Goal: Task Accomplishment & Management: Manage account settings

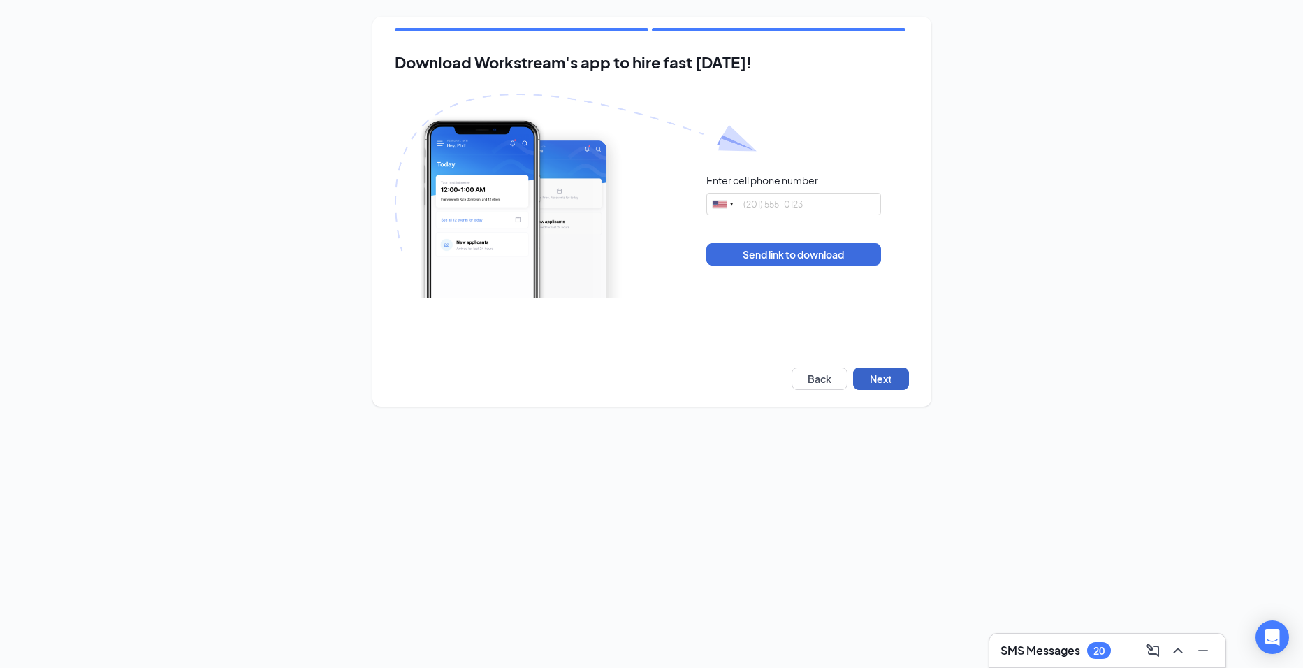
click at [869, 370] on button "Next" at bounding box center [881, 378] width 56 height 22
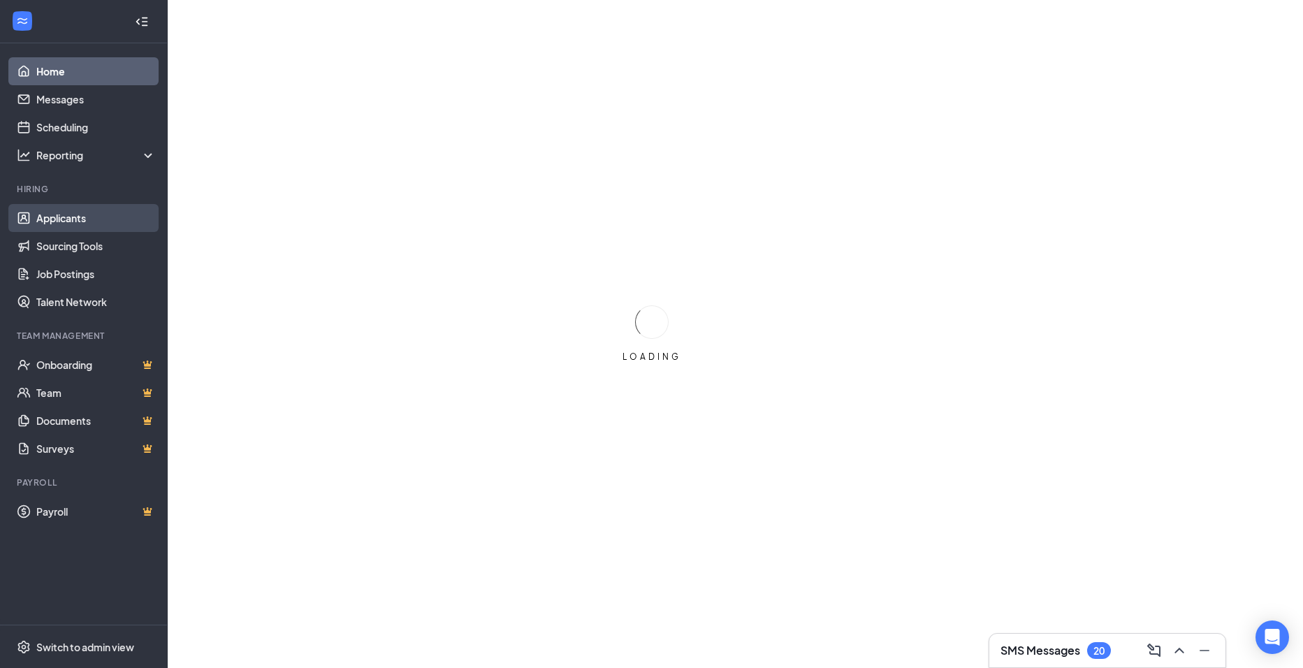
click at [87, 230] on link "Applicants" at bounding box center [95, 218] width 119 height 28
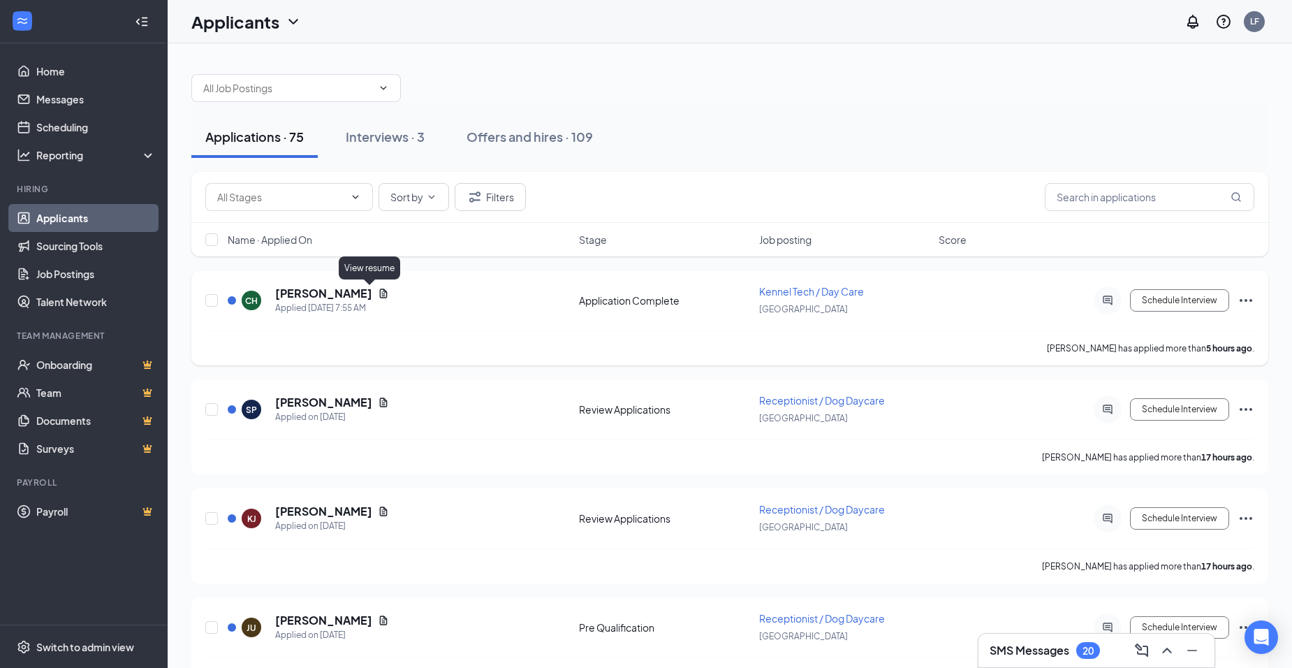
click at [378, 289] on icon "Document" at bounding box center [383, 293] width 11 height 11
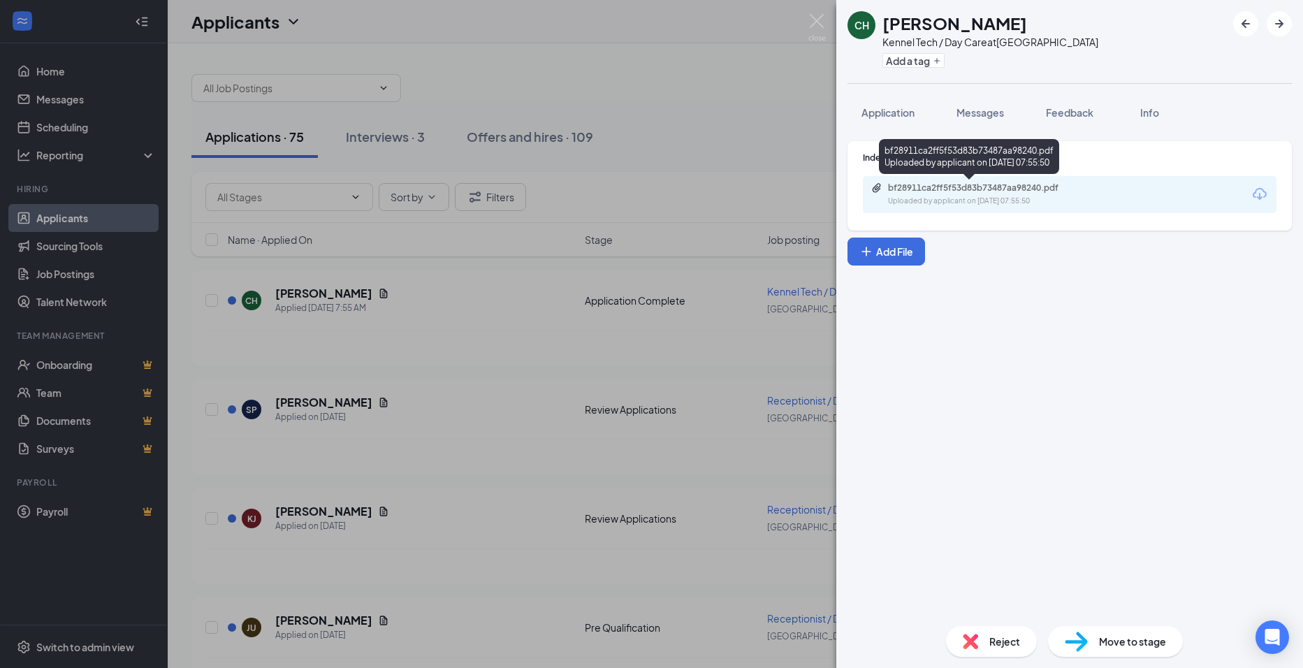
click at [991, 196] on div "Uploaded by applicant on [DATE] 07:55:50" at bounding box center [993, 201] width 210 height 11
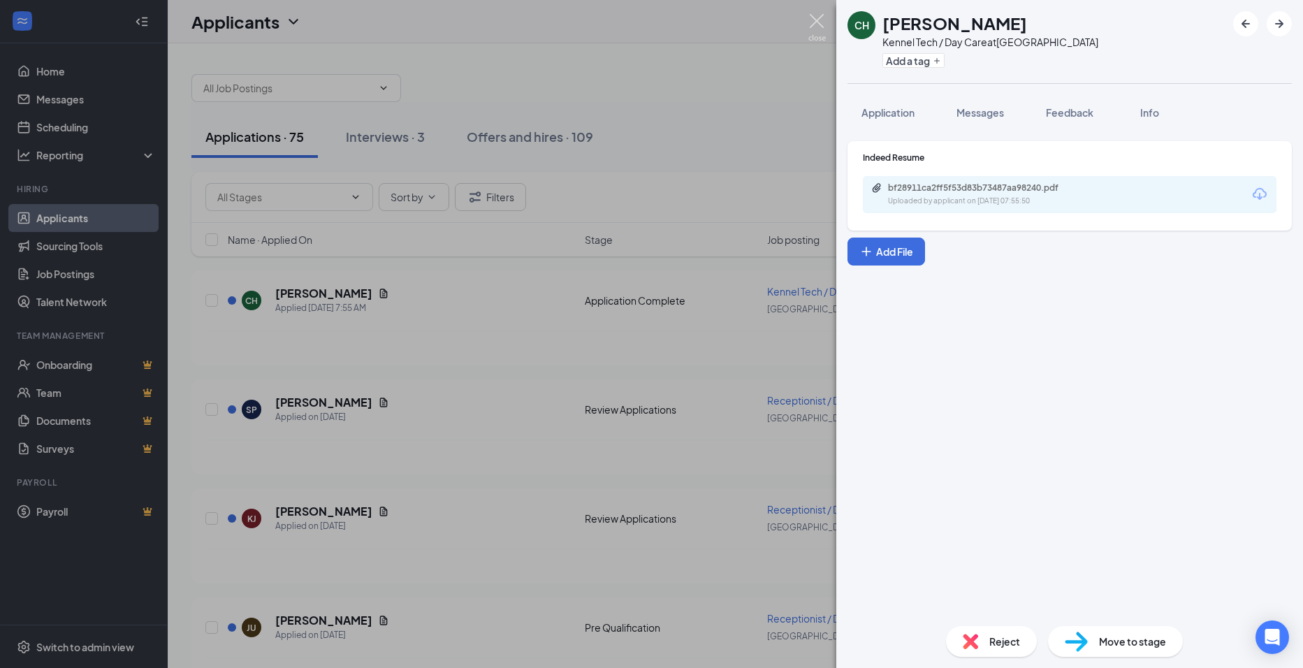
click at [813, 31] on img at bounding box center [816, 27] width 17 height 27
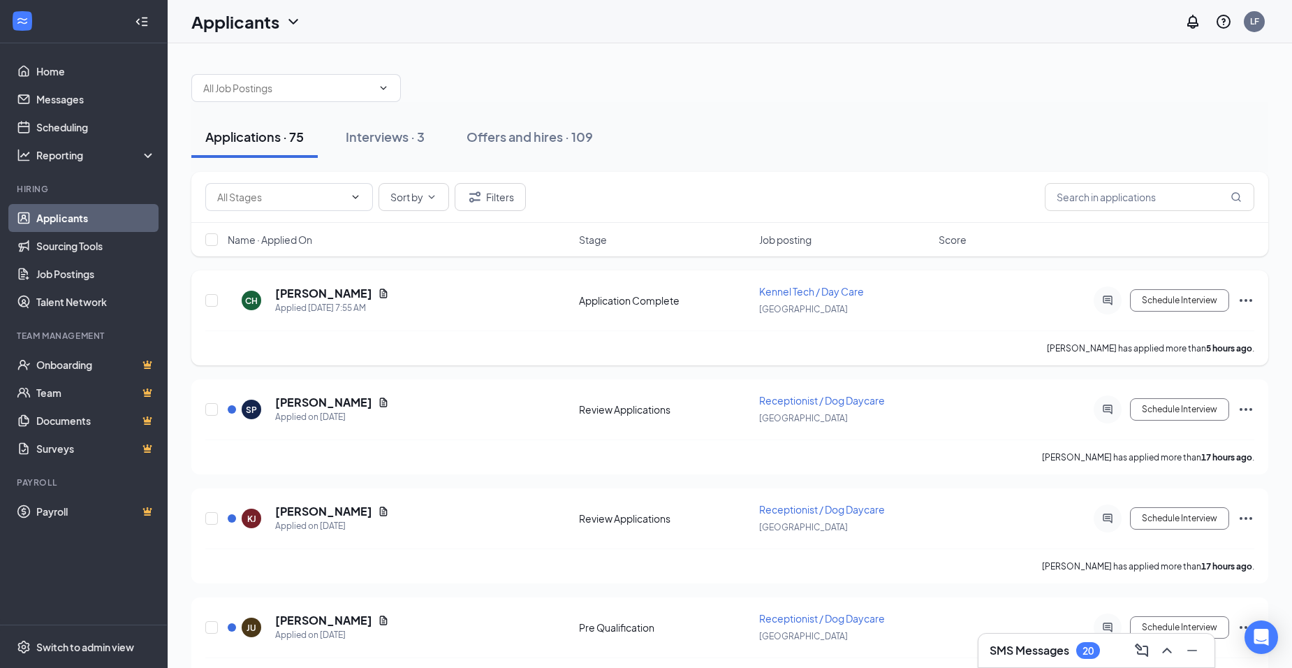
click at [1177, 319] on div "CH [PERSON_NAME] Applied [DATE] 7:55 AM Application Complete Kennel Tech / Day …" at bounding box center [729, 307] width 1049 height 46
click at [1179, 305] on button "Schedule Interview" at bounding box center [1179, 300] width 99 height 22
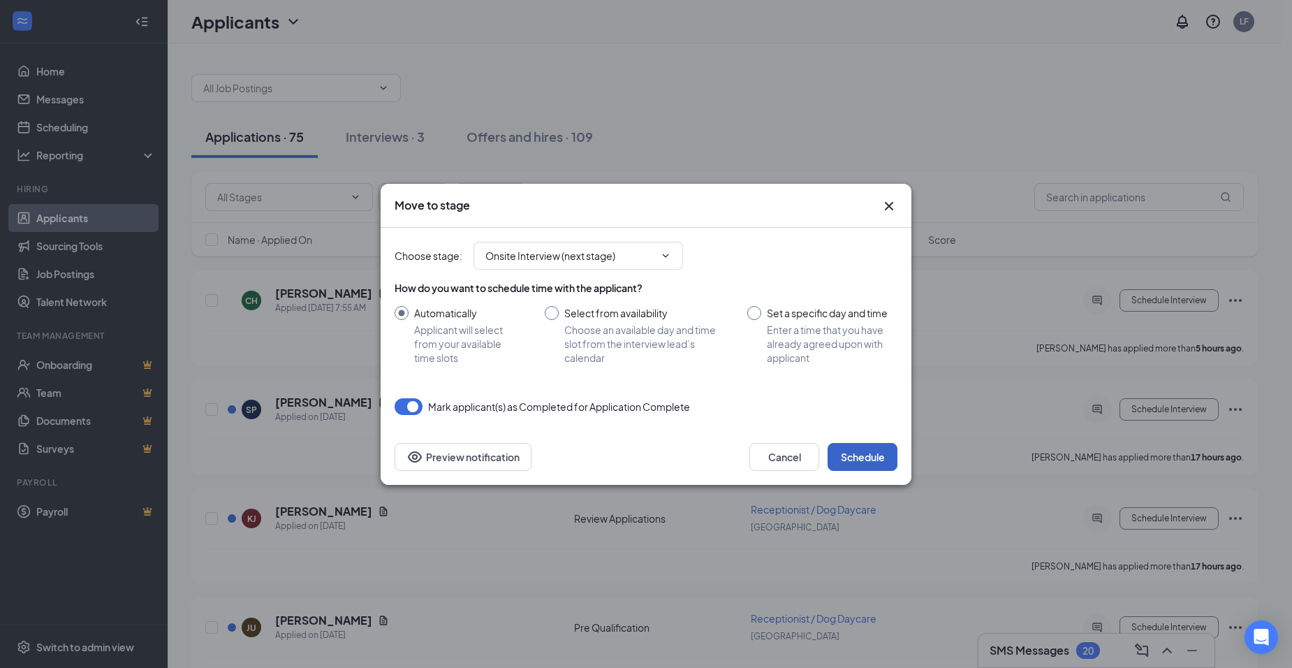
click at [882, 456] on button "Schedule" at bounding box center [863, 457] width 70 height 28
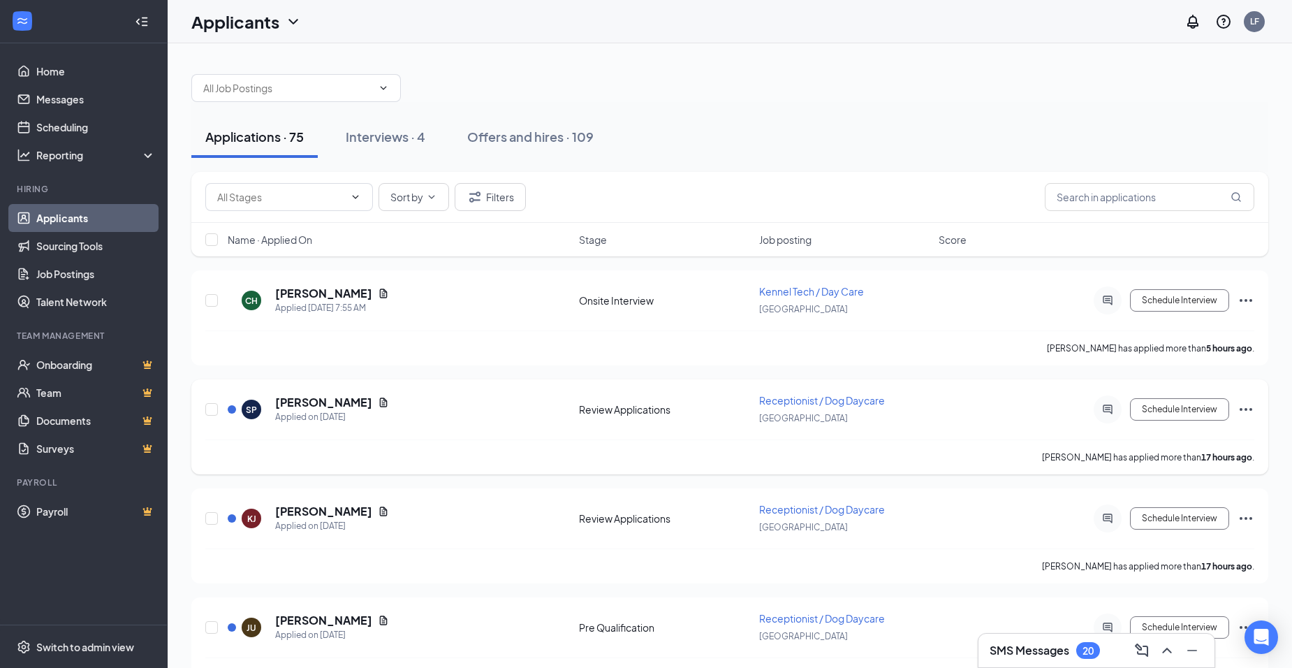
click at [378, 399] on icon "Document" at bounding box center [383, 402] width 11 height 11
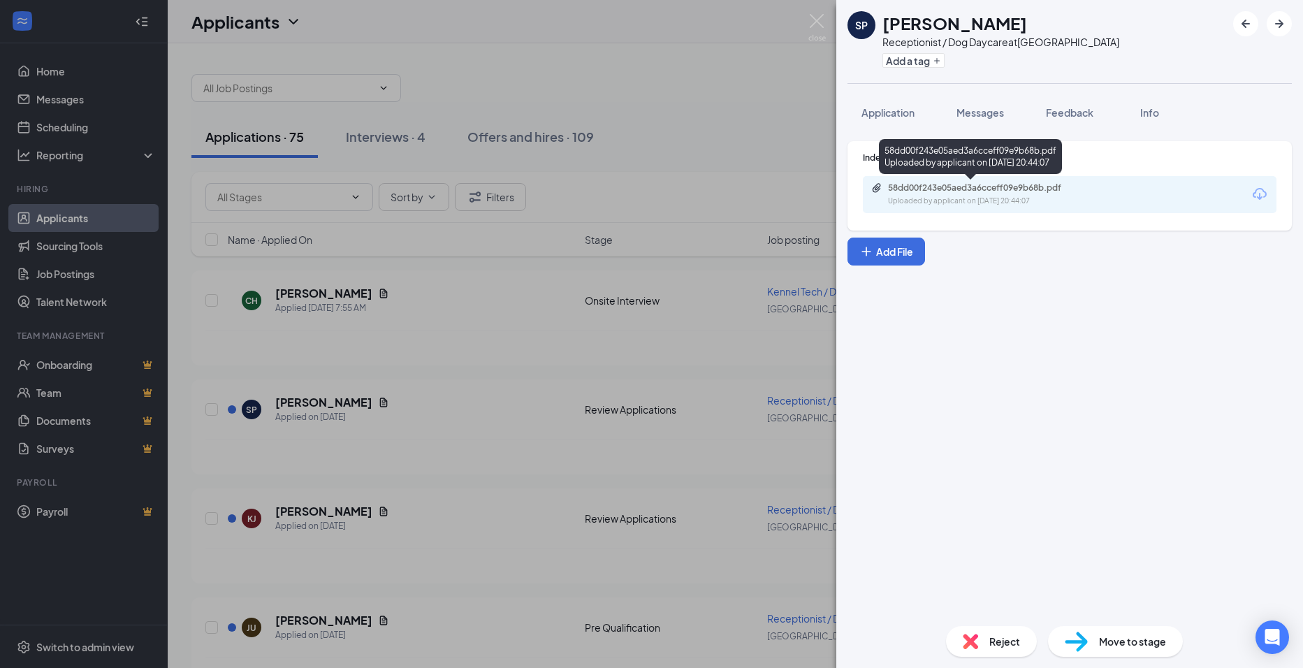
click at [1010, 192] on div "58dd00f243e05aed3a6cceff09e9b68b.pdf" at bounding box center [986, 187] width 196 height 11
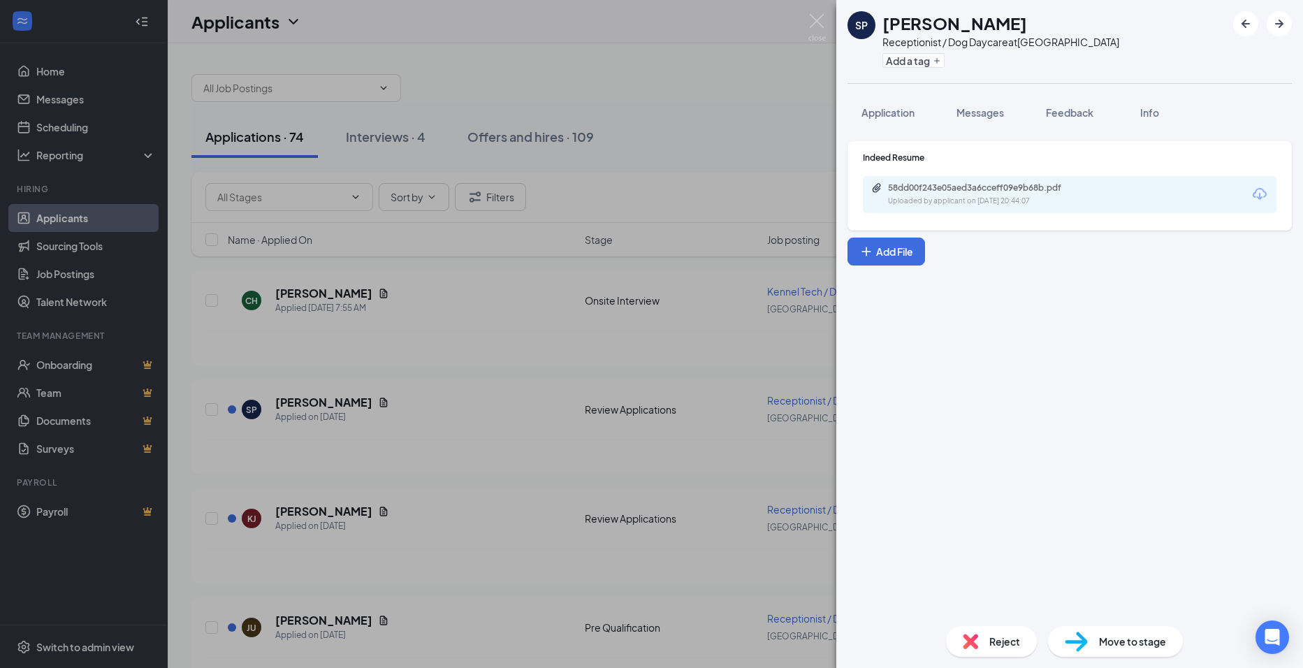
click at [659, 335] on div "SP [PERSON_NAME] Receptionist / Dog Daycare at [GEOGRAPHIC_DATA] Add a tag Appl…" at bounding box center [651, 334] width 1303 height 668
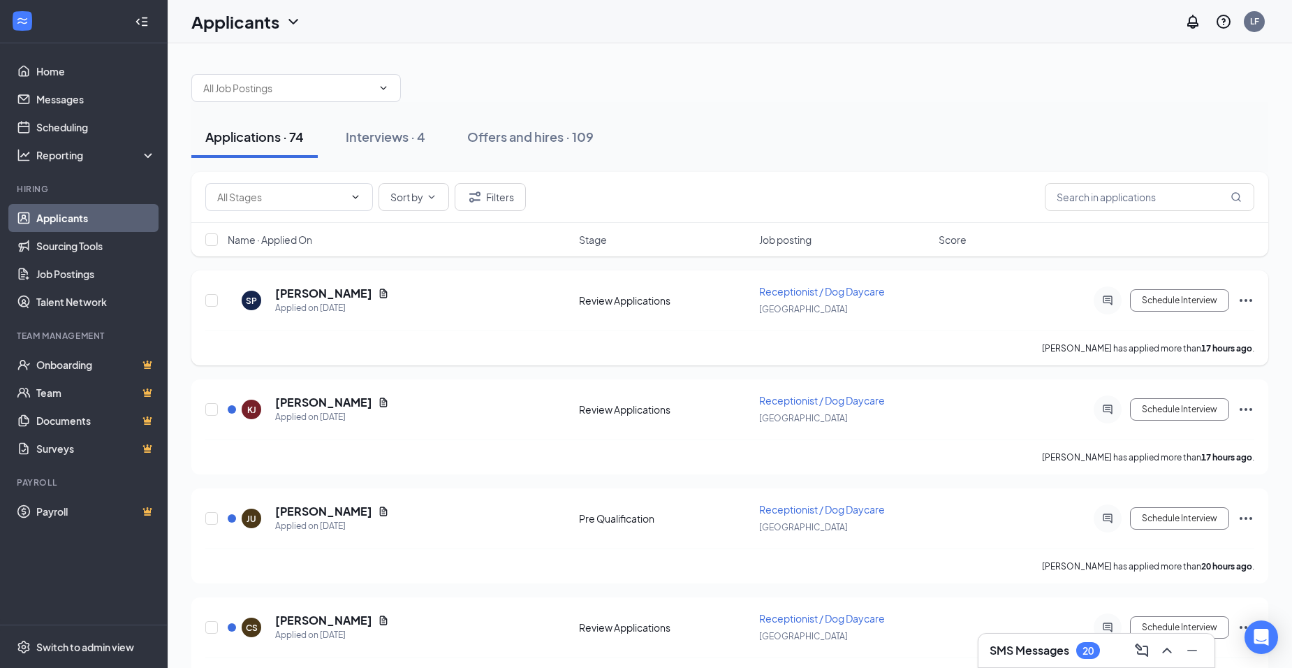
click at [1244, 303] on icon "Ellipses" at bounding box center [1246, 300] width 17 height 17
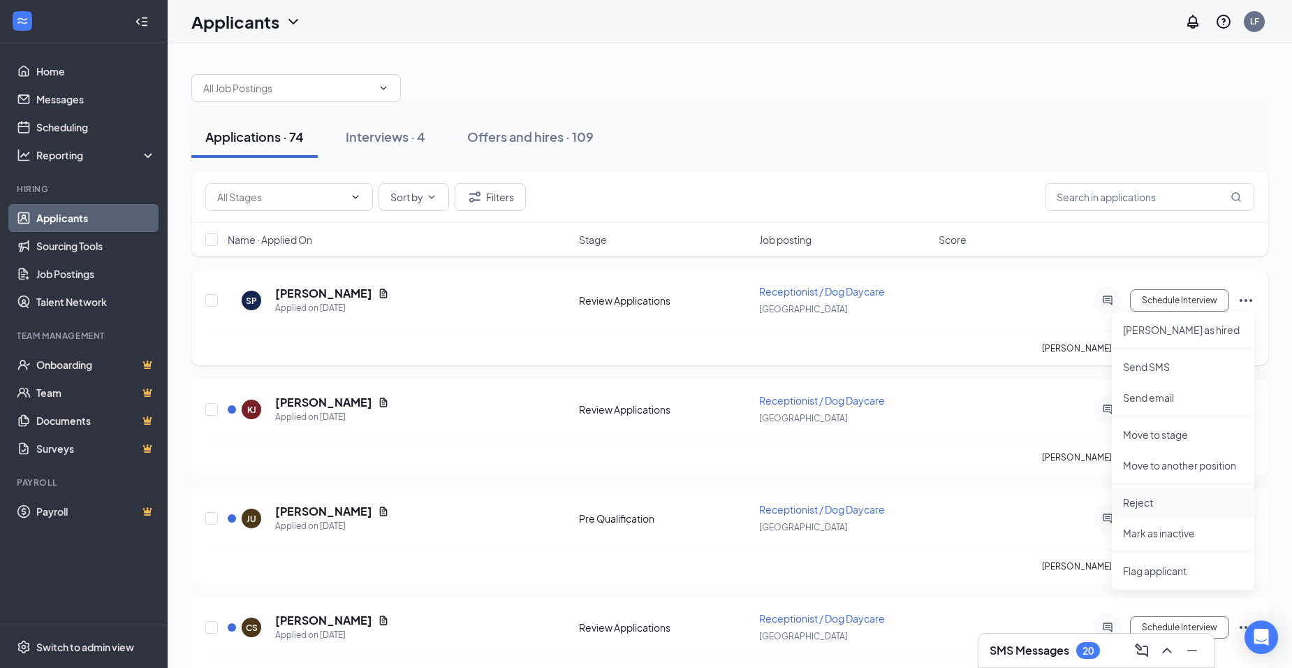
click at [1151, 490] on li "Reject" at bounding box center [1183, 502] width 143 height 31
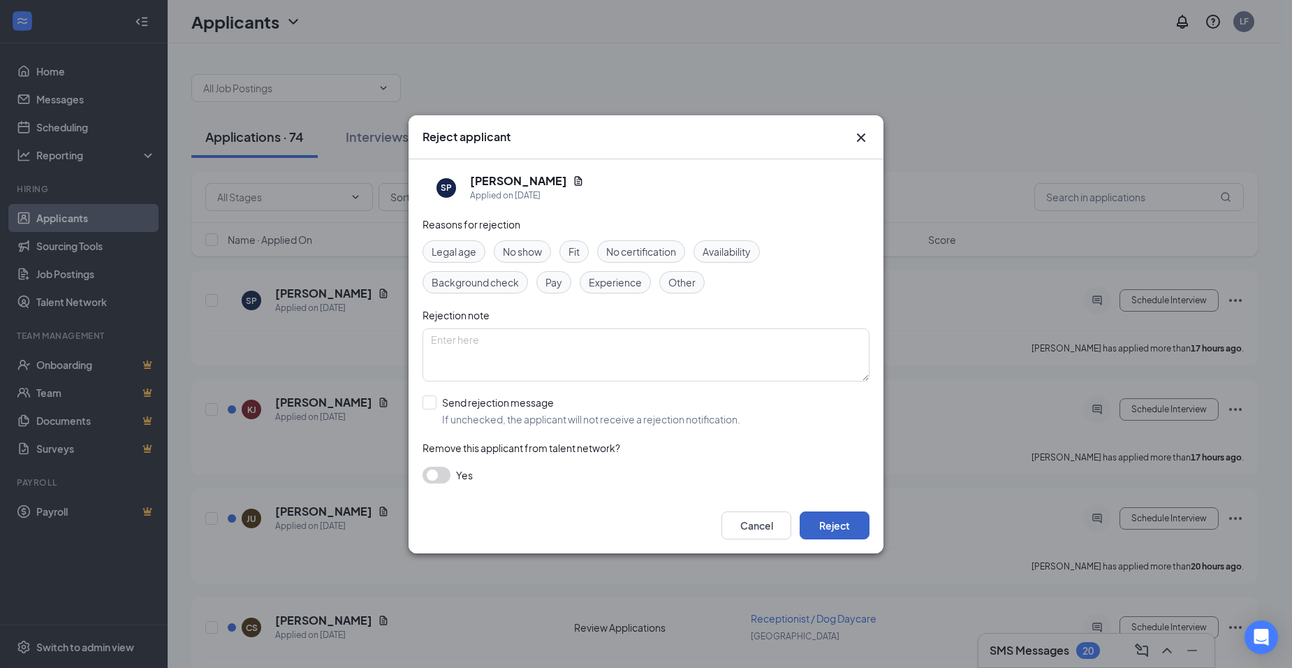
click at [860, 521] on button "Reject" at bounding box center [835, 525] width 70 height 28
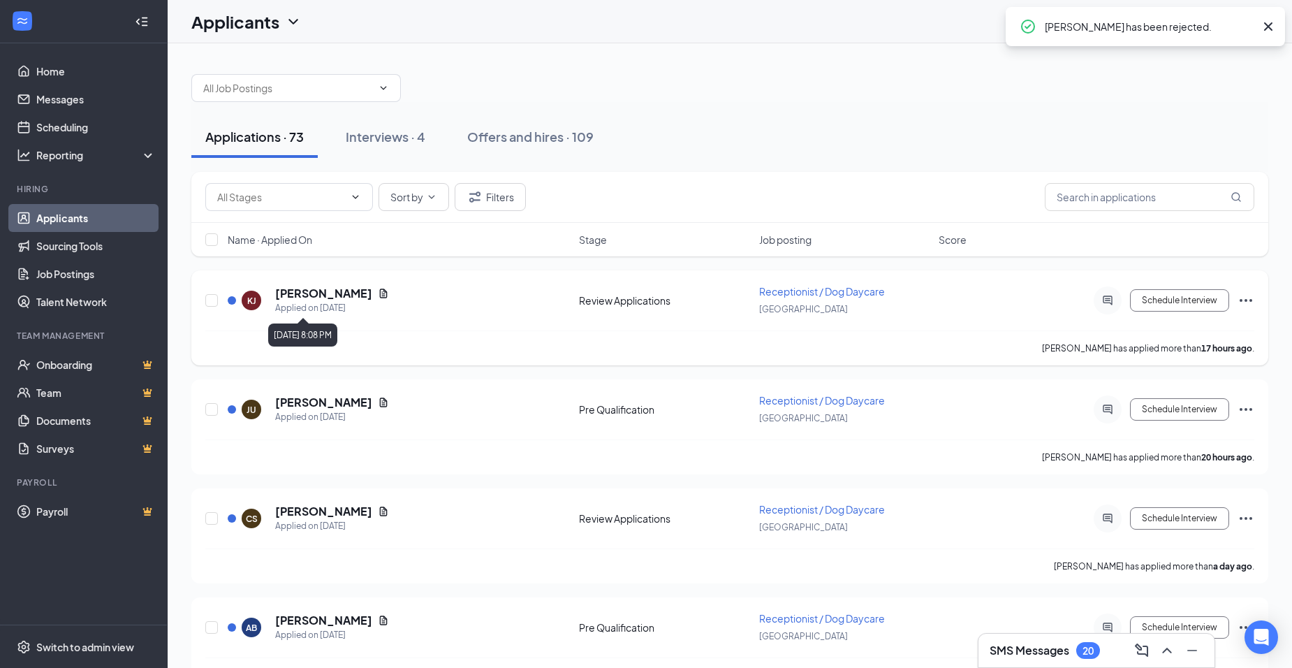
click at [380, 289] on icon "Document" at bounding box center [384, 293] width 8 height 9
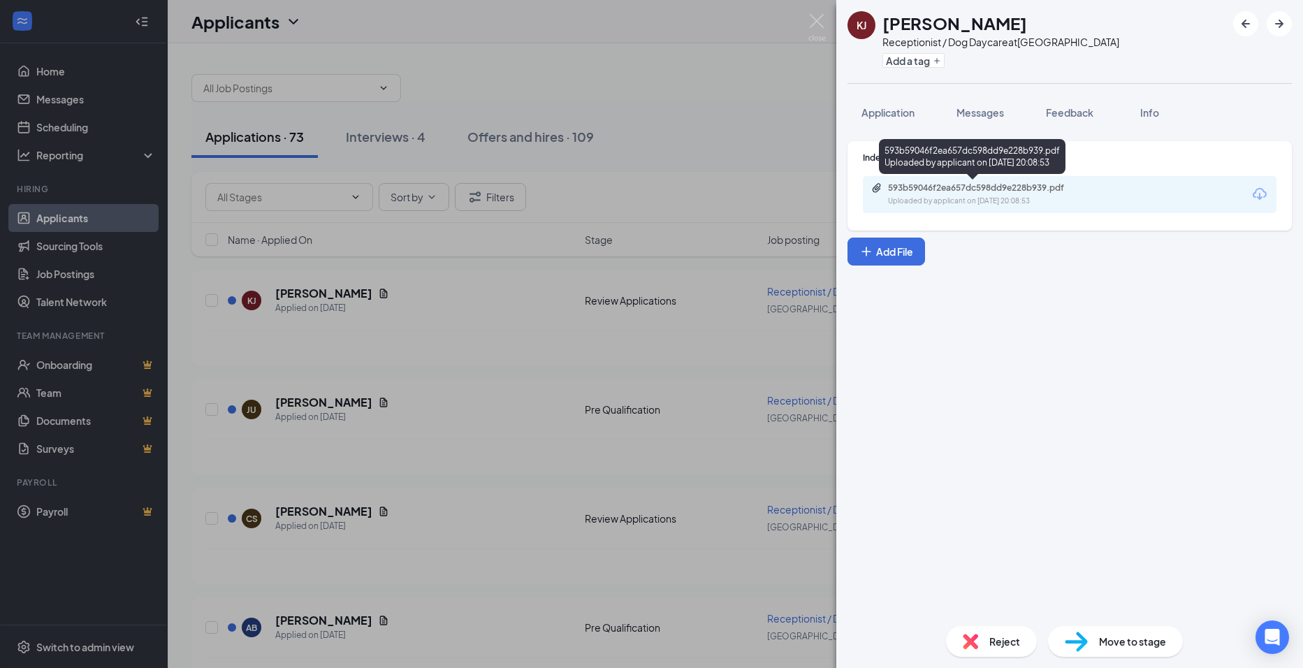
click at [949, 196] on div "Uploaded by applicant on [DATE] 20:08:53" at bounding box center [993, 201] width 210 height 11
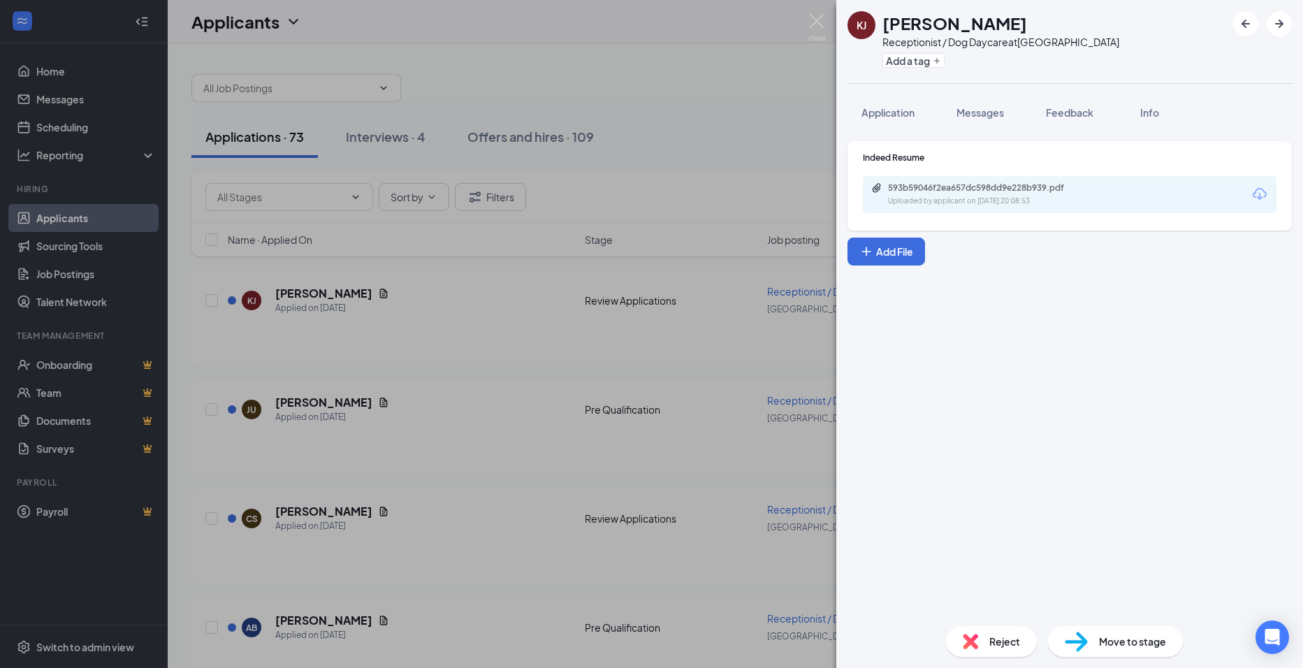
click at [568, 335] on div "[PERSON_NAME] [PERSON_NAME] Receptionist / Dog Daycare at [GEOGRAPHIC_DATA] Add…" at bounding box center [651, 334] width 1303 height 668
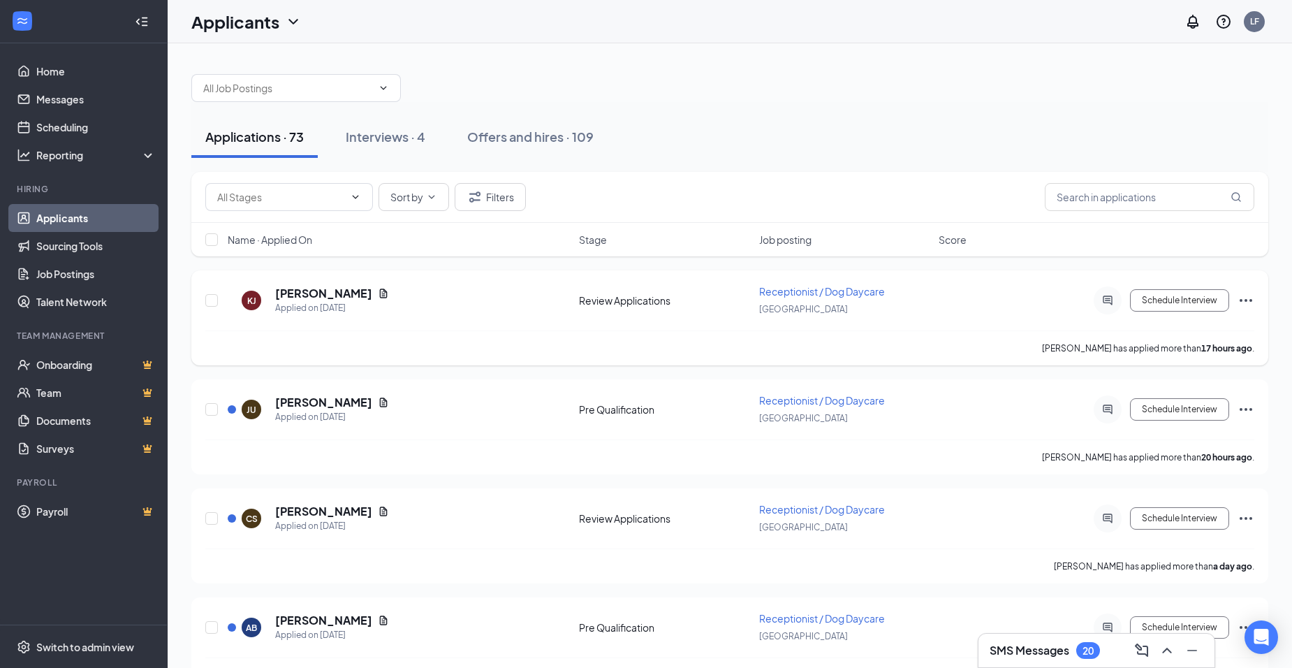
click at [1244, 298] on icon "Ellipses" at bounding box center [1246, 300] width 17 height 17
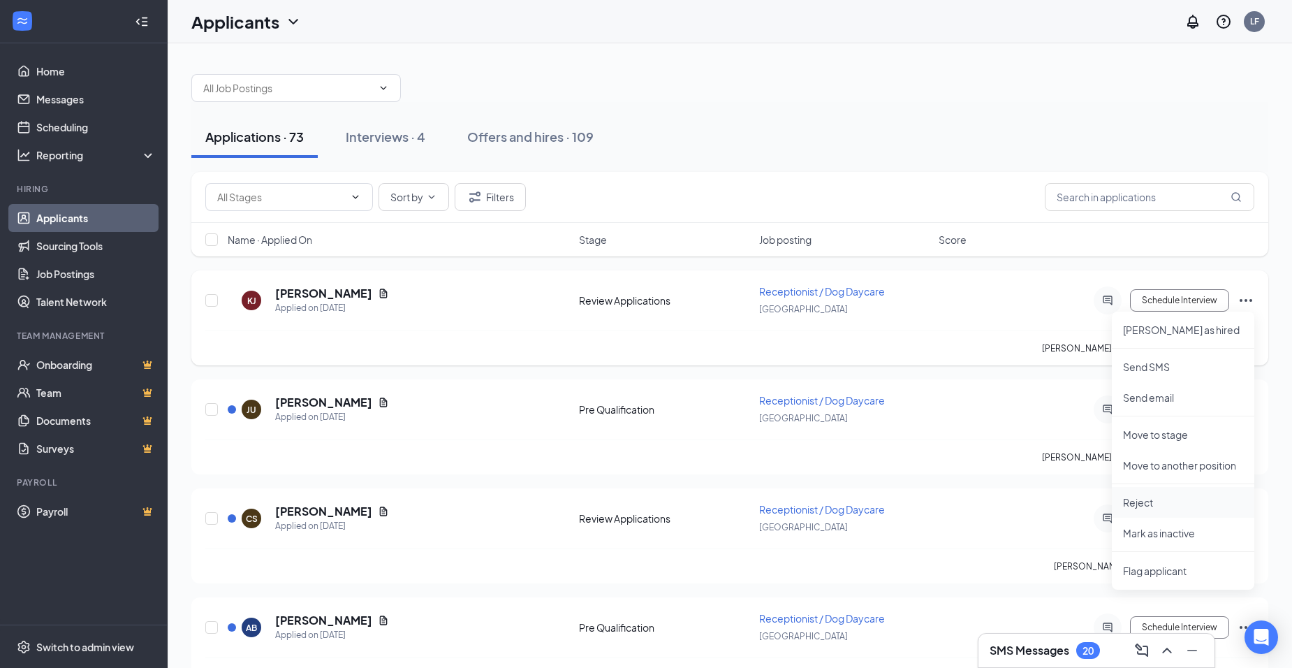
click at [1158, 506] on p "Reject" at bounding box center [1183, 502] width 120 height 14
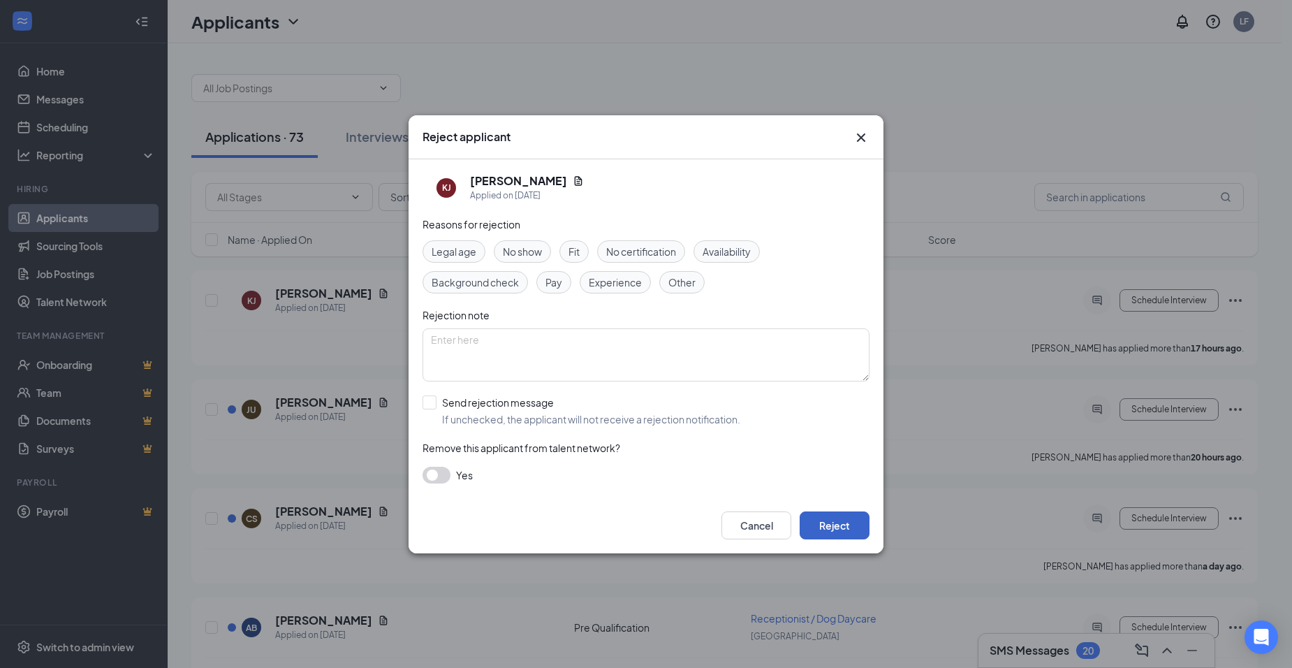
click at [854, 520] on button "Reject" at bounding box center [835, 525] width 70 height 28
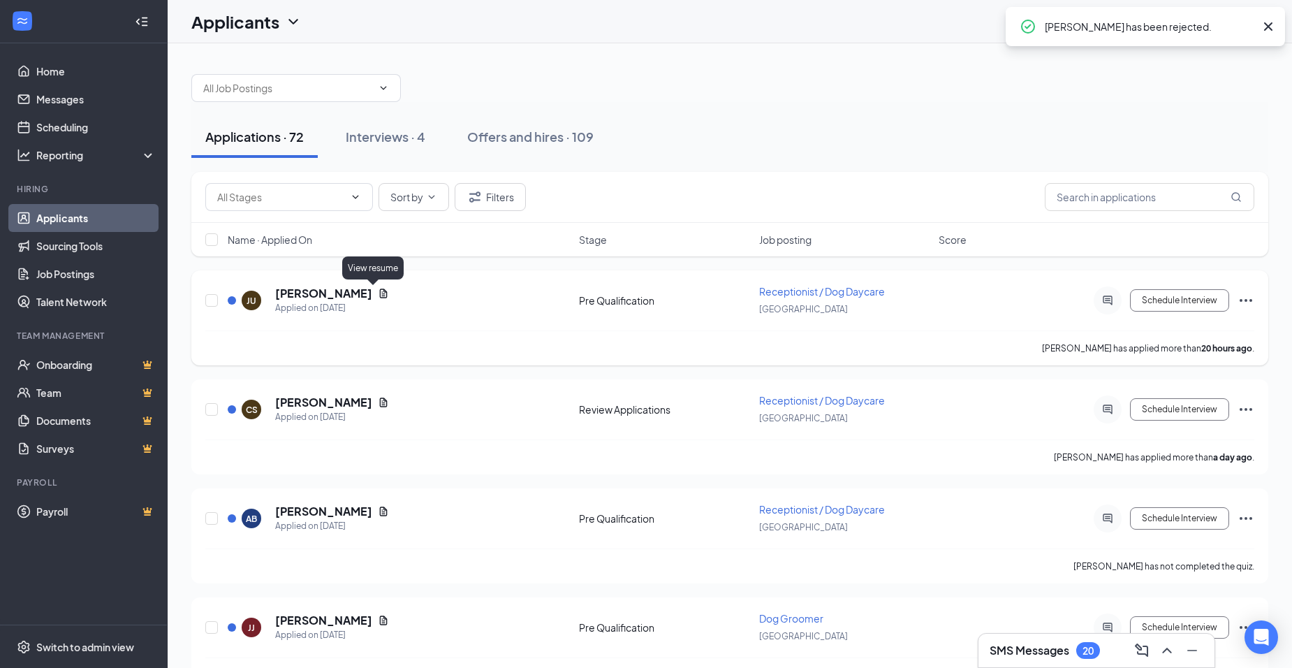
click at [378, 288] on icon "Document" at bounding box center [383, 293] width 11 height 11
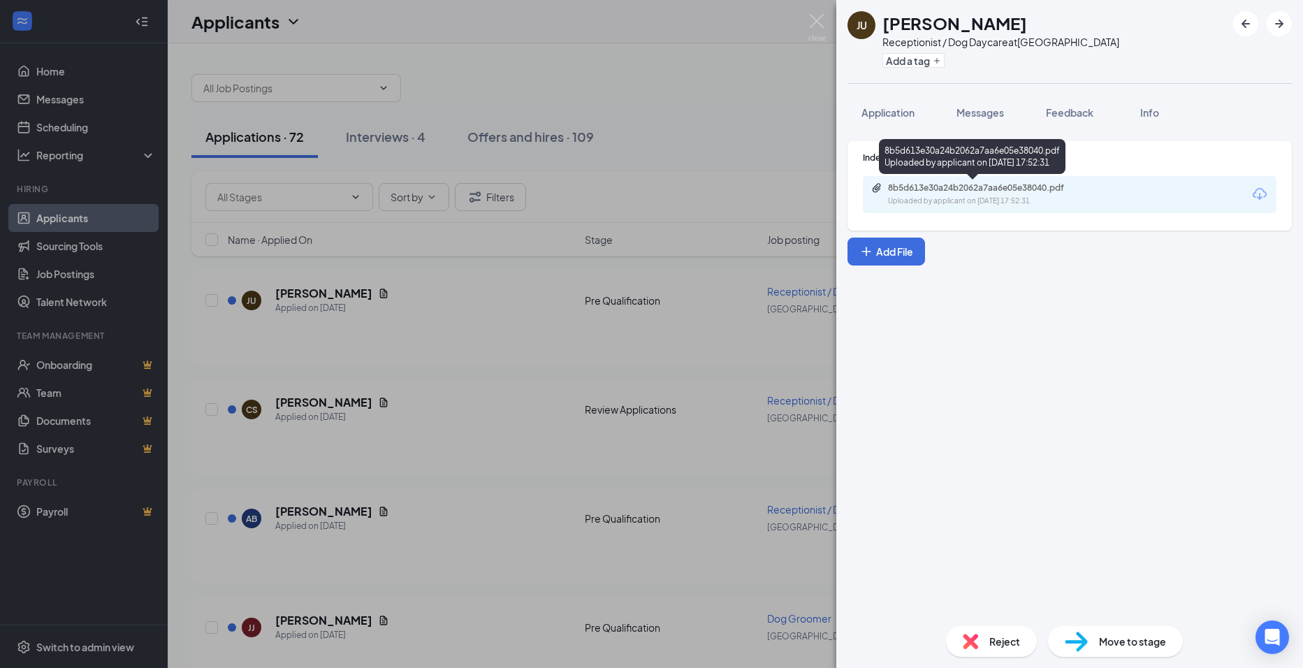
click at [1005, 193] on div "8b5d613e30a24b2062a7aa6e05e38040.pdf" at bounding box center [986, 187] width 196 height 11
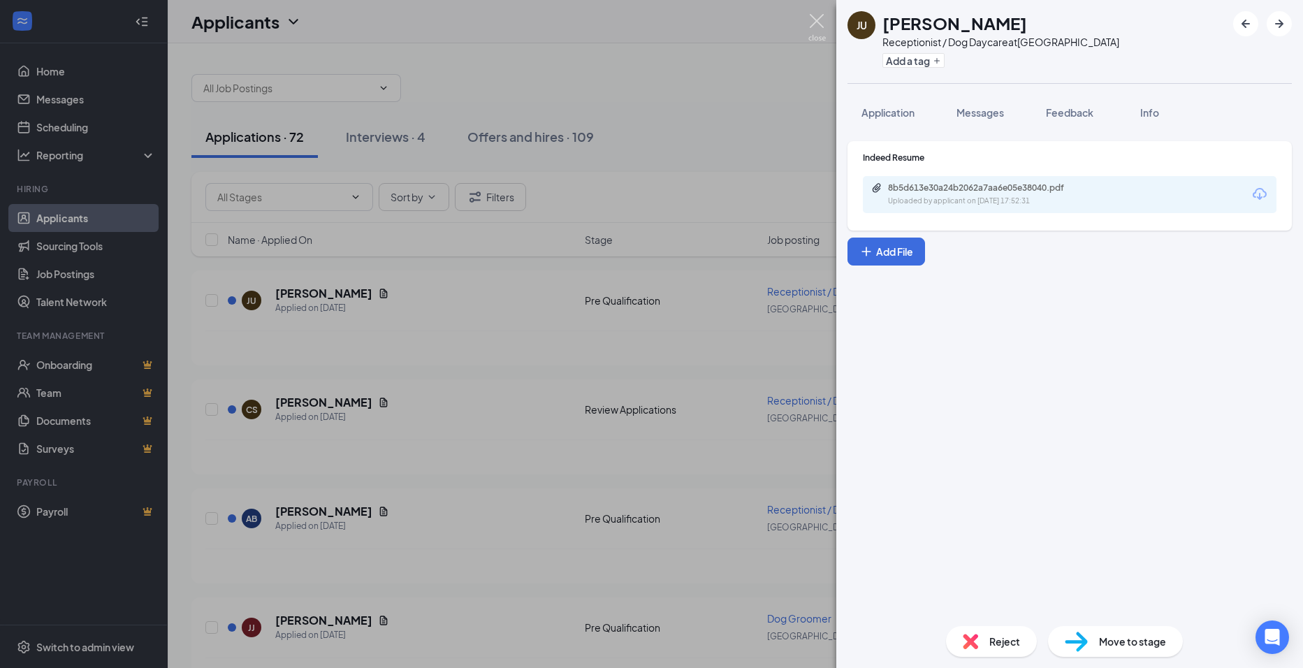
click at [820, 28] on img at bounding box center [816, 27] width 17 height 27
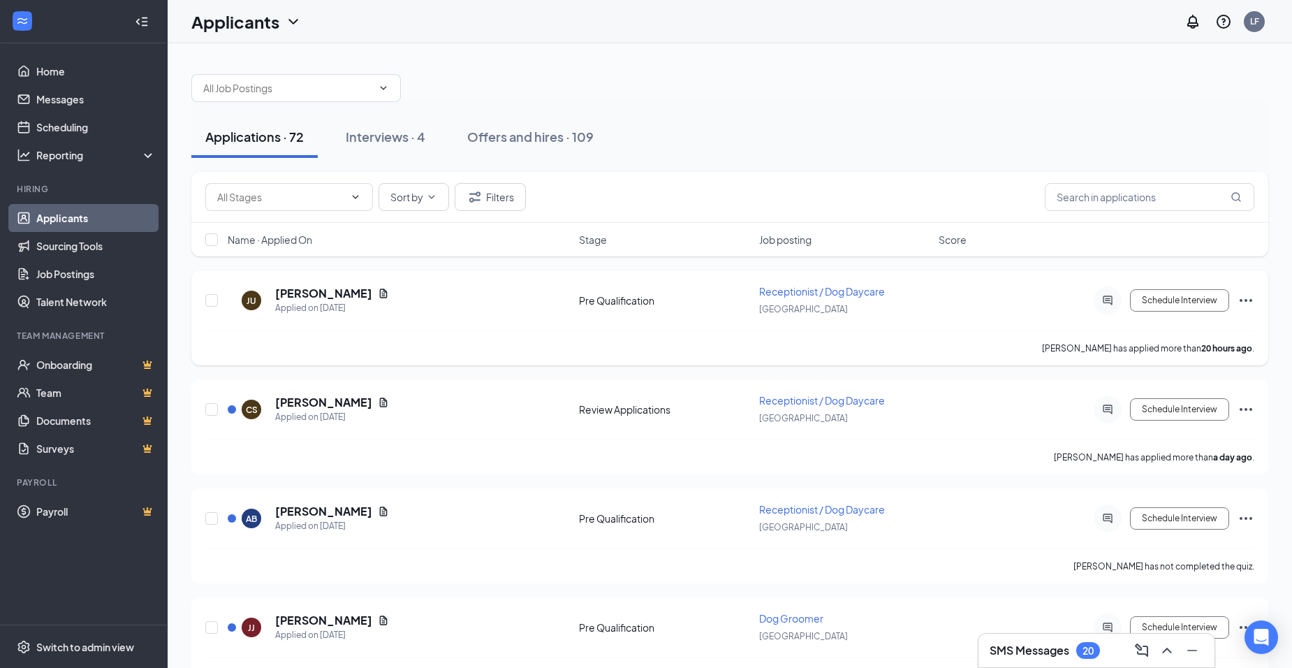
click at [1241, 300] on icon "Ellipses" at bounding box center [1246, 300] width 13 height 3
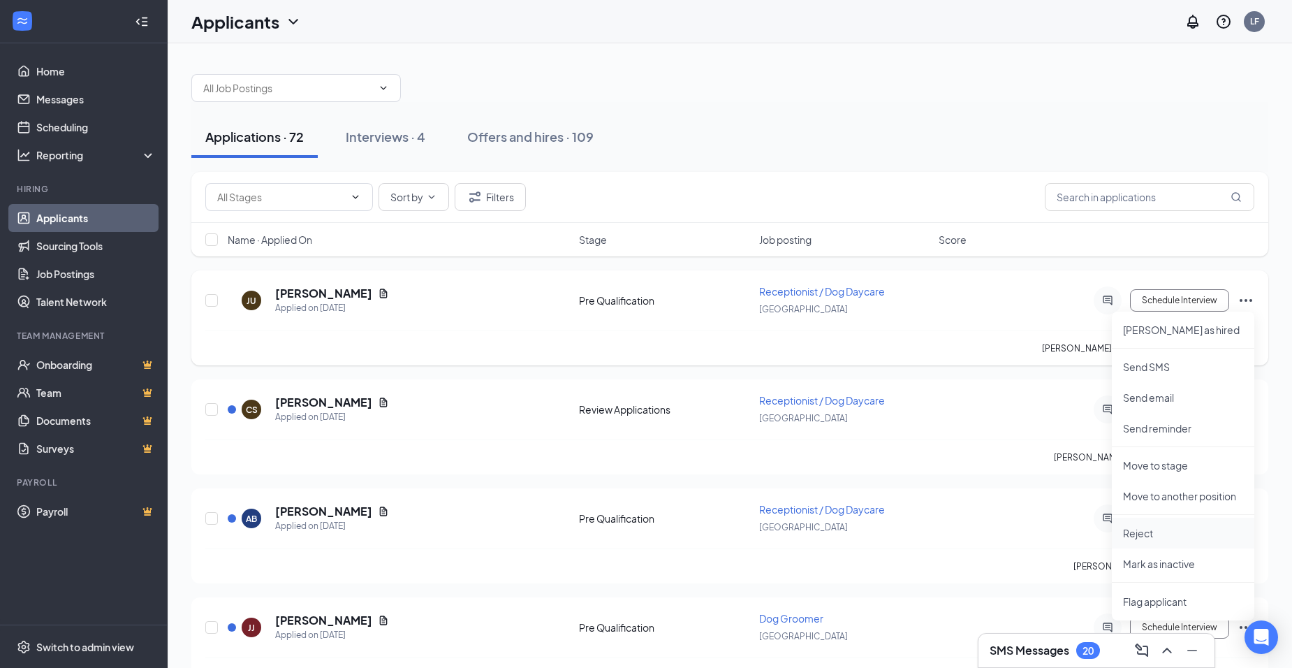
click at [1156, 540] on li "Reject" at bounding box center [1183, 533] width 143 height 31
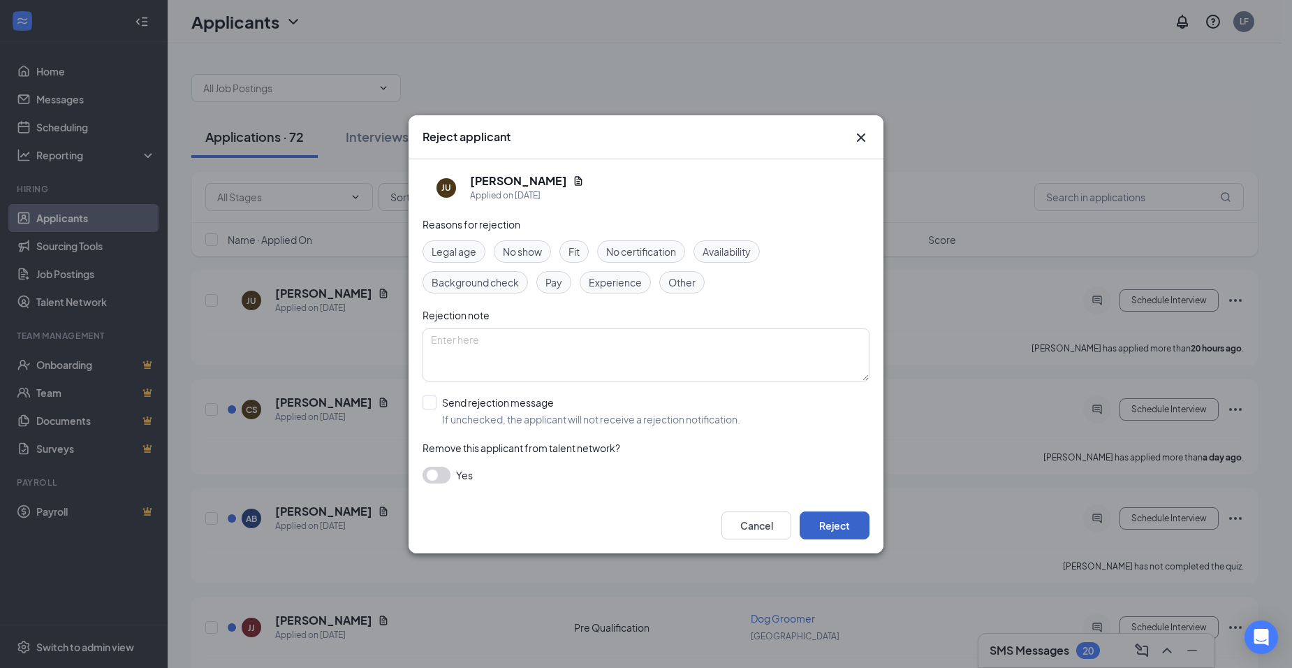
click at [820, 511] on button "Reject" at bounding box center [835, 525] width 70 height 28
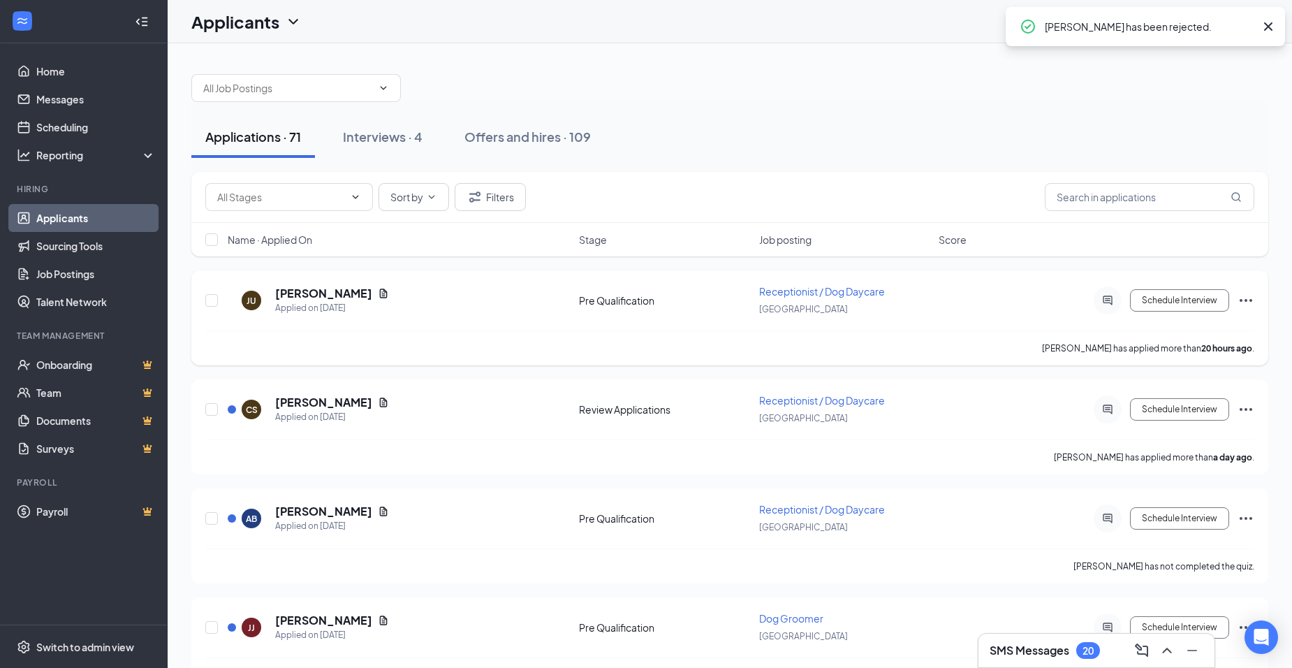
click at [378, 296] on icon "Document" at bounding box center [383, 293] width 11 height 11
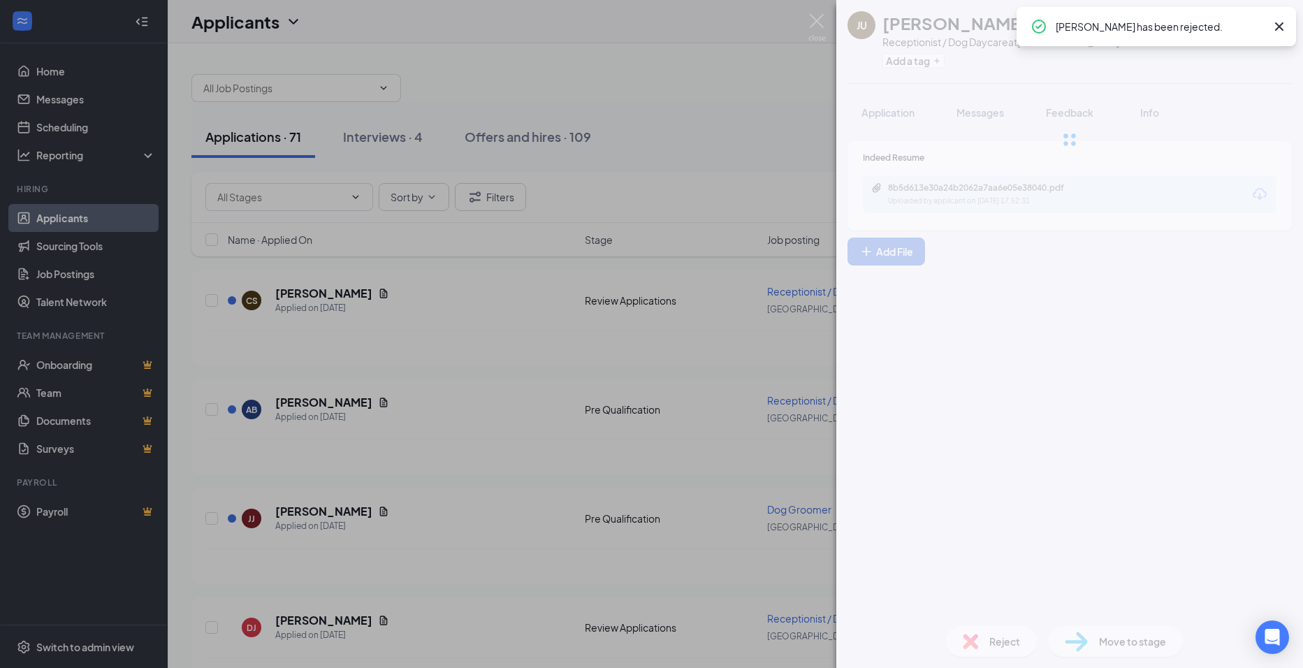
click at [483, 351] on div "JU [PERSON_NAME] Receptionist / Dog Daycare at [GEOGRAPHIC_DATA] Add a tag Appl…" at bounding box center [651, 334] width 1303 height 668
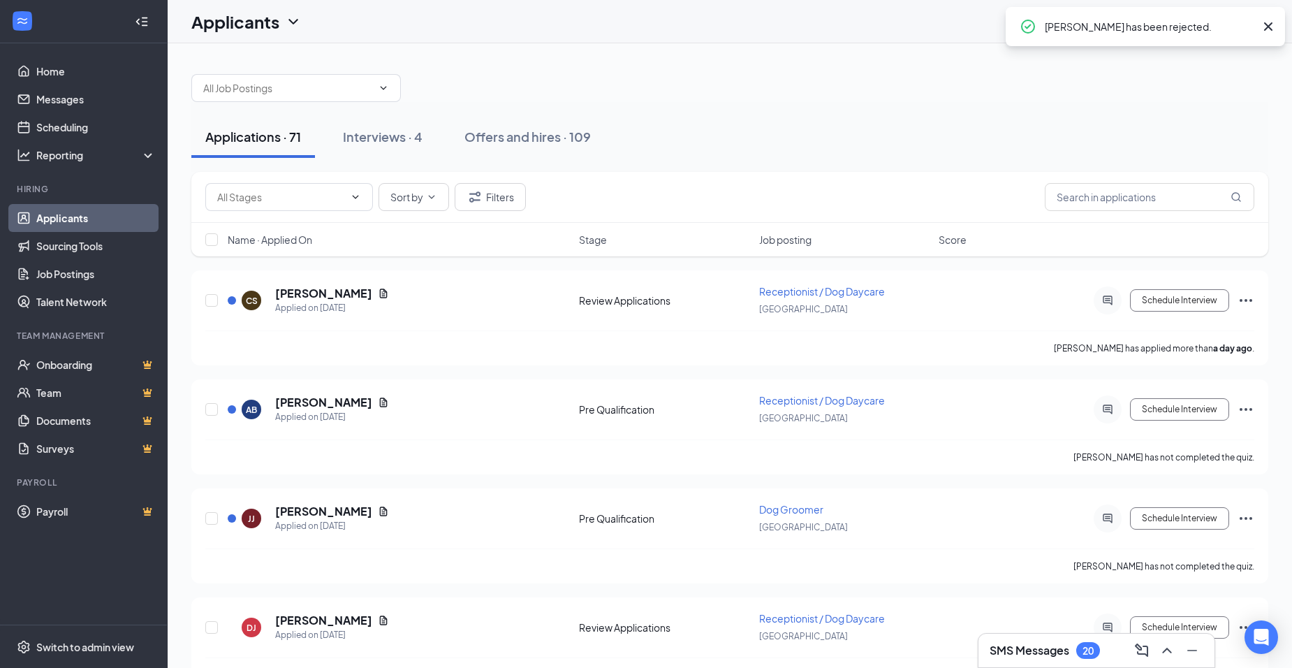
click at [483, 351] on div "[PERSON_NAME] has applied more than a day ago ." at bounding box center [729, 347] width 1049 height 35
click at [378, 296] on icon "Document" at bounding box center [383, 293] width 11 height 11
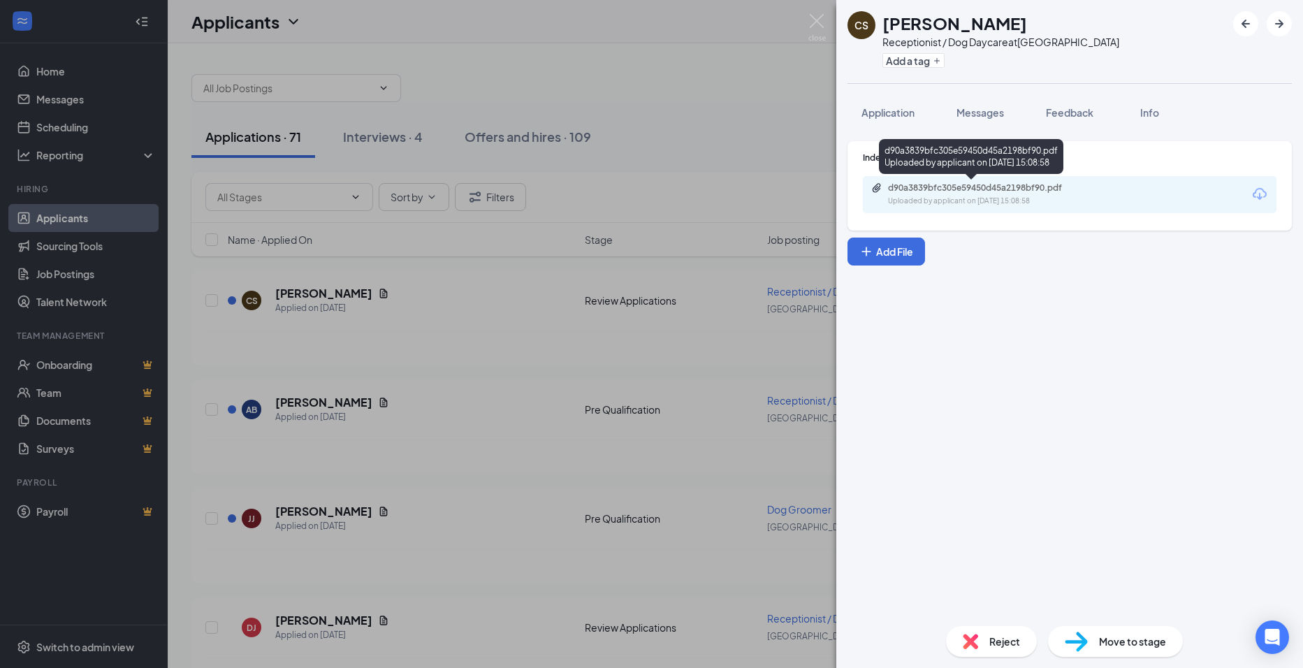
click at [961, 189] on div "d90a3839bfc305e59450d45a2198bf90.pdf" at bounding box center [986, 187] width 196 height 11
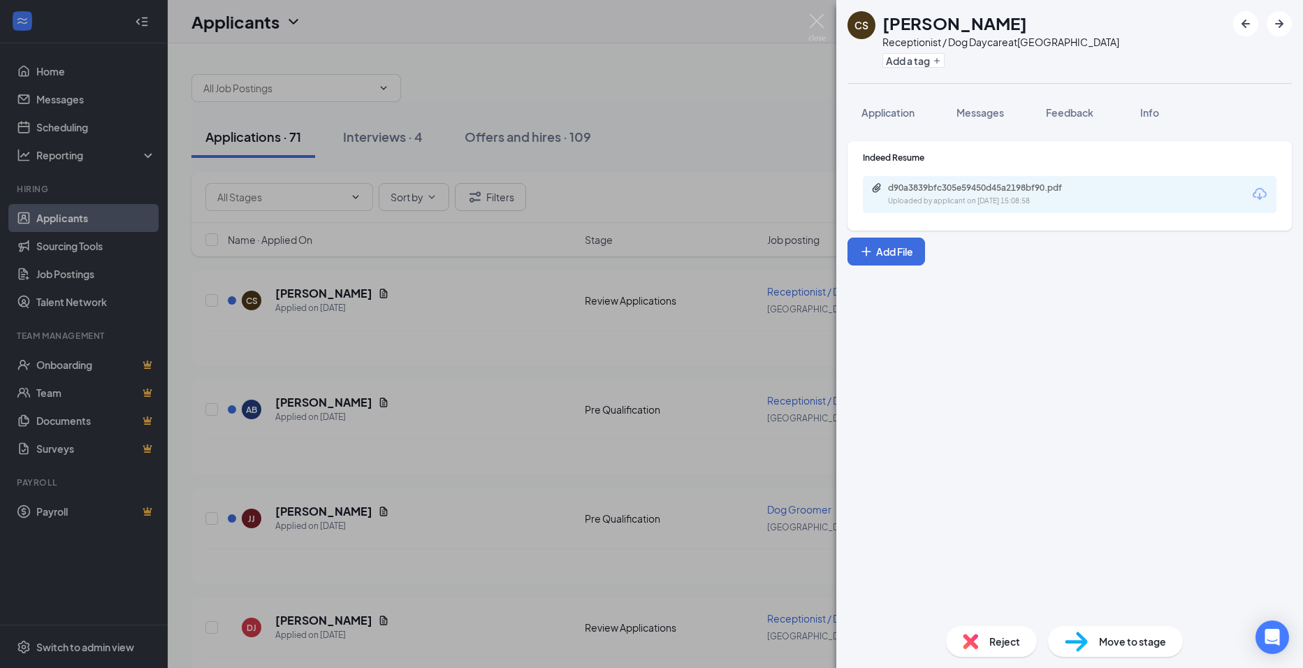
click at [539, 354] on div "CS [PERSON_NAME] Receptionist / Dog Daycare at [GEOGRAPHIC_DATA] Add a tag Appl…" at bounding box center [651, 334] width 1303 height 668
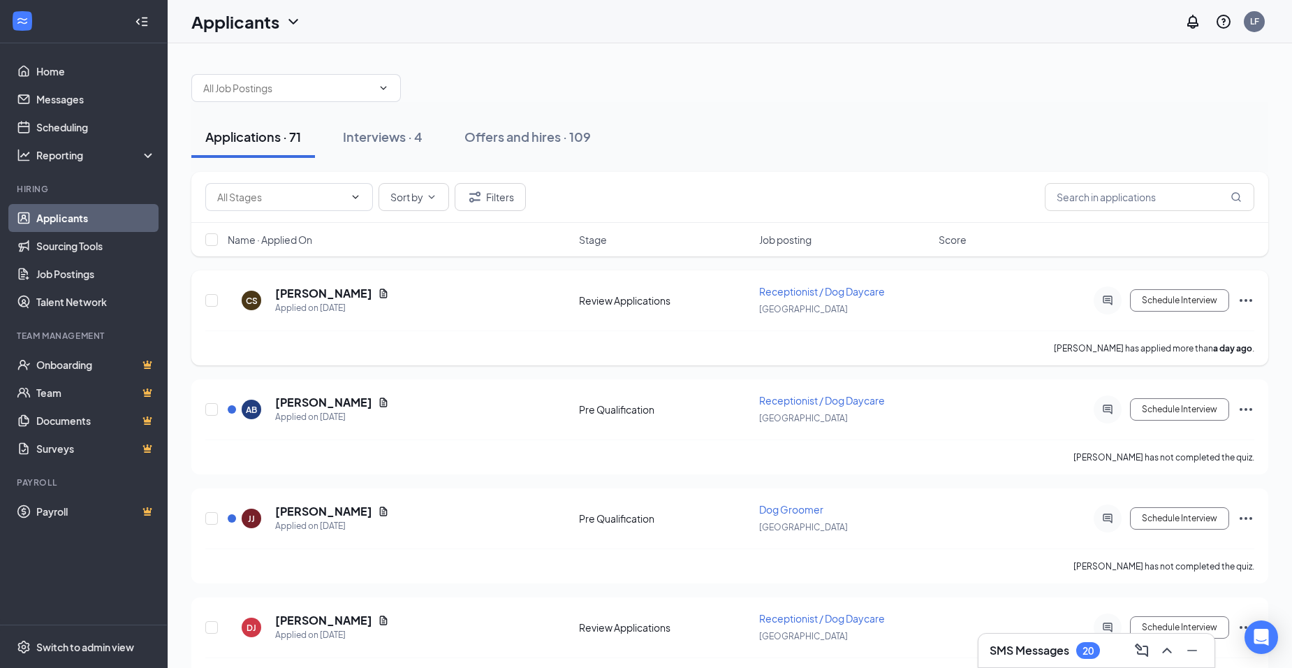
click at [1245, 296] on icon "Ellipses" at bounding box center [1246, 300] width 17 height 17
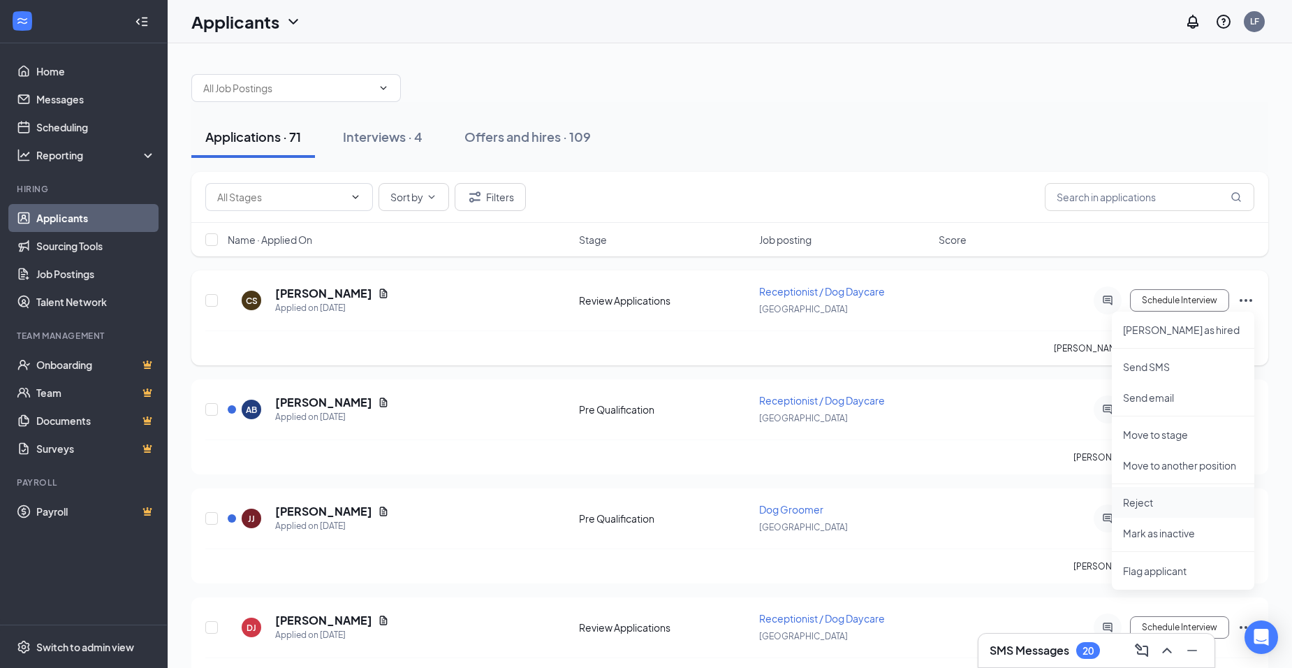
click at [1190, 497] on p "Reject" at bounding box center [1183, 502] width 120 height 14
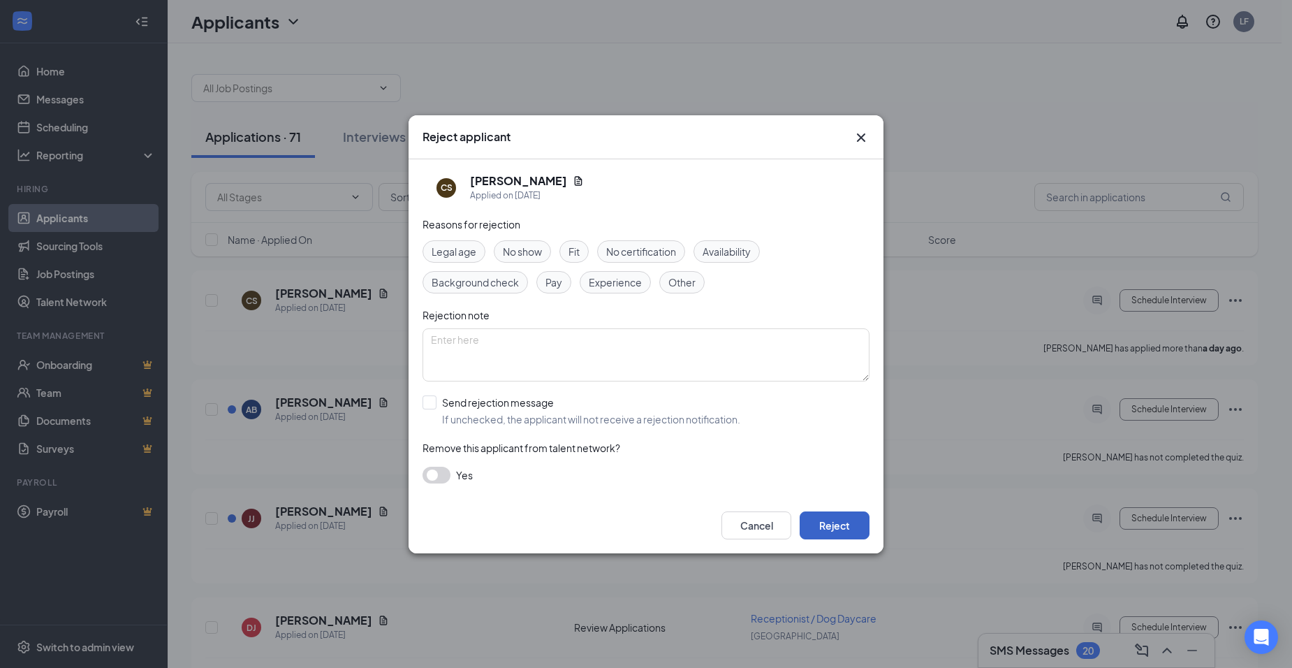
click at [847, 524] on button "Reject" at bounding box center [835, 525] width 70 height 28
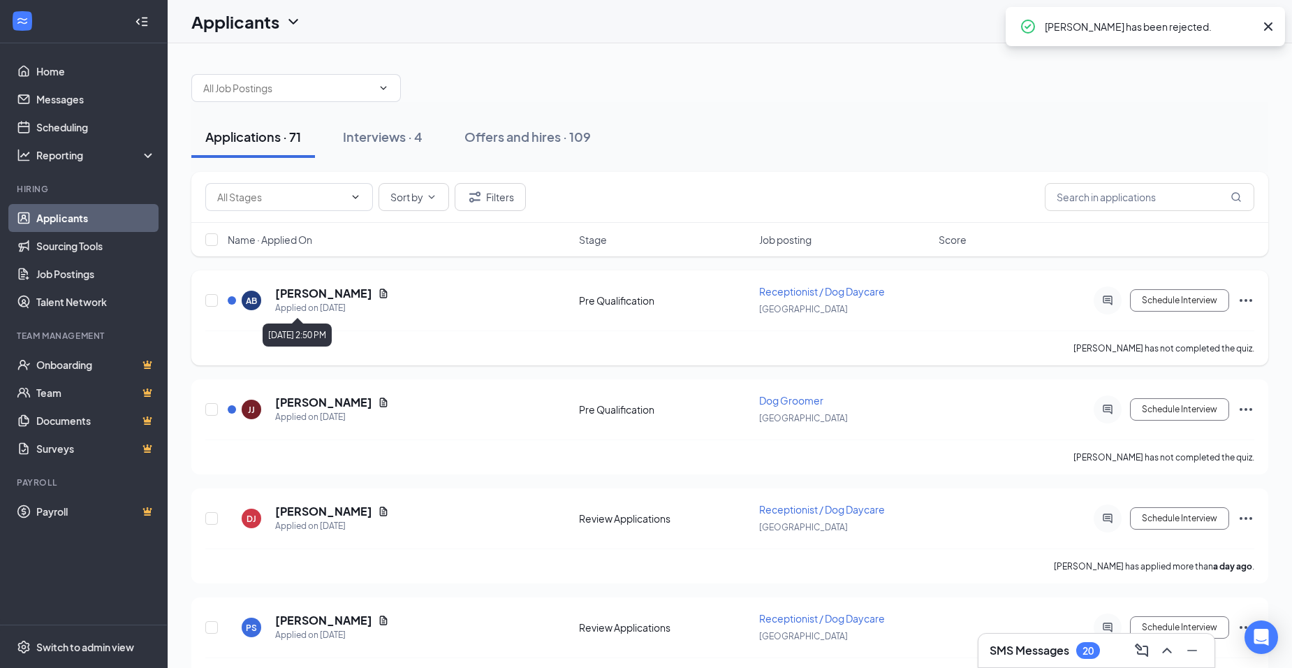
click at [357, 286] on div "[PERSON_NAME]" at bounding box center [332, 293] width 114 height 15
click at [378, 289] on icon "Document" at bounding box center [383, 293] width 11 height 11
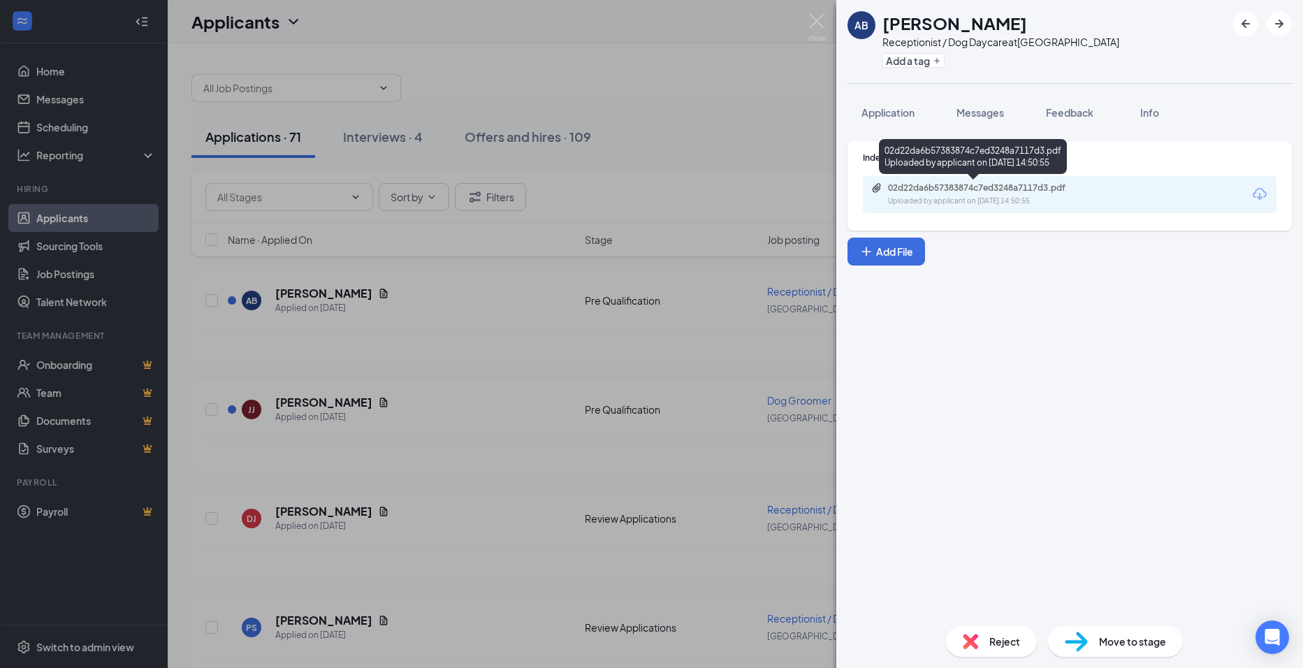
click at [987, 199] on div "Uploaded by applicant on [DATE] 14:50:55" at bounding box center [993, 201] width 210 height 11
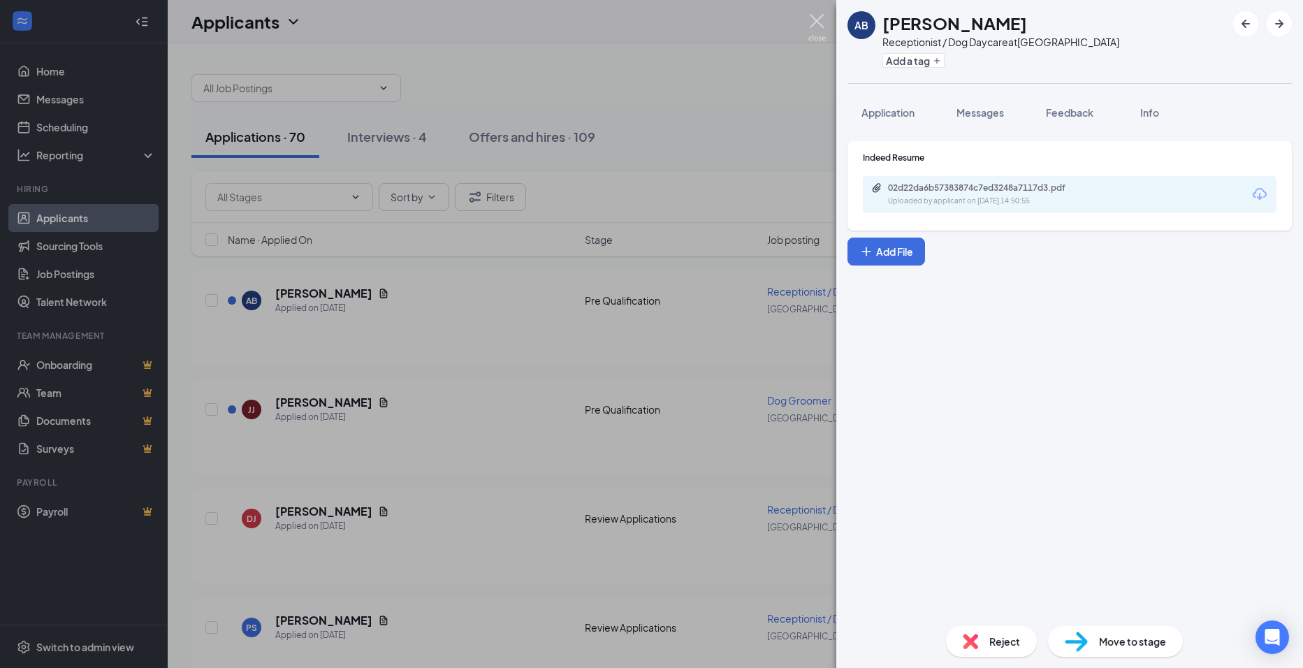
click at [812, 31] on img at bounding box center [816, 27] width 17 height 27
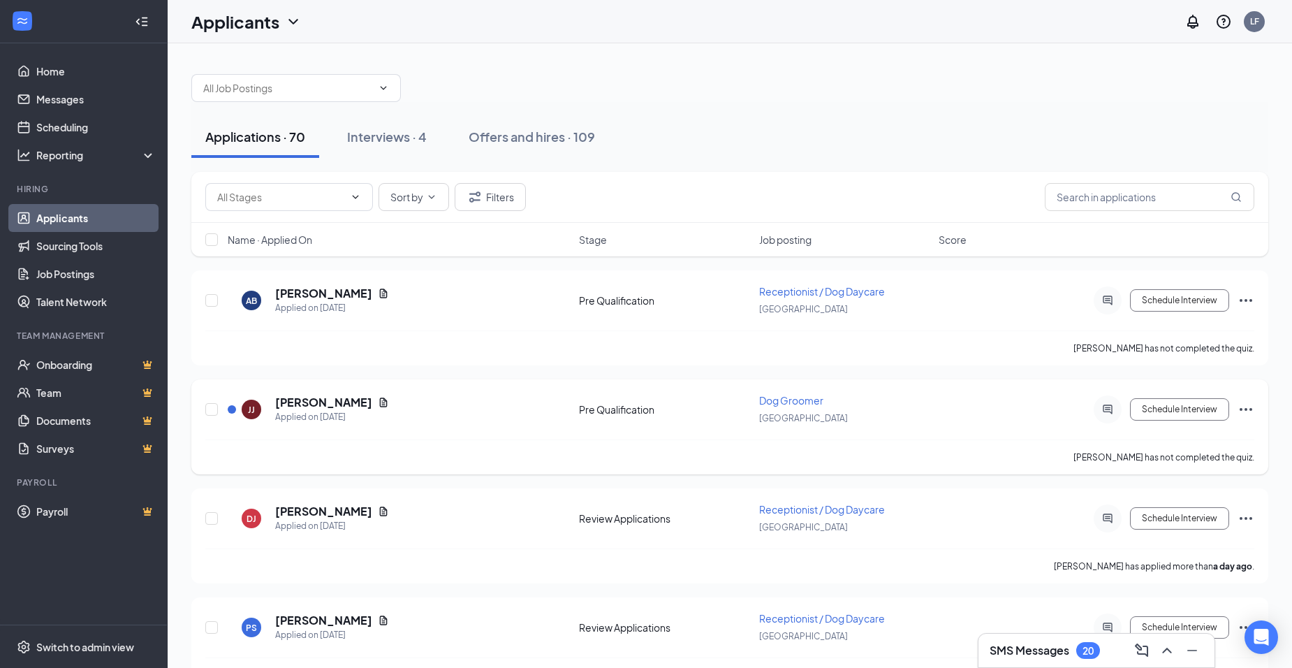
click at [380, 403] on icon "Document" at bounding box center [384, 402] width 8 height 9
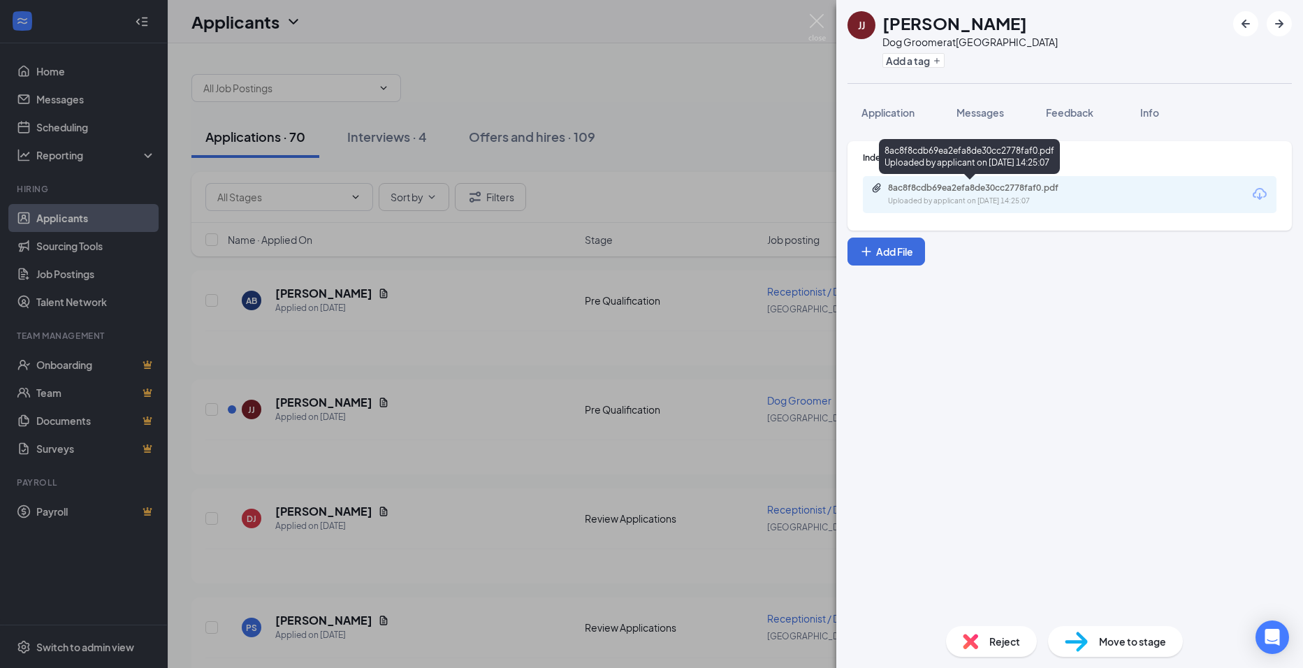
click at [1019, 183] on div "8ac8f8cdb69ea2efa8de30cc2778faf0.pdf" at bounding box center [986, 187] width 196 height 11
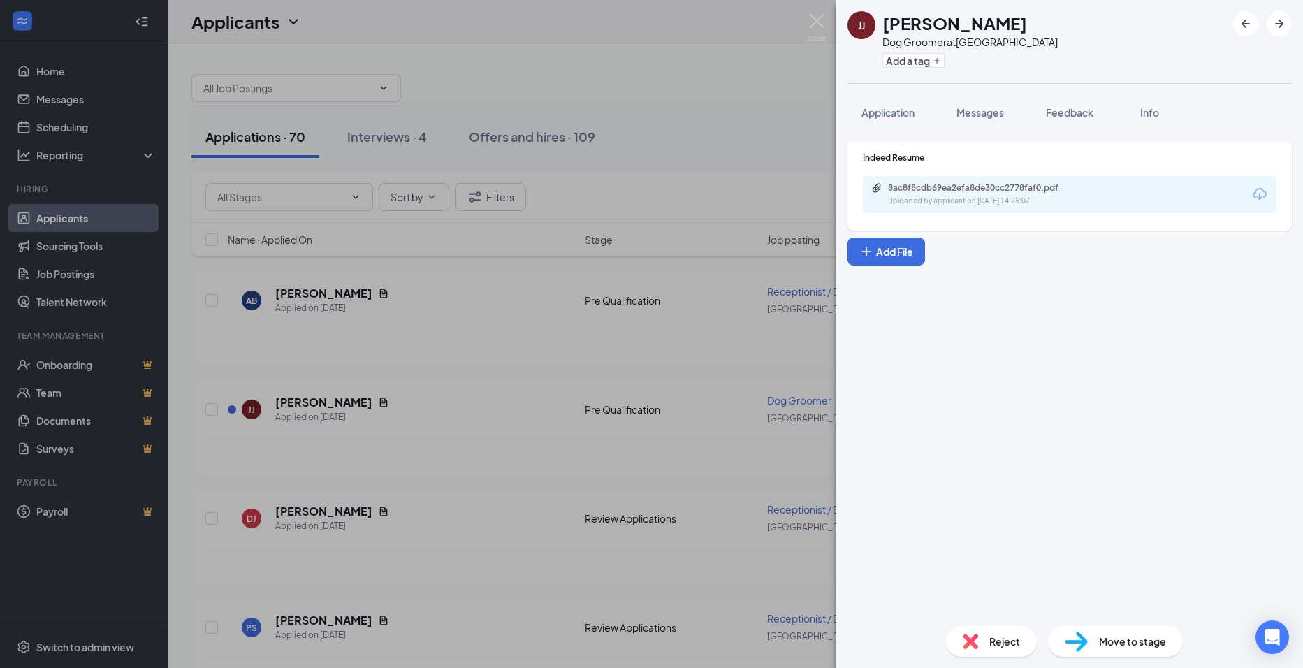
click at [605, 309] on div "[PERSON_NAME] [PERSON_NAME] Dog Groomer at [GEOGRAPHIC_DATA] Add a tag Applicat…" at bounding box center [651, 334] width 1303 height 668
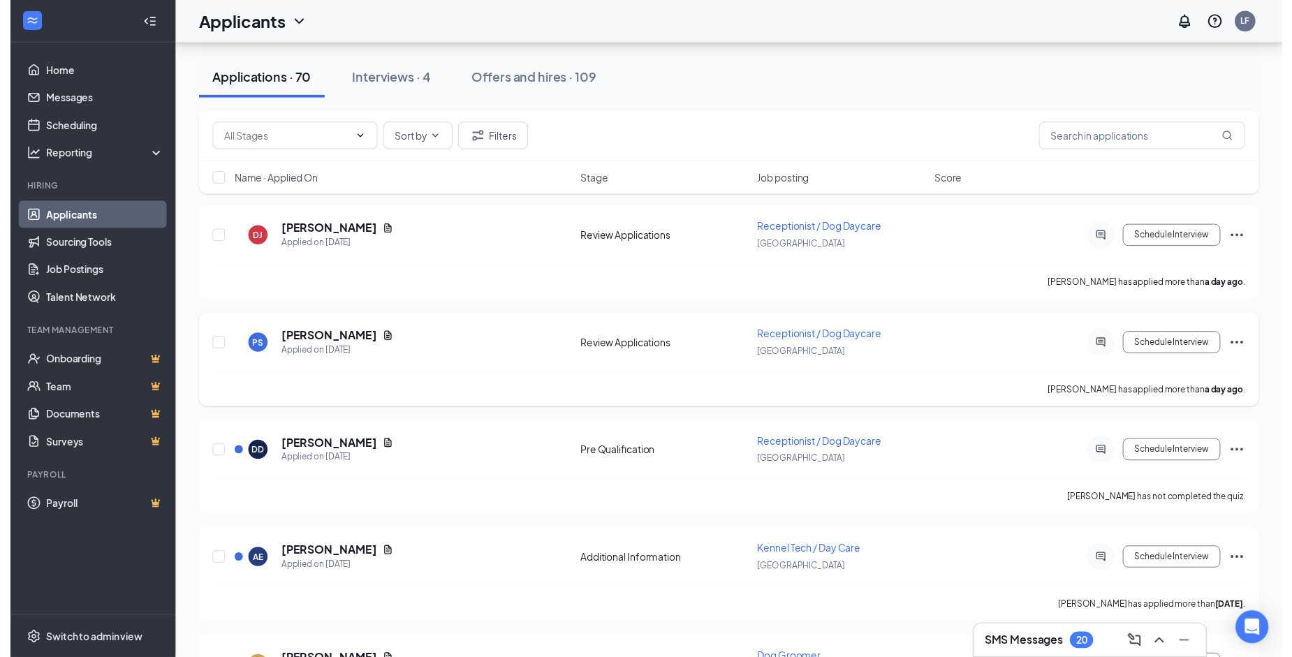
scroll to position [349, 0]
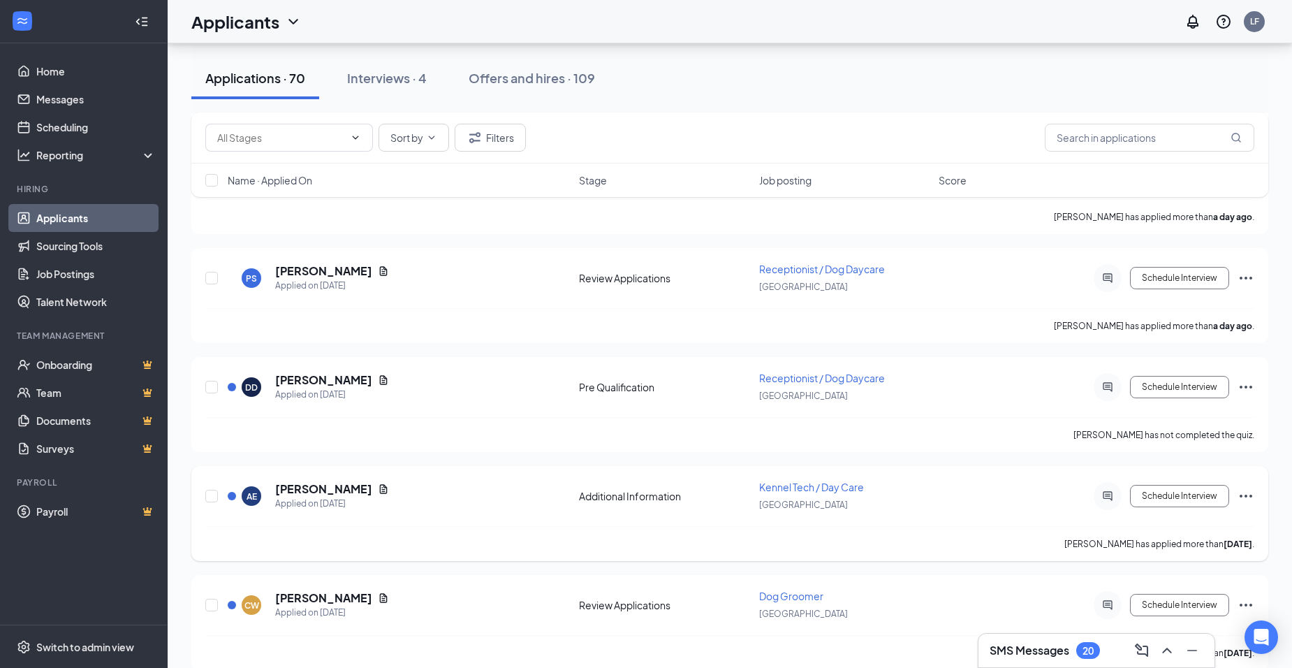
click at [354, 488] on div "[PERSON_NAME]" at bounding box center [332, 488] width 114 height 15
click at [356, 488] on div "[PERSON_NAME]" at bounding box center [332, 488] width 114 height 15
click at [378, 488] on icon "Document" at bounding box center [383, 488] width 11 height 11
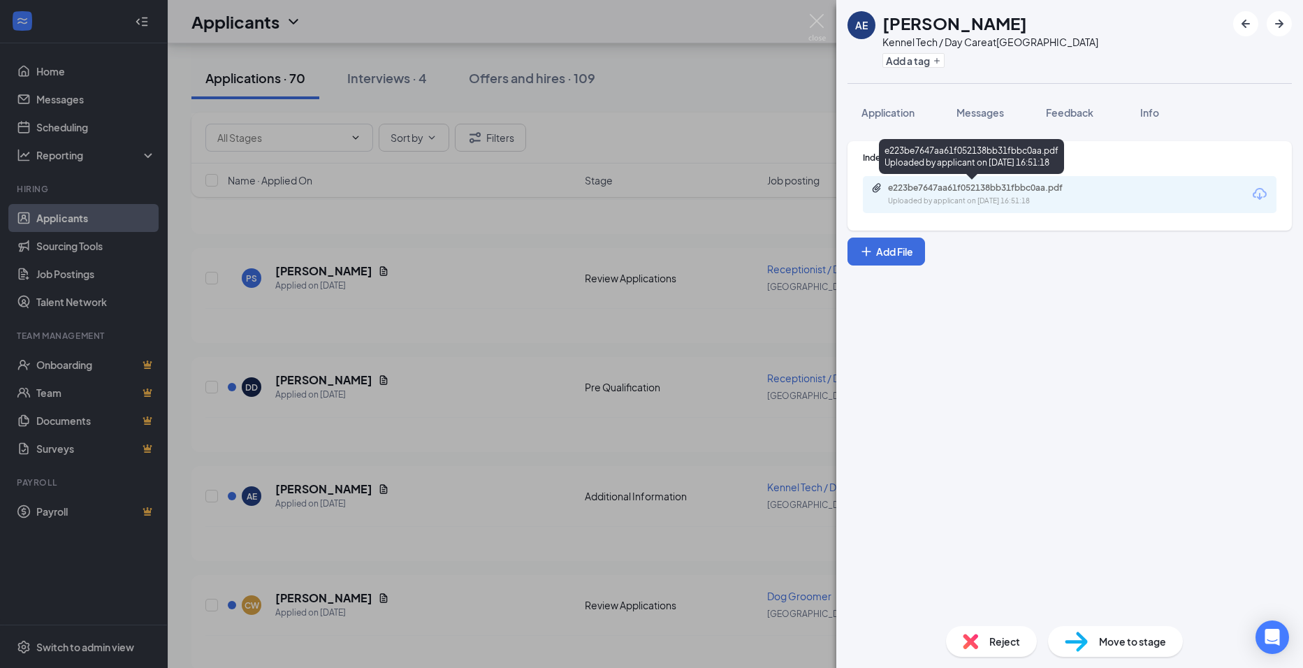
click at [1018, 196] on div "Uploaded by applicant on [DATE] 16:51:18" at bounding box center [993, 201] width 210 height 11
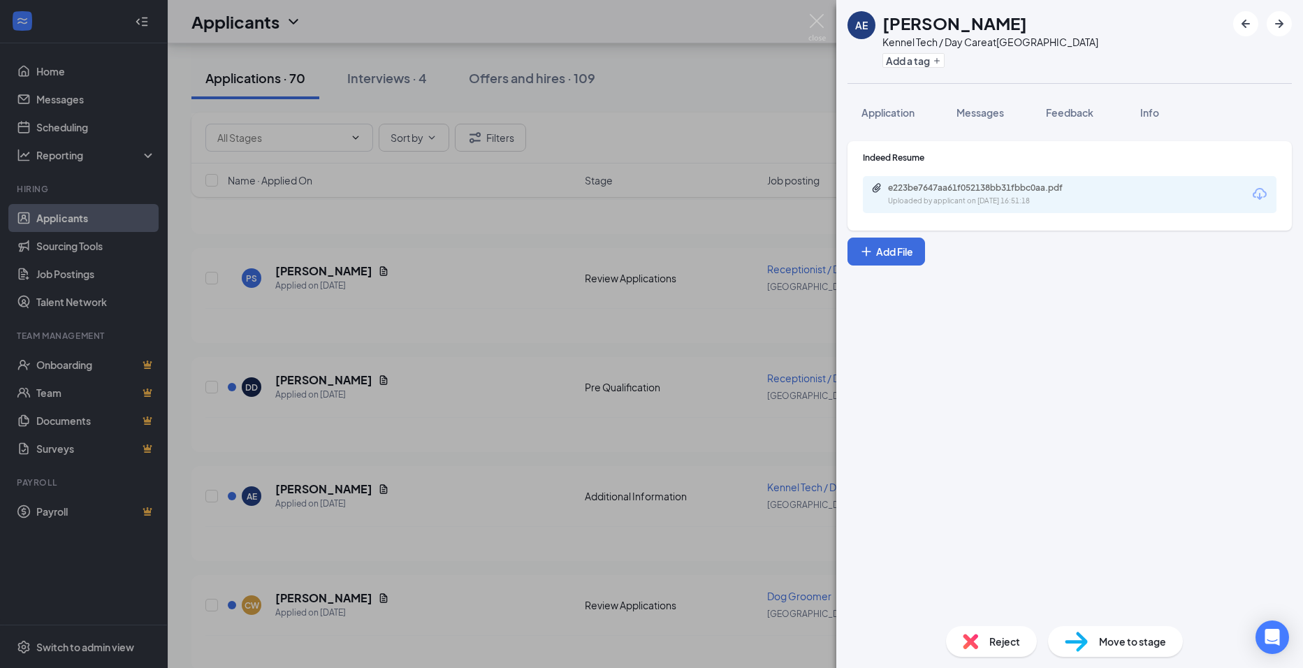
drag, startPoint x: 799, startPoint y: 35, endPoint x: 809, endPoint y: 32, distance: 10.2
click at [802, 34] on div "[PERSON_NAME] Kennel Tech / Day Care at [GEOGRAPHIC_DATA] Add a tag Application…" at bounding box center [651, 334] width 1303 height 668
click at [809, 32] on div "Applicants LF" at bounding box center [735, 21] width 1135 height 43
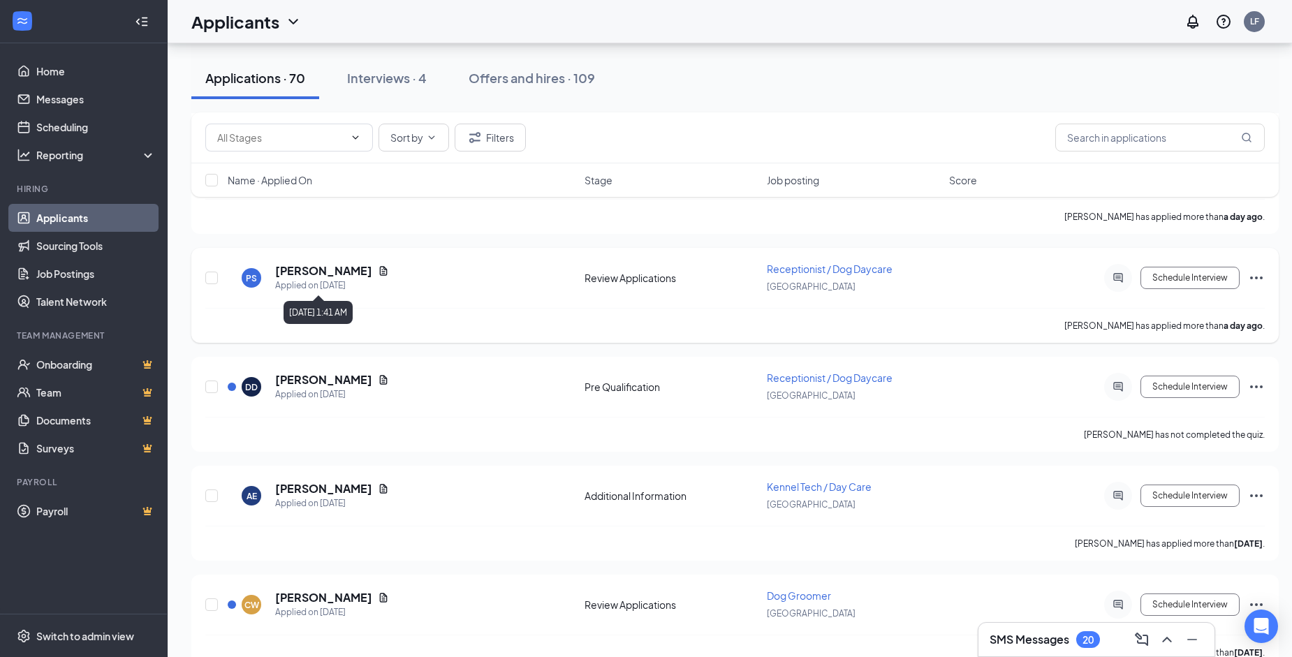
click at [388, 271] on icon "Document" at bounding box center [384, 270] width 8 height 9
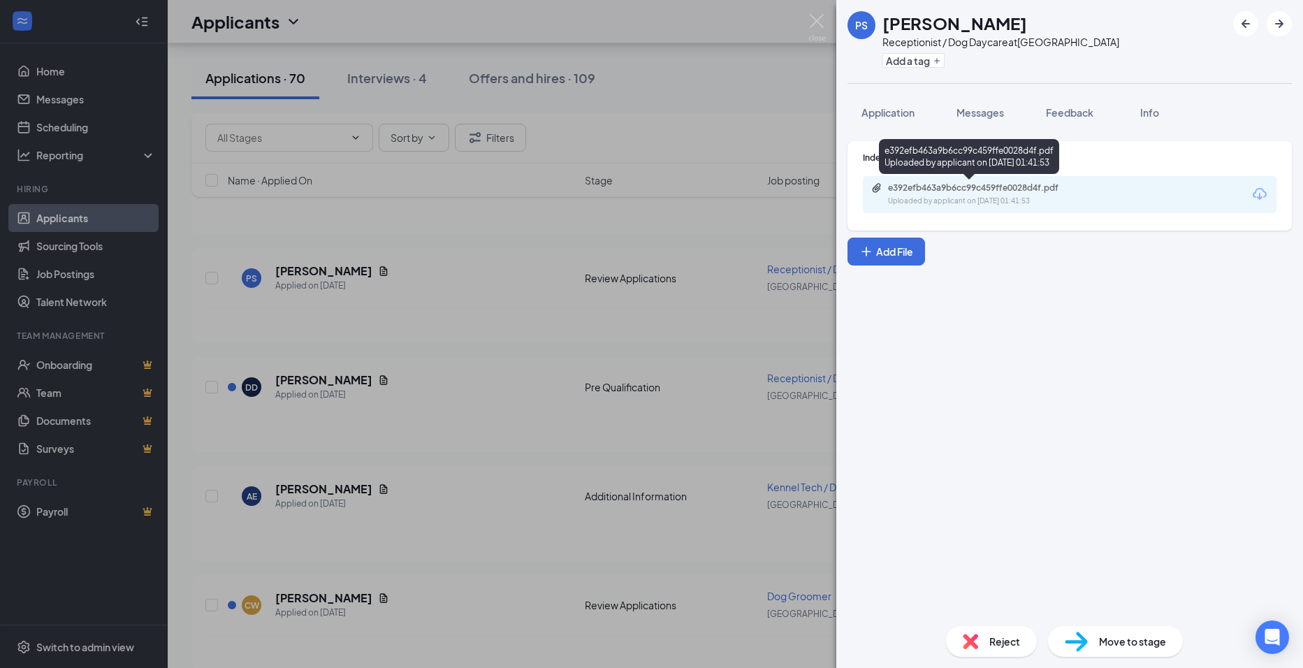
click at [915, 191] on div "e392efb463a9b6cc99c459ffe0028d4f.pdf" at bounding box center [986, 187] width 196 height 11
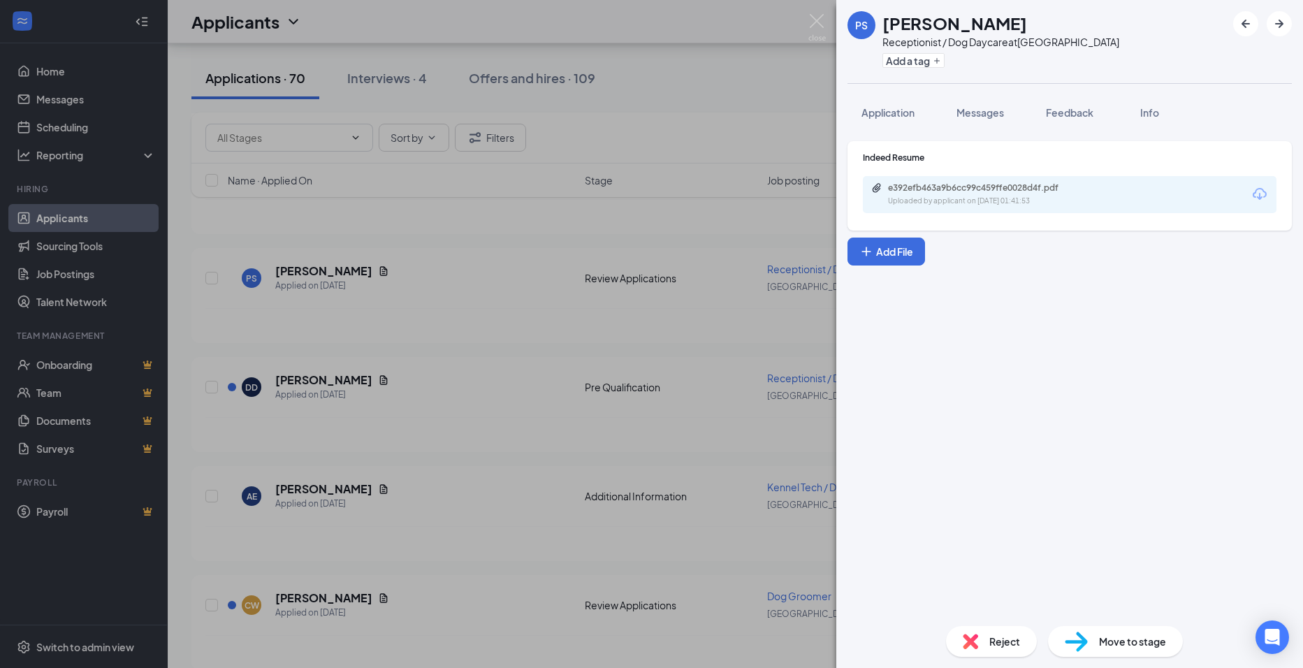
click at [806, 22] on div "PS [PERSON_NAME] Receptionist / Dog Daycare at [GEOGRAPHIC_DATA] Add a tag Appl…" at bounding box center [651, 334] width 1303 height 668
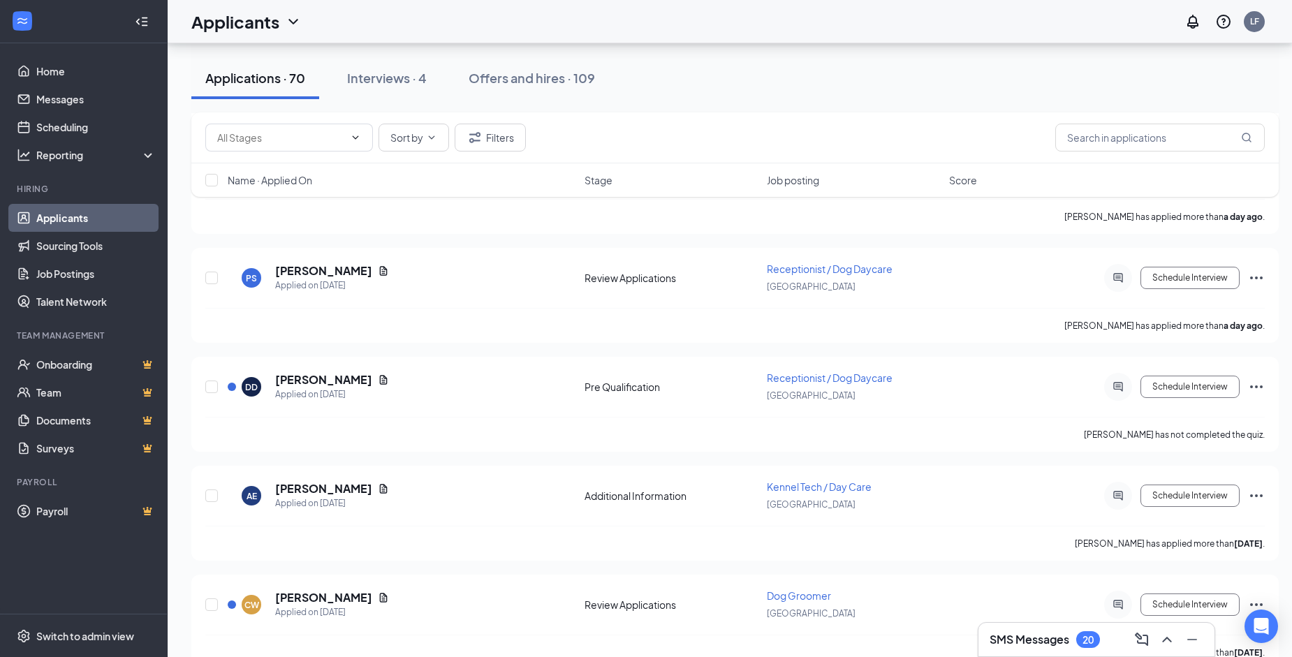
click at [809, 19] on div "Applicants LF" at bounding box center [730, 21] width 1125 height 43
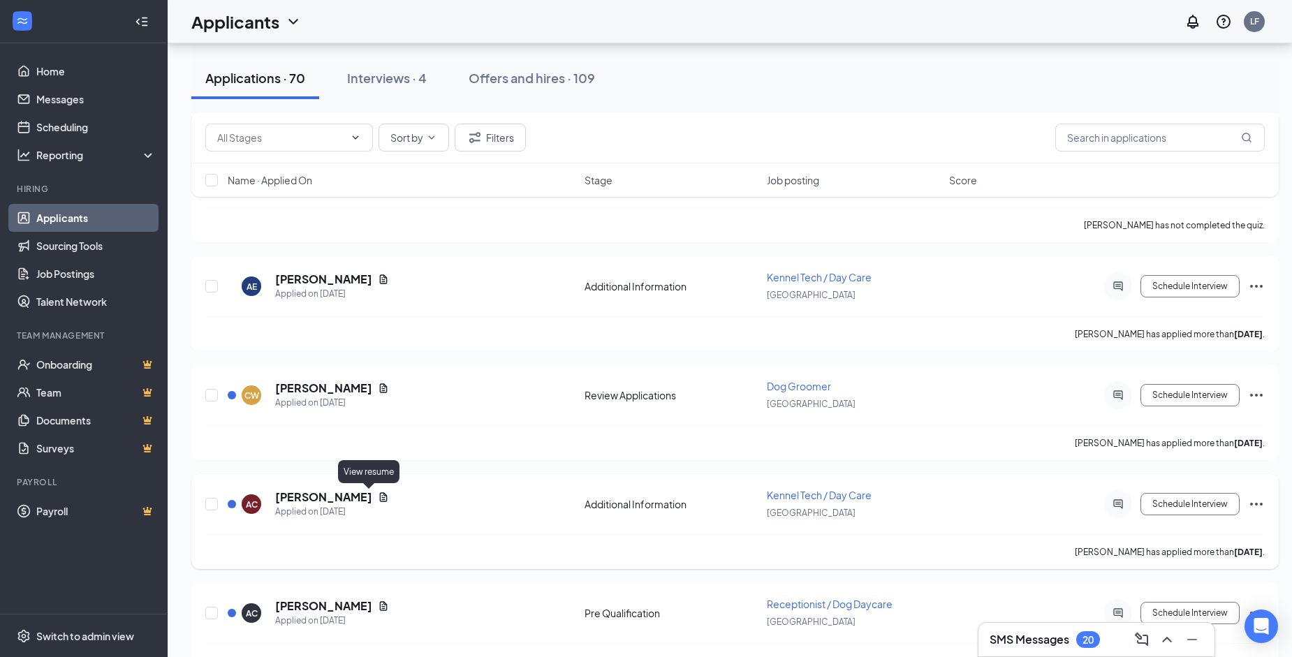
click at [378, 496] on icon "Document" at bounding box center [383, 497] width 11 height 11
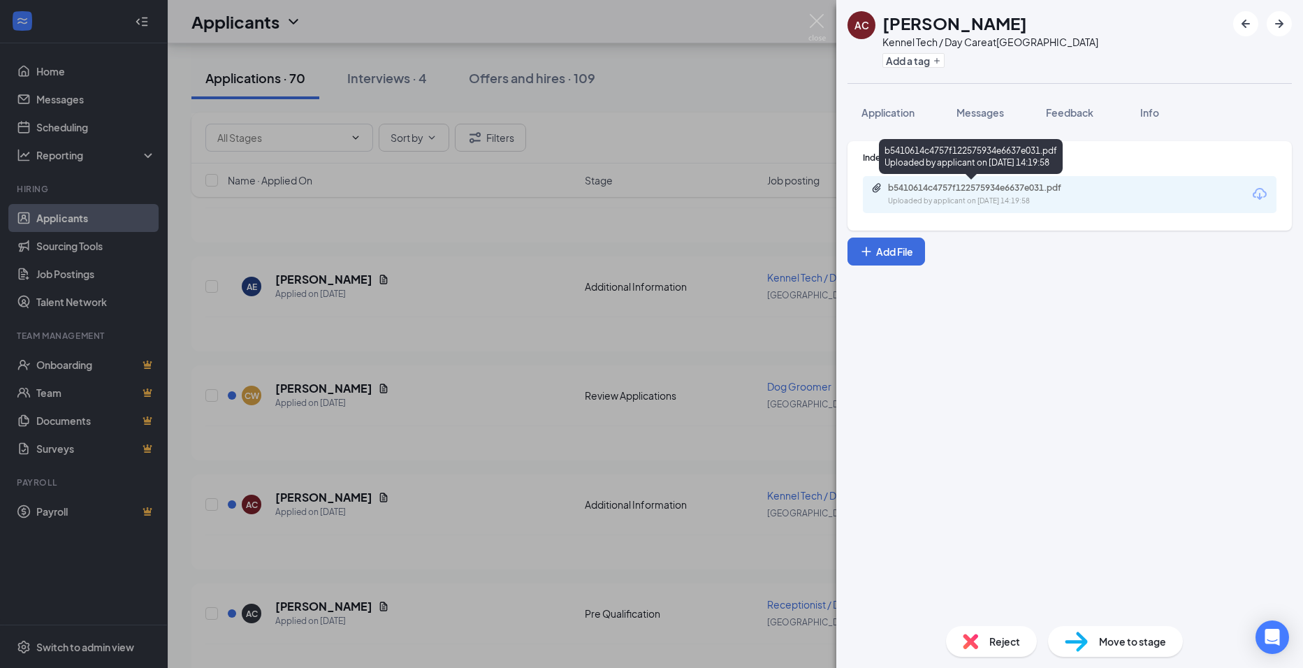
click at [1006, 197] on div "Uploaded by applicant on [DATE] 14:19:58" at bounding box center [993, 201] width 210 height 11
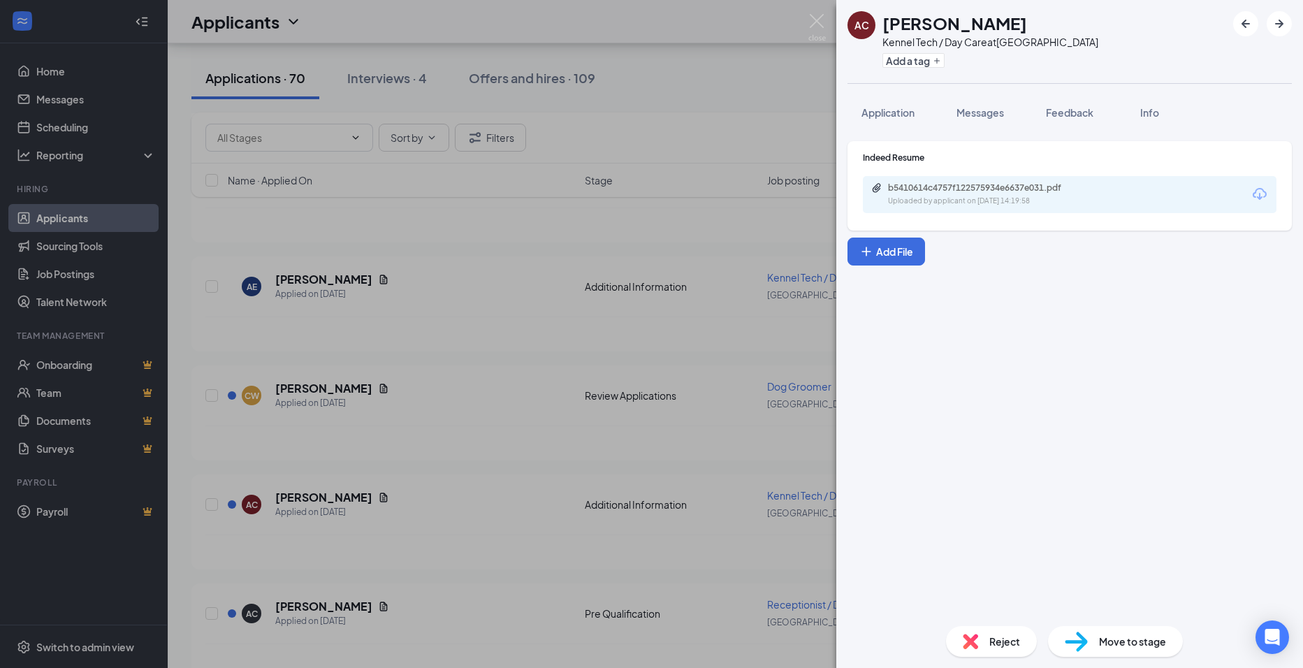
click at [699, 319] on div "AC [PERSON_NAME] Kennel Tech / Day Care at [GEOGRAPHIC_DATA] Add a tag Applicat…" at bounding box center [651, 334] width 1303 height 668
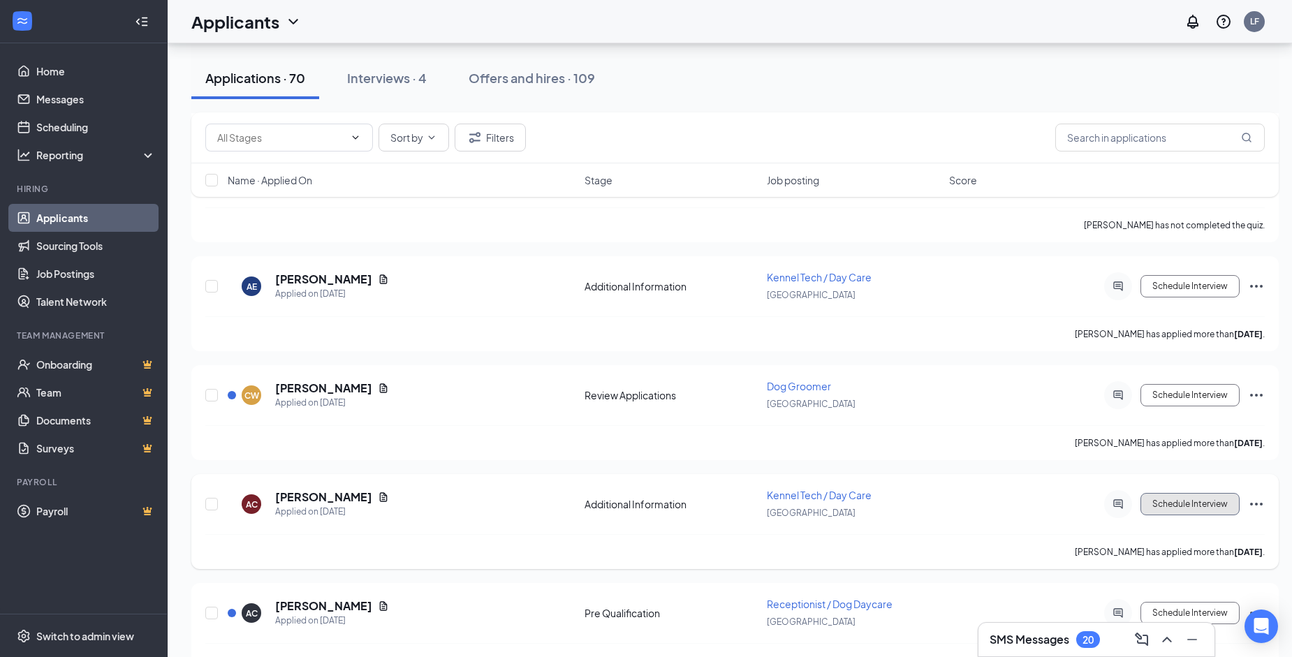
click at [1188, 498] on button "Schedule Interview" at bounding box center [1190, 504] width 99 height 22
type input "Application Complete (next stage)"
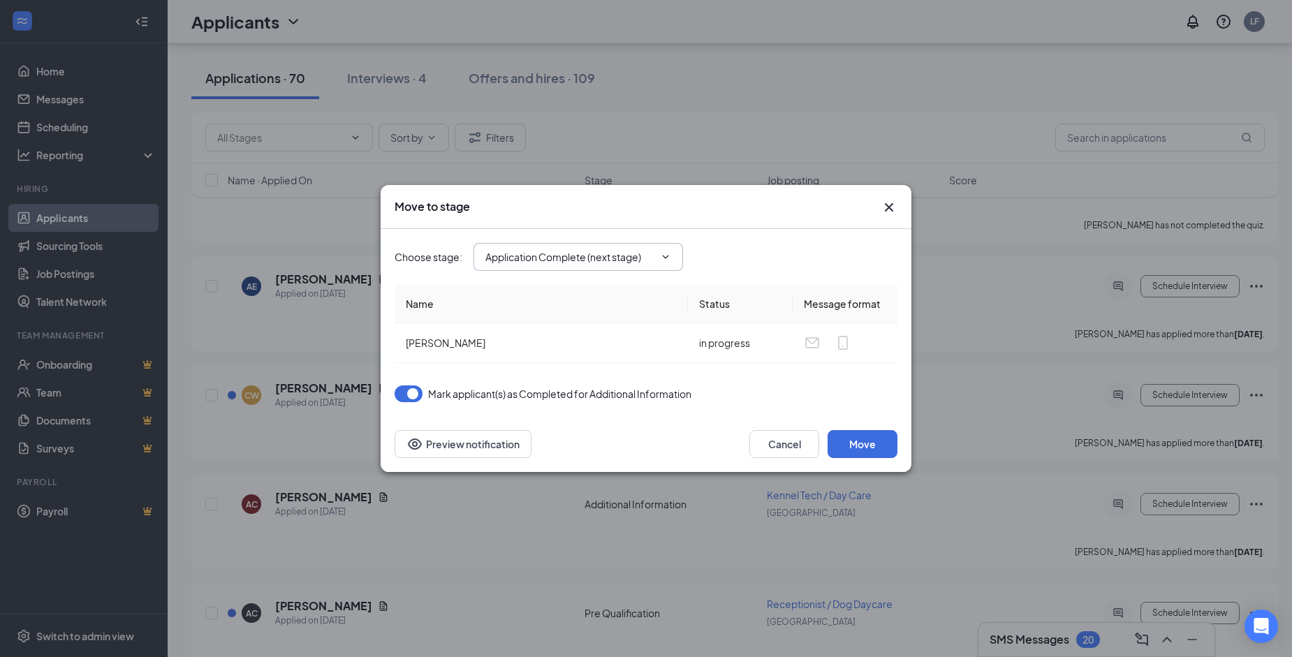
click at [640, 248] on span "Application Complete (next stage)" at bounding box center [579, 257] width 210 height 28
click at [882, 444] on button "Move" at bounding box center [863, 444] width 70 height 28
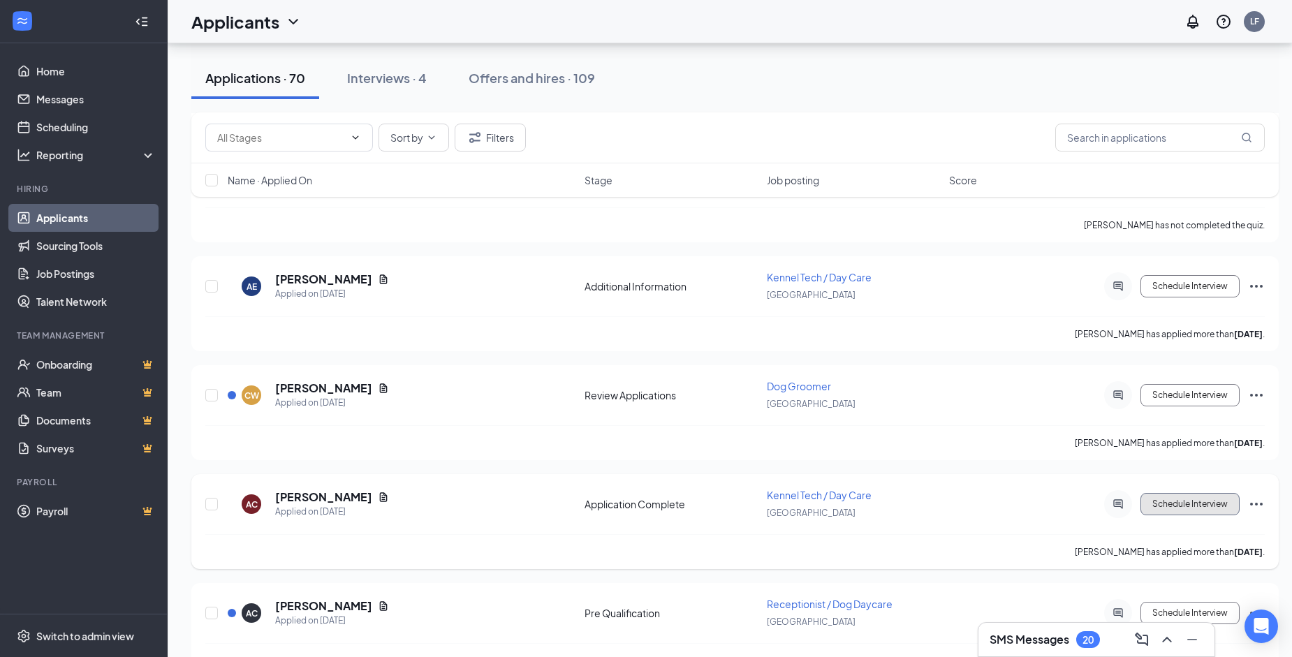
click at [1215, 495] on button "Schedule Interview" at bounding box center [1190, 504] width 99 height 22
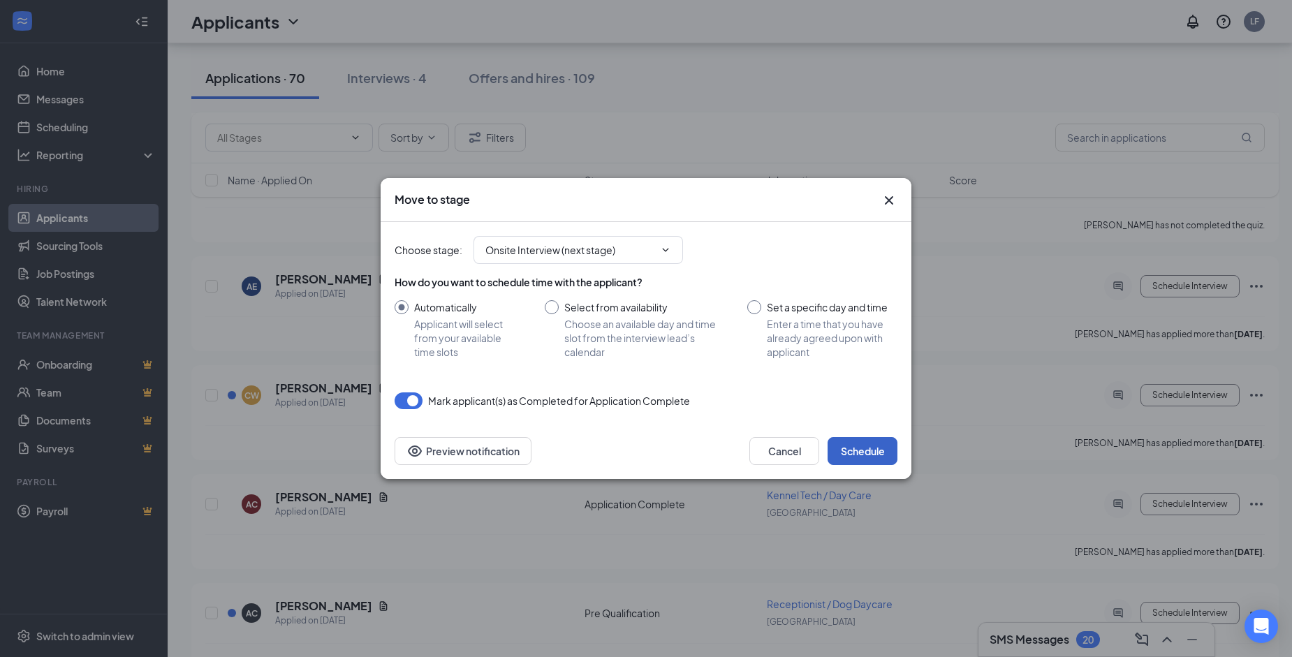
click at [884, 454] on button "Schedule" at bounding box center [863, 451] width 70 height 28
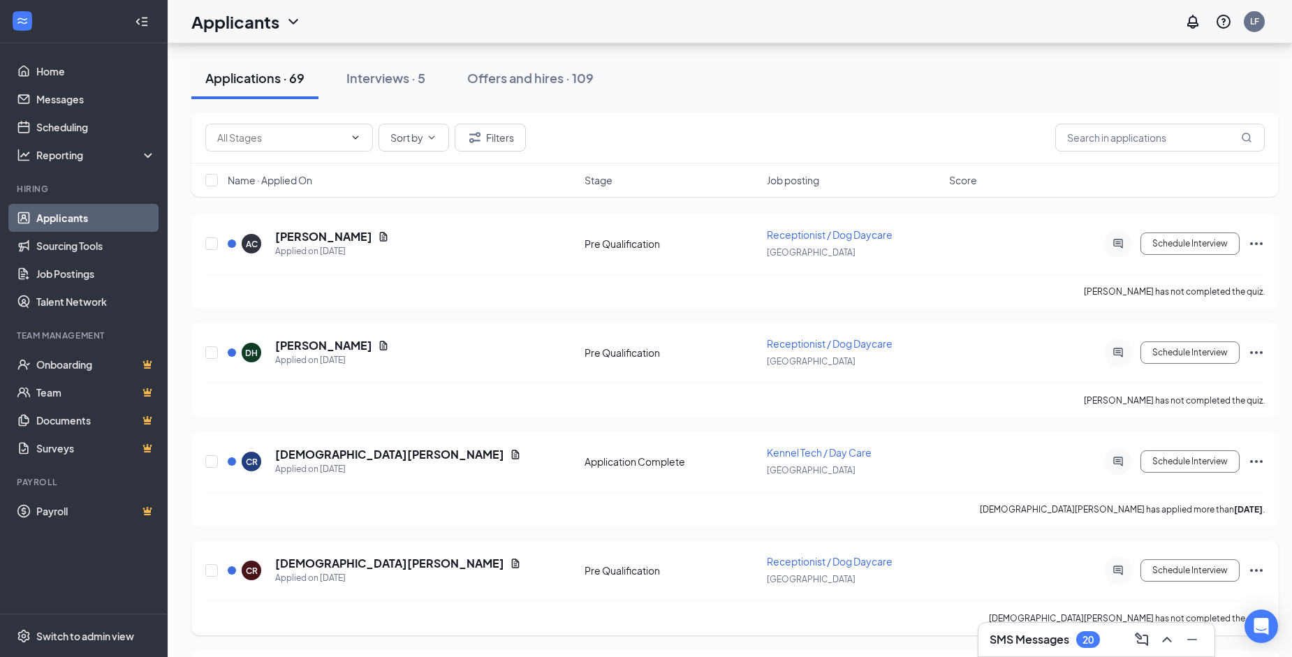
scroll to position [908, 0]
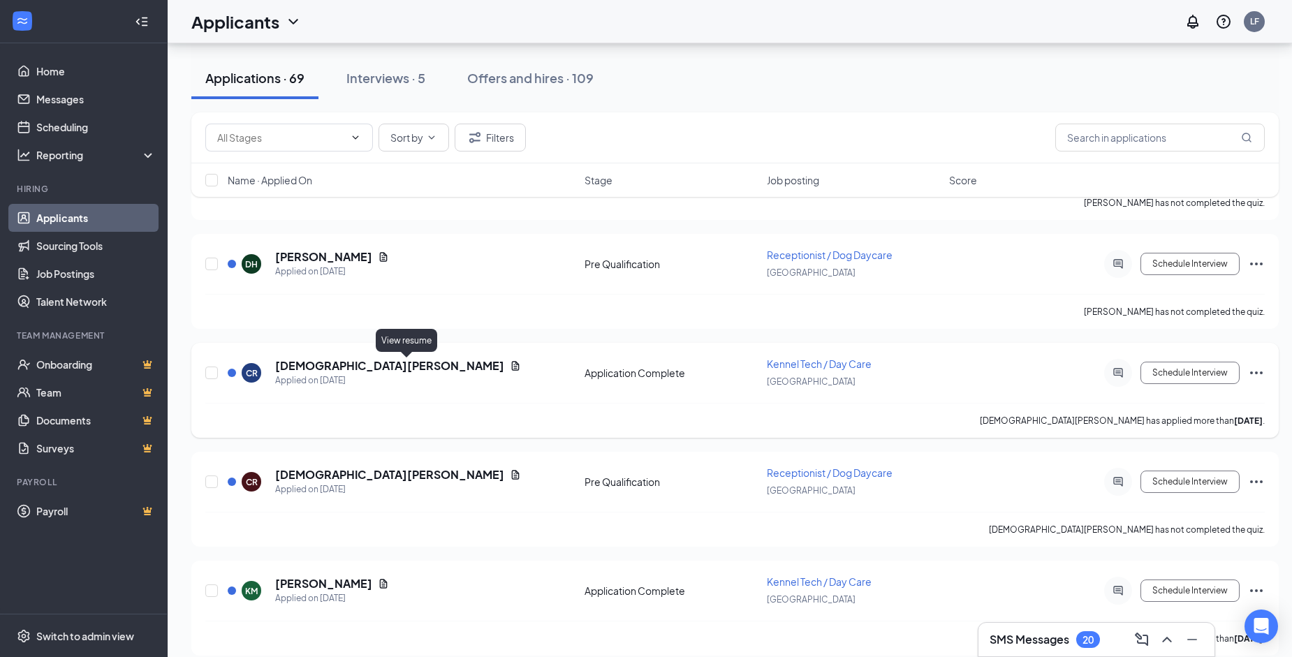
click at [512, 368] on icon "Document" at bounding box center [516, 365] width 8 height 9
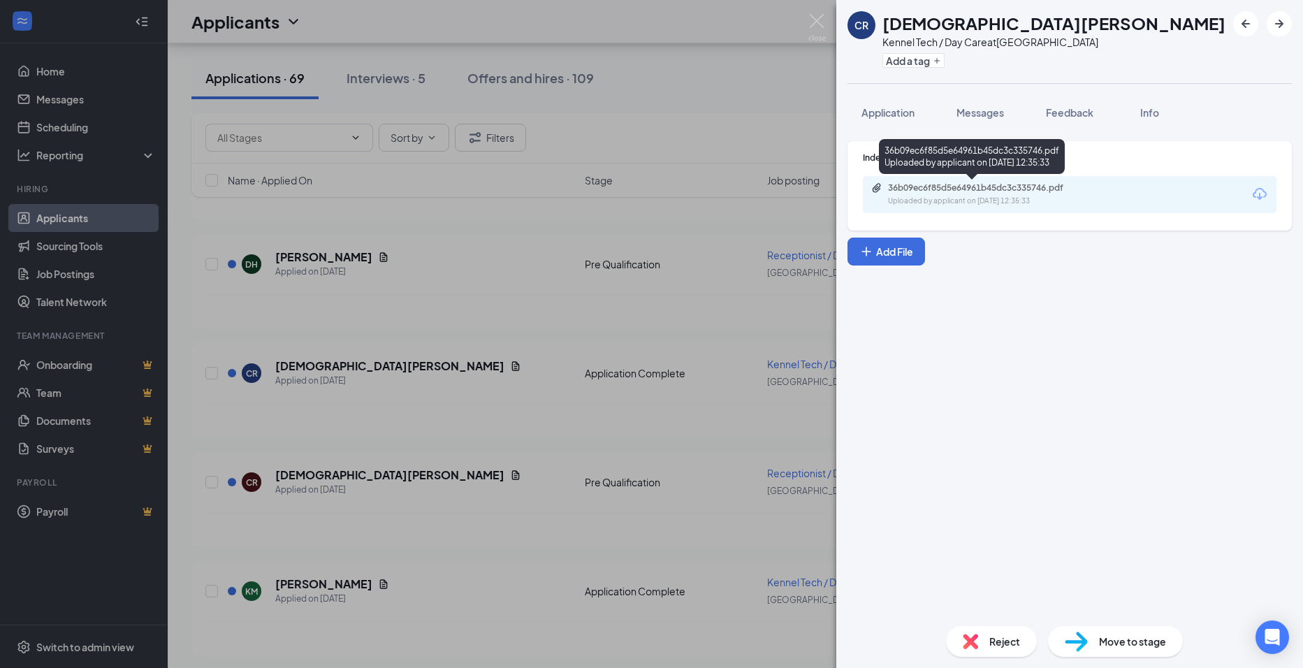
drag, startPoint x: 998, startPoint y: 203, endPoint x: 994, endPoint y: 186, distance: 18.0
click at [994, 186] on div "36b09ec6f85d5e64961b45dc3c335746.pdf" at bounding box center [986, 187] width 196 height 11
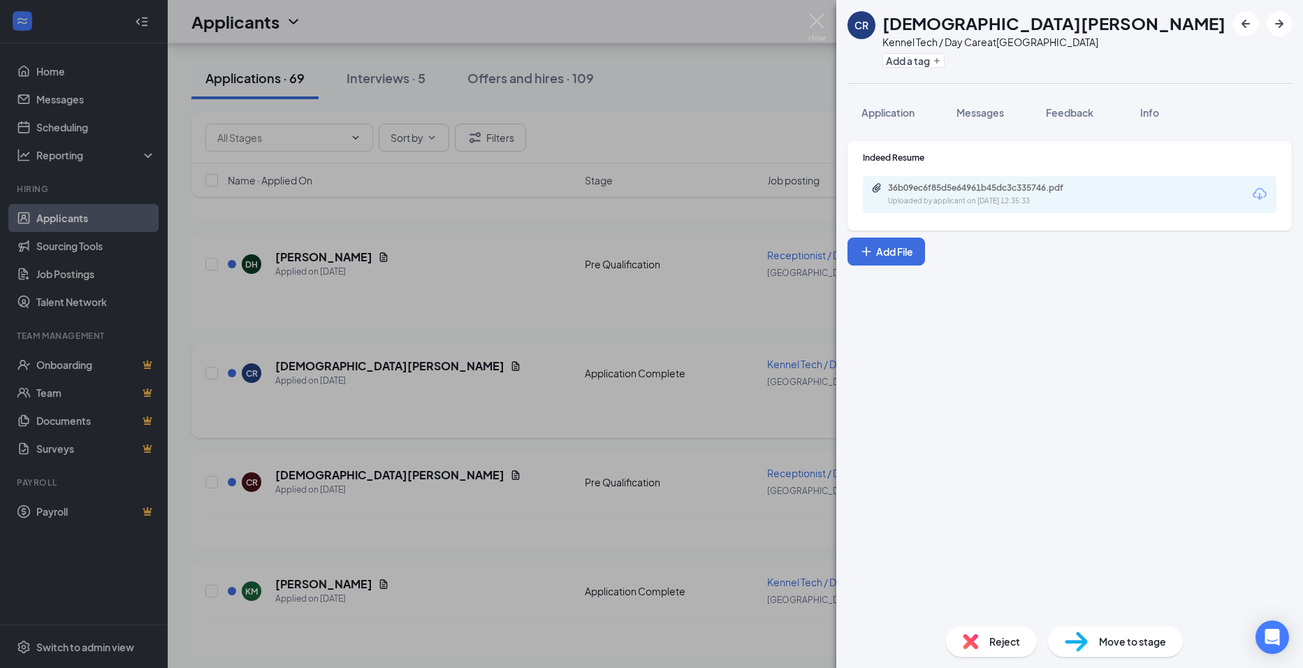
click at [540, 396] on div "CR [PERSON_NAME] Kennel Tech / Day Care at [GEOGRAPHIC_DATA] Add a tag Applicat…" at bounding box center [651, 334] width 1303 height 668
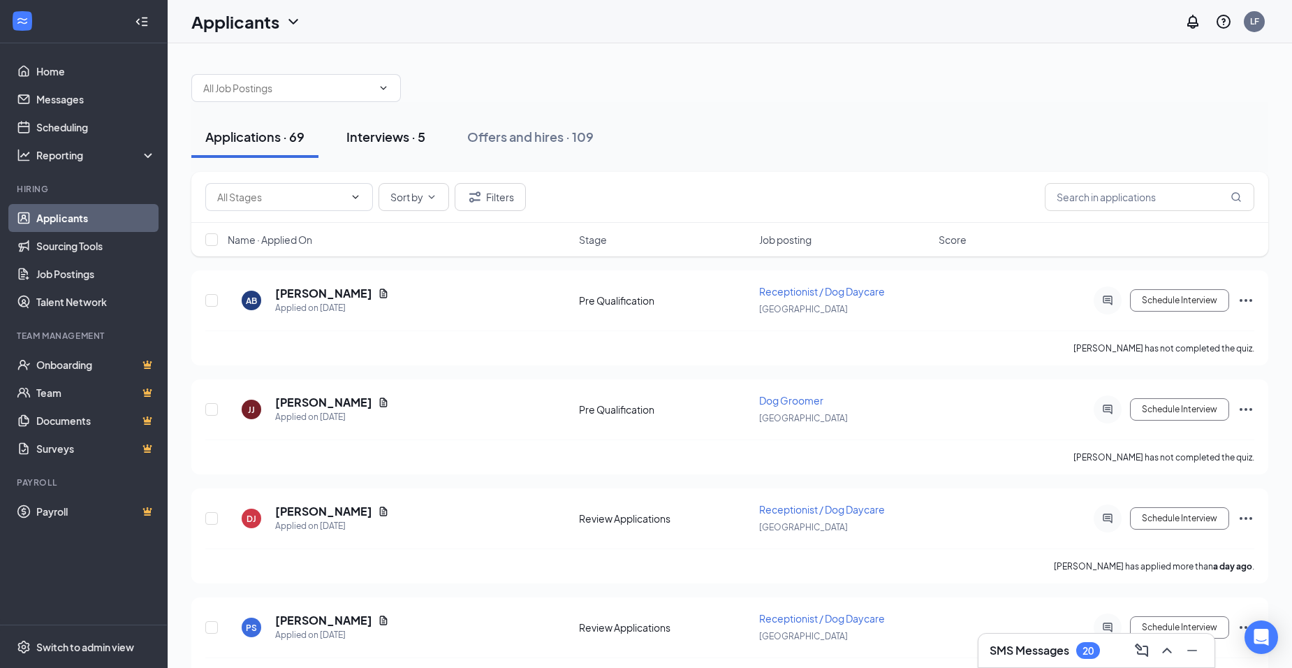
click at [381, 121] on button "Interviews · 5" at bounding box center [386, 137] width 107 height 42
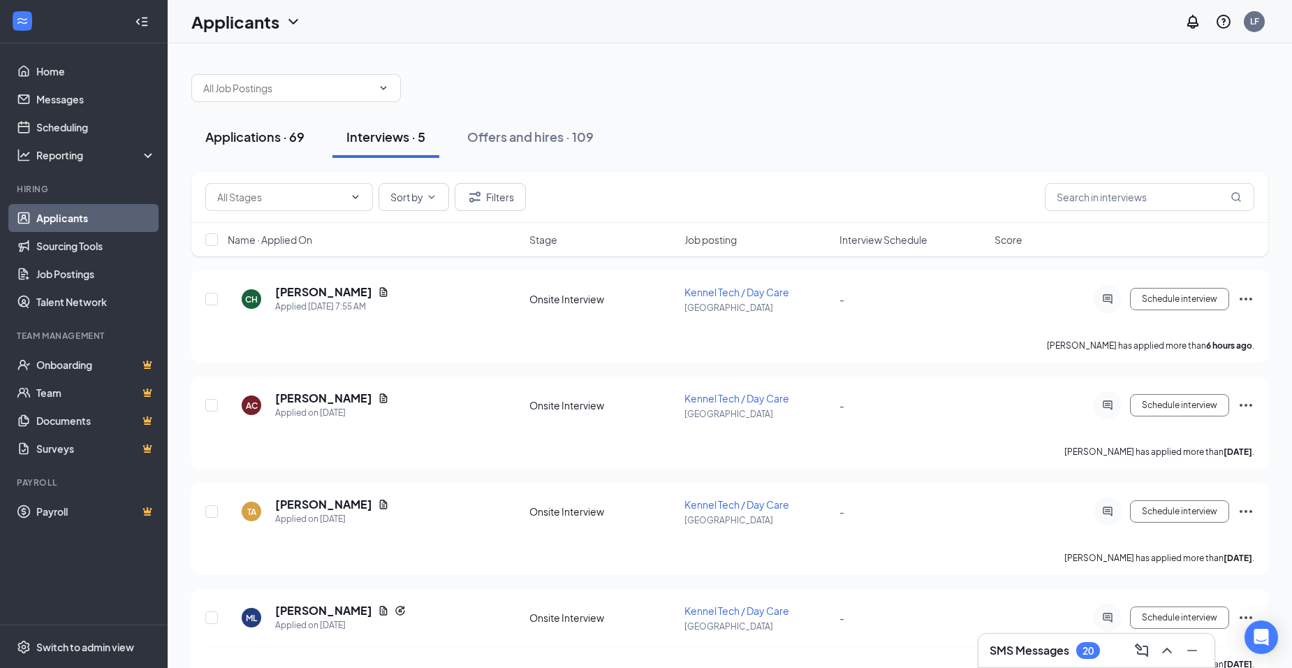
click at [282, 136] on div "Applications · 69" at bounding box center [254, 136] width 99 height 17
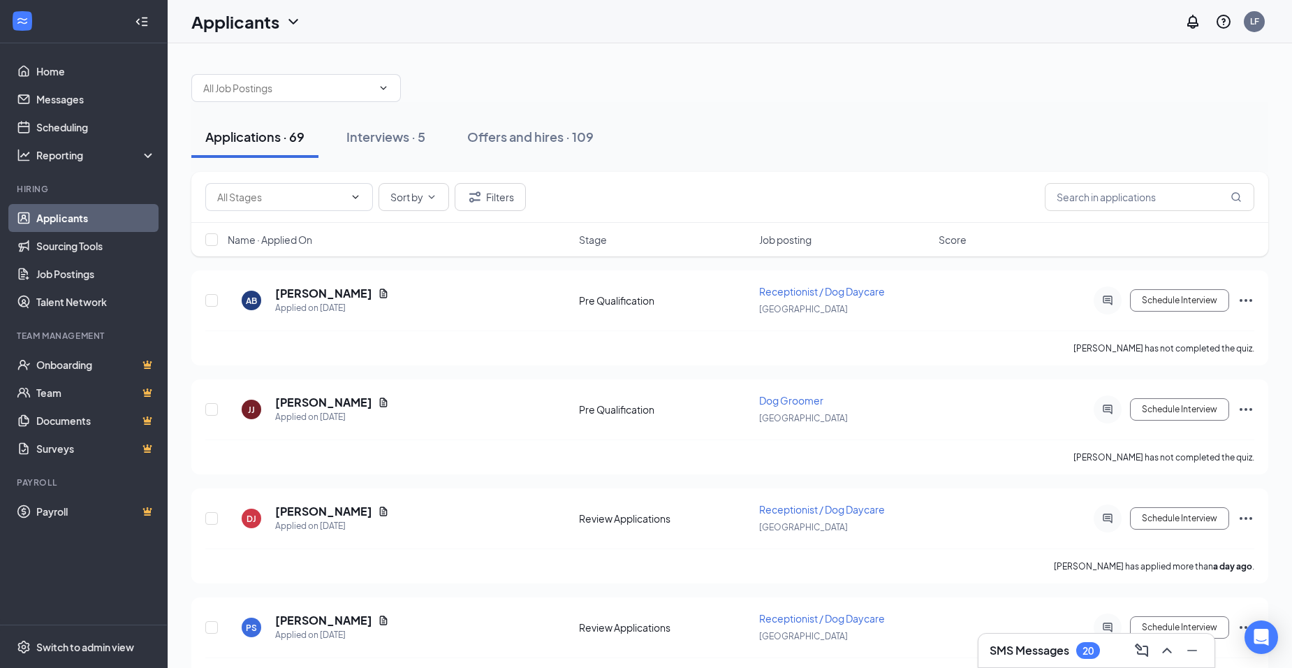
drag, startPoint x: 367, startPoint y: 371, endPoint x: 374, endPoint y: 383, distance: 13.4
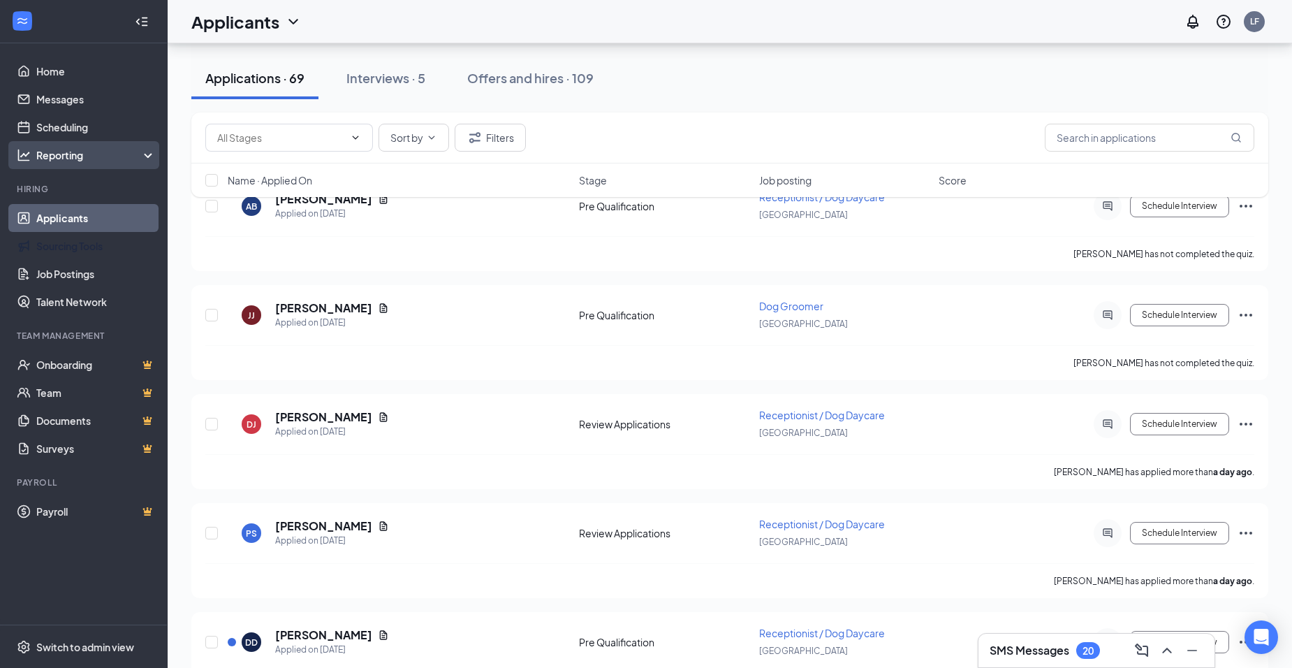
scroll to position [66, 0]
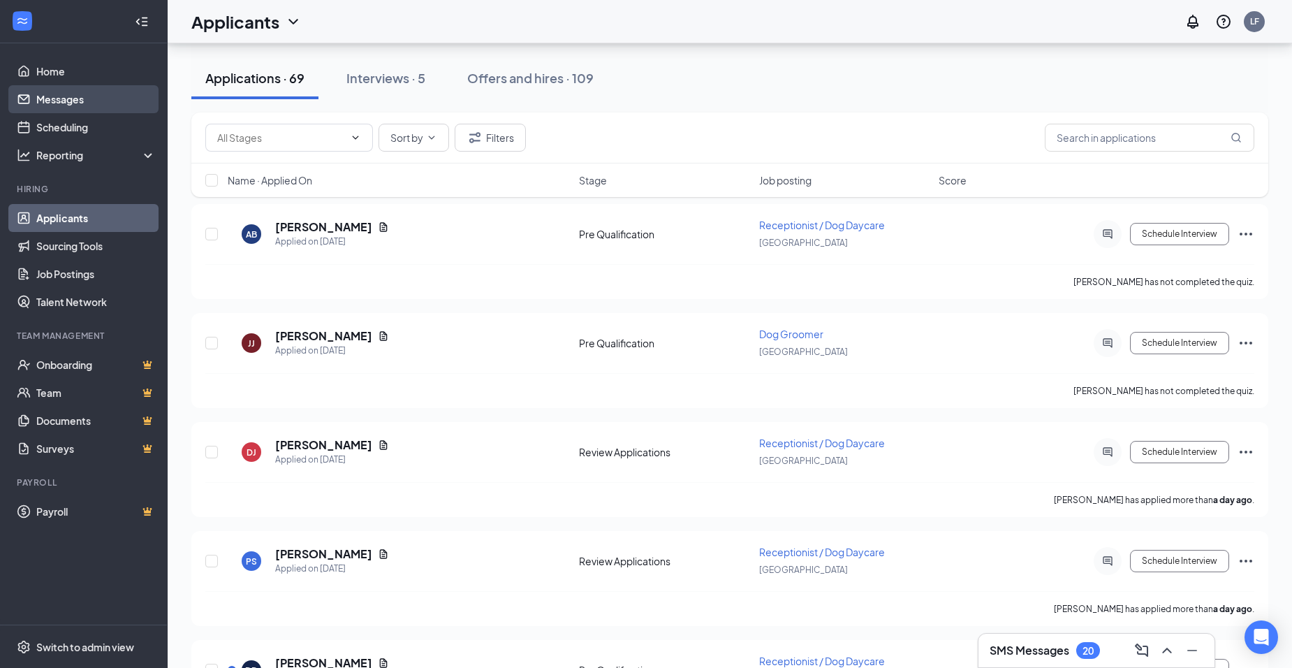
click at [91, 105] on link "Messages" at bounding box center [95, 99] width 119 height 28
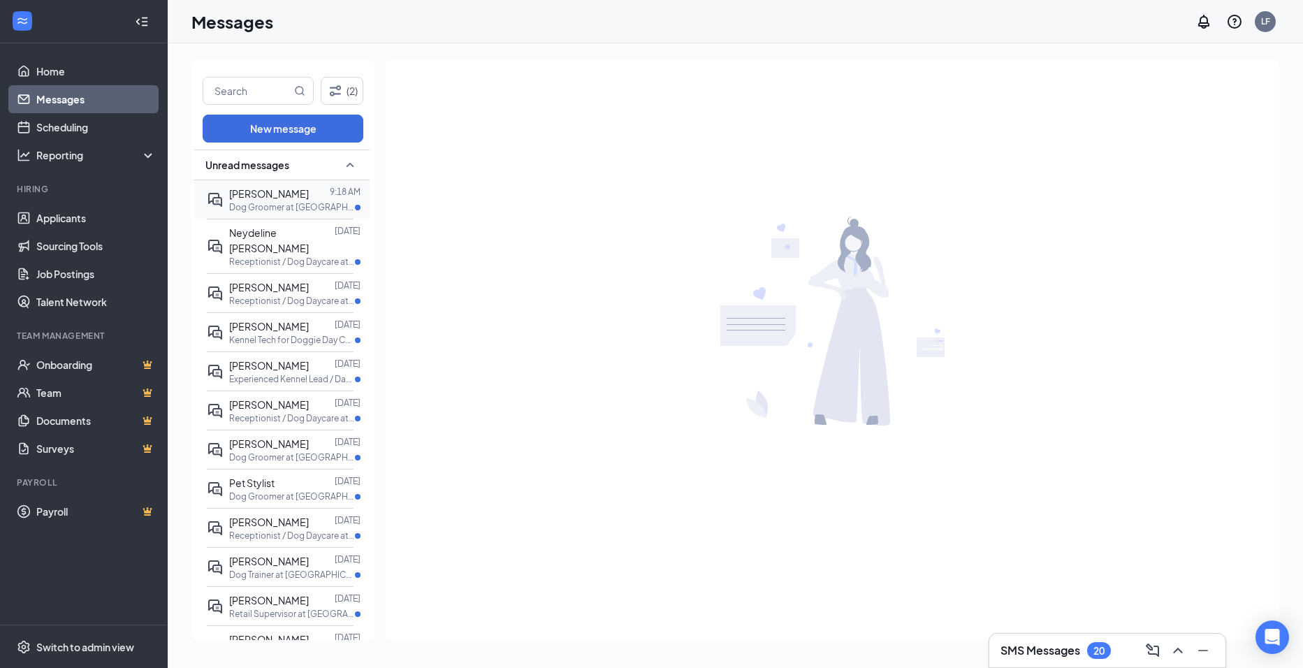
click at [272, 204] on p "Dog Groomer at [GEOGRAPHIC_DATA]" at bounding box center [292, 207] width 126 height 12
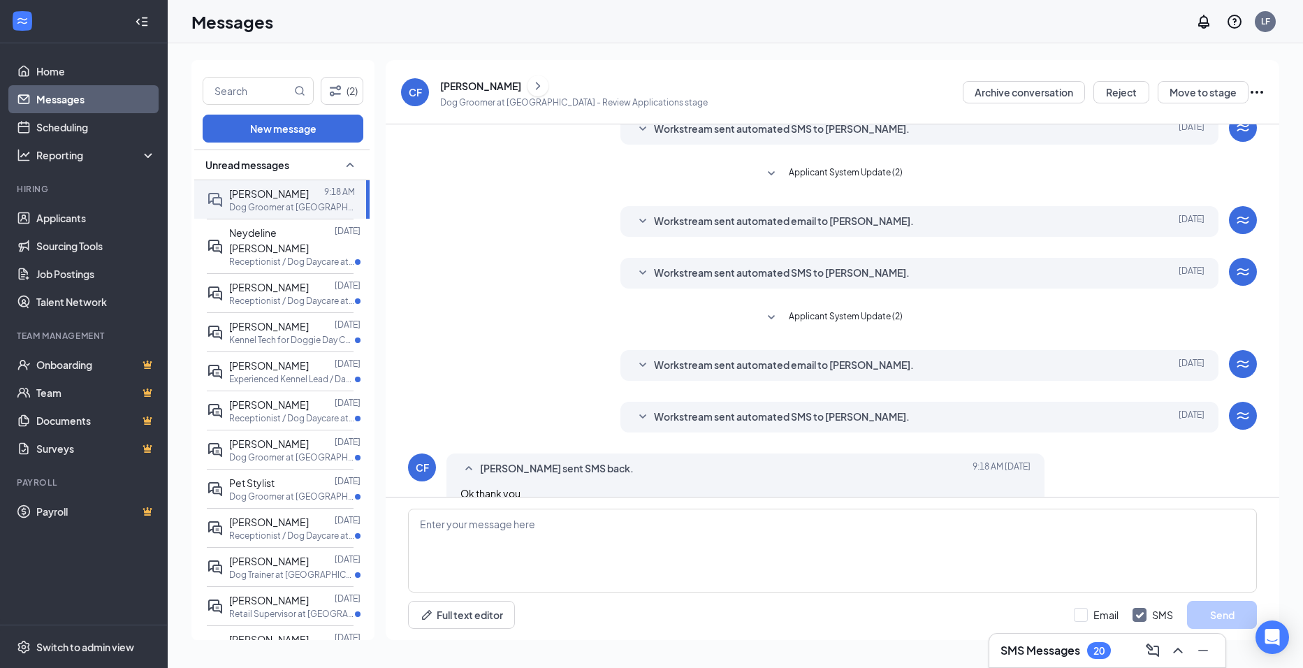
scroll to position [87, 0]
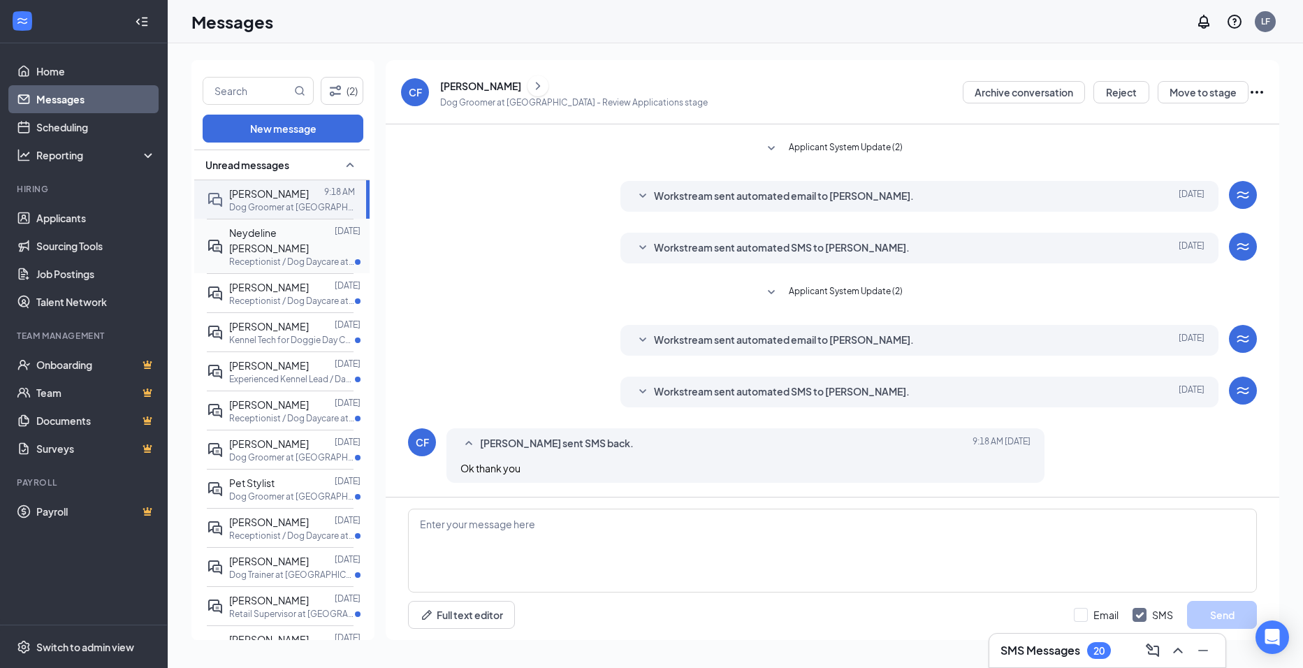
click at [258, 256] on p "Receptionist / Dog Daycare at [GEOGRAPHIC_DATA]" at bounding box center [292, 262] width 126 height 12
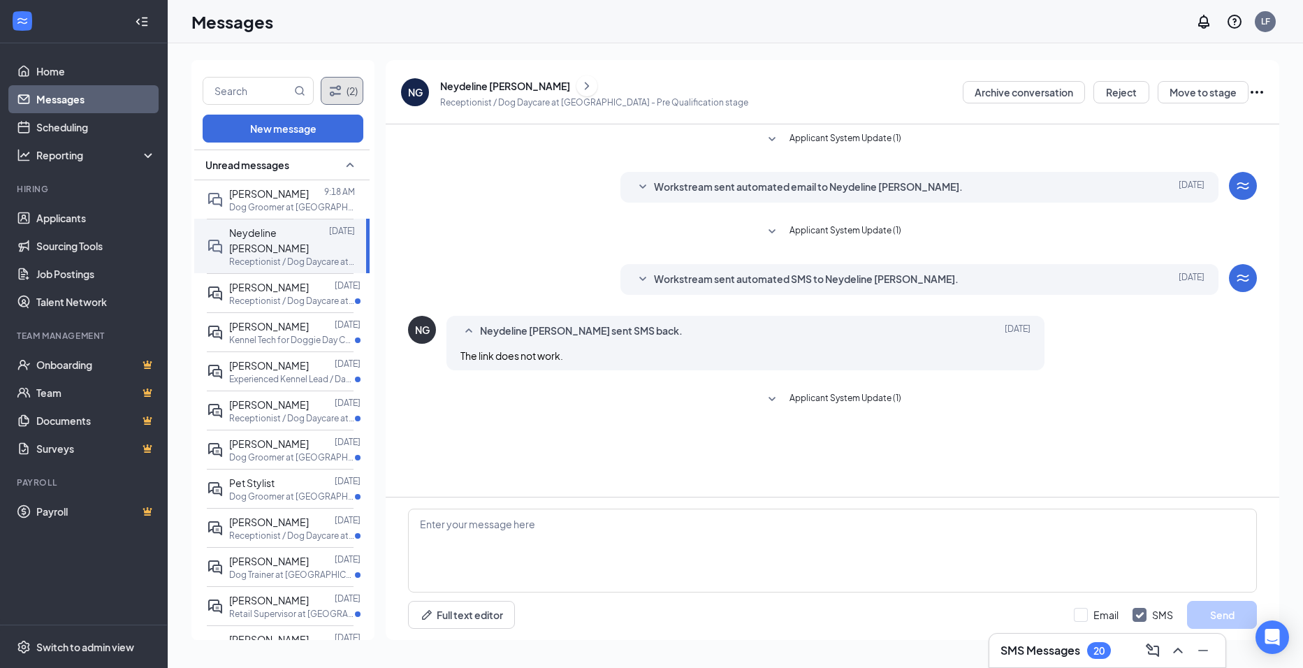
click at [331, 92] on icon "Filter" at bounding box center [335, 90] width 11 height 10
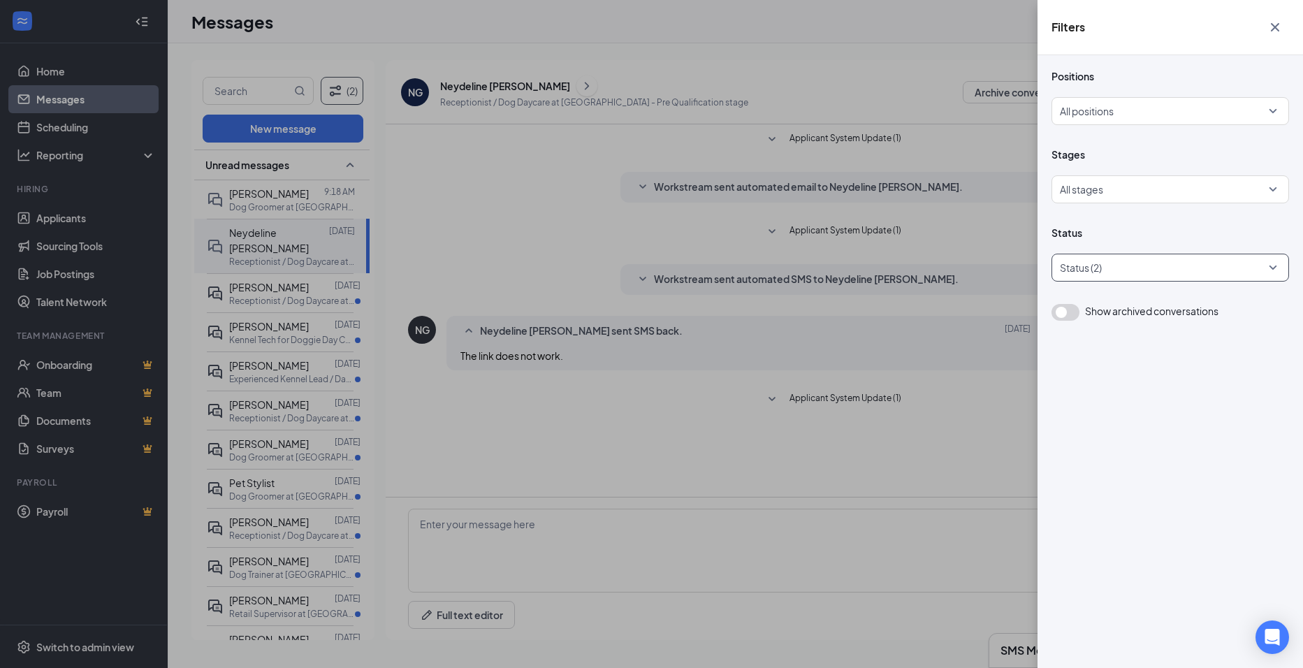
click at [1128, 272] on div at bounding box center [1163, 267] width 217 height 22
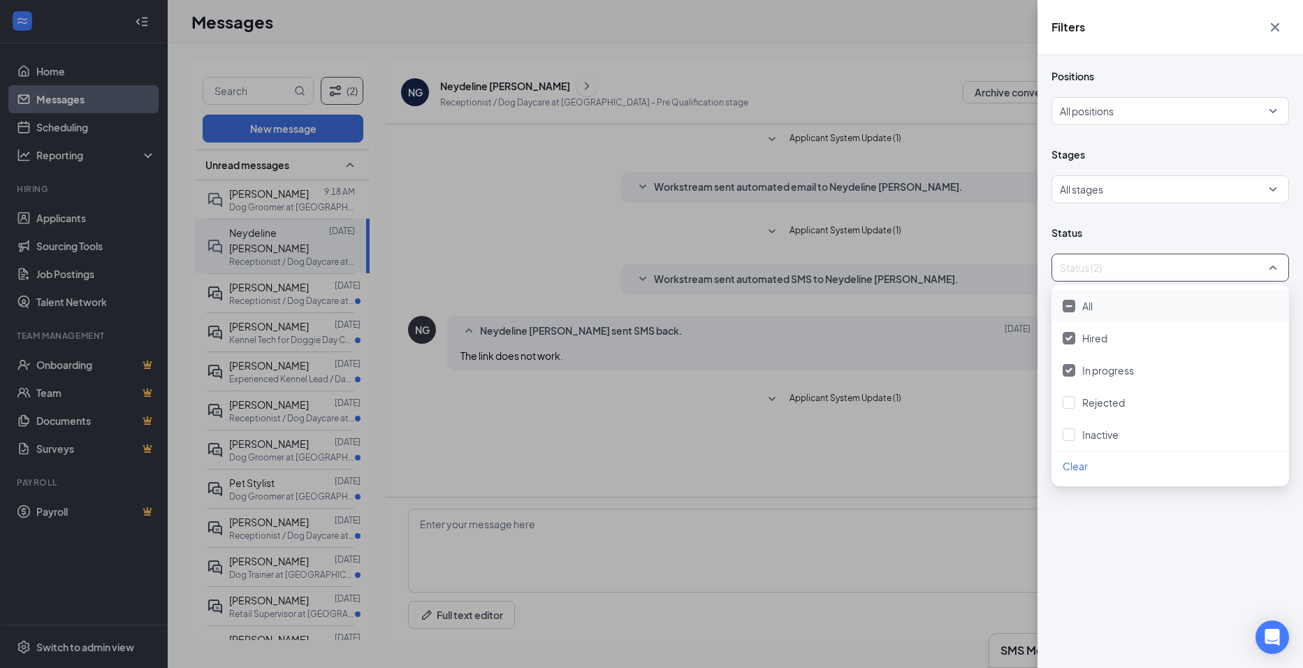
click at [1101, 298] on div "All" at bounding box center [1170, 305] width 215 height 15
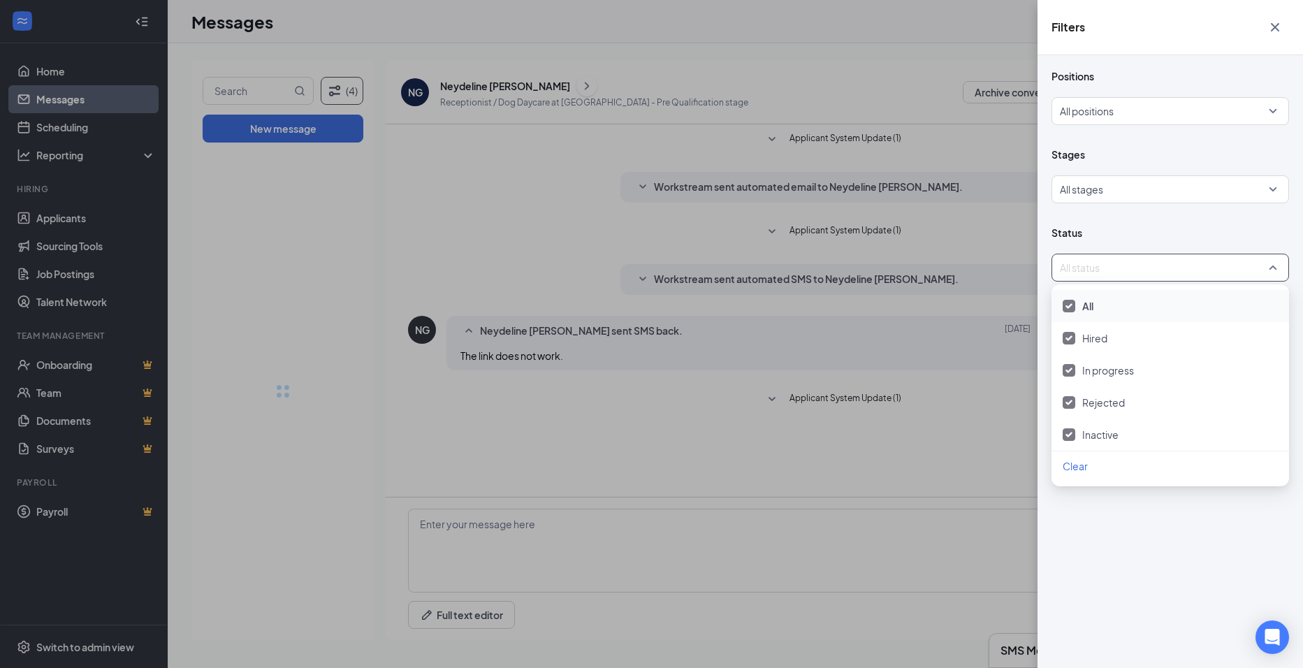
click at [1095, 304] on div "All" at bounding box center [1170, 305] width 215 height 15
click at [1145, 511] on div "Positions All positions Stages All stages Status All status Show archived conve…" at bounding box center [1169, 361] width 265 height 613
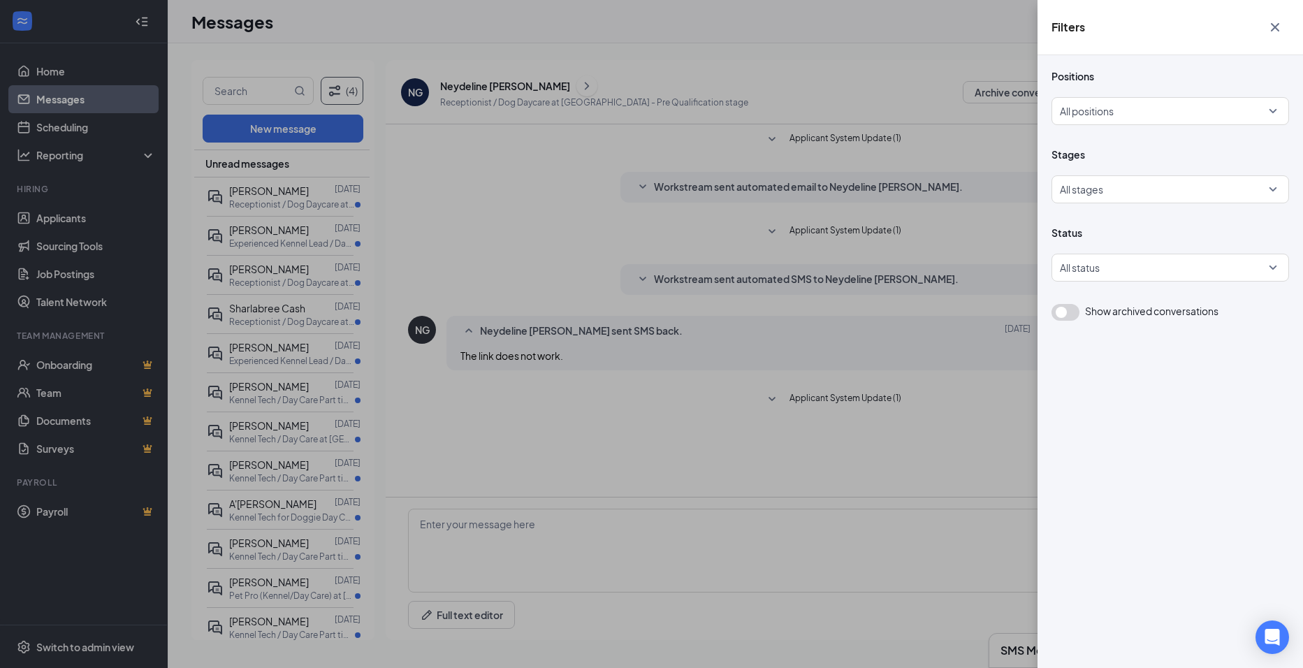
click at [862, 446] on div "Filters Positions All positions Stages All stages Status All status Show archiv…" at bounding box center [651, 334] width 1303 height 668
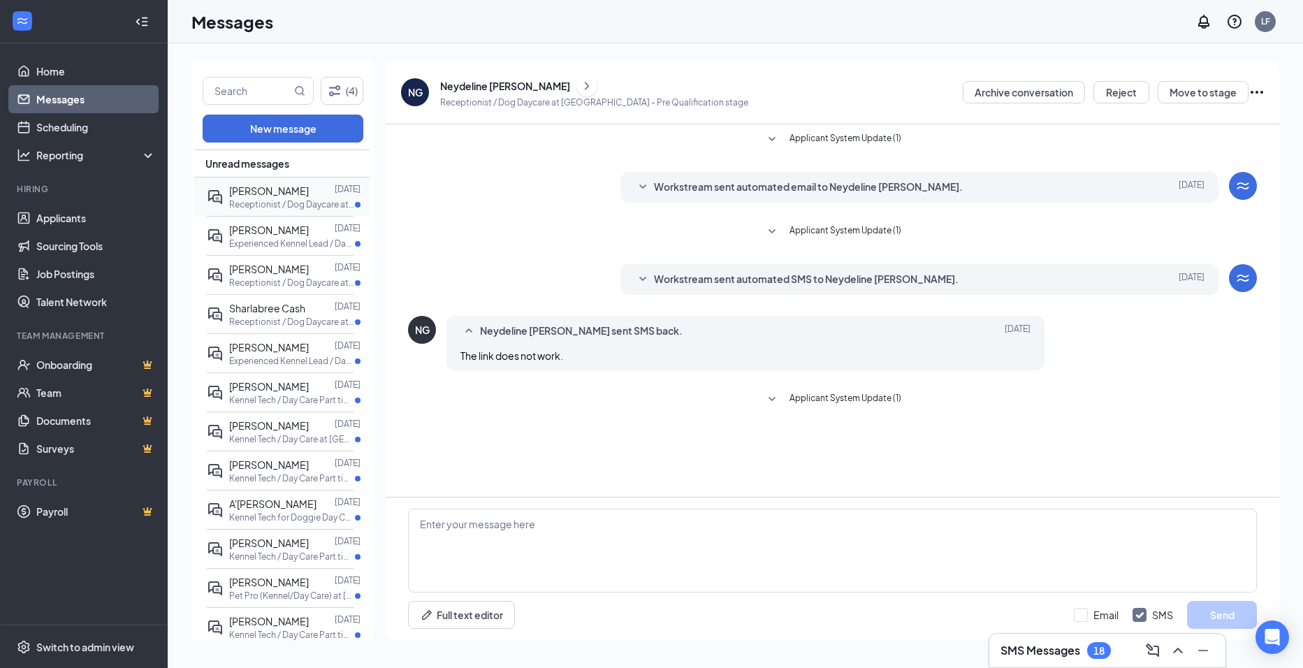
click at [281, 212] on div "[PERSON_NAME] [DATE] Receptionist / Dog Daycare at [GEOGRAPHIC_DATA]" at bounding box center [280, 196] width 147 height 38
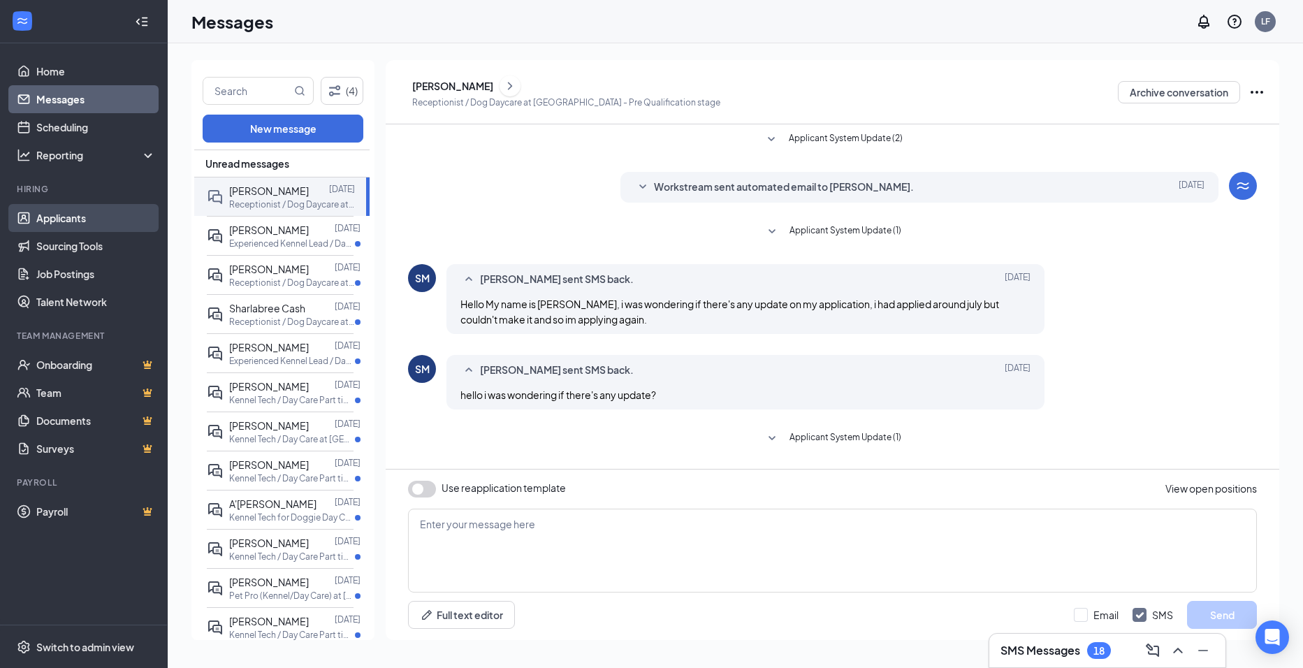
click at [73, 218] on link "Applicants" at bounding box center [95, 218] width 119 height 28
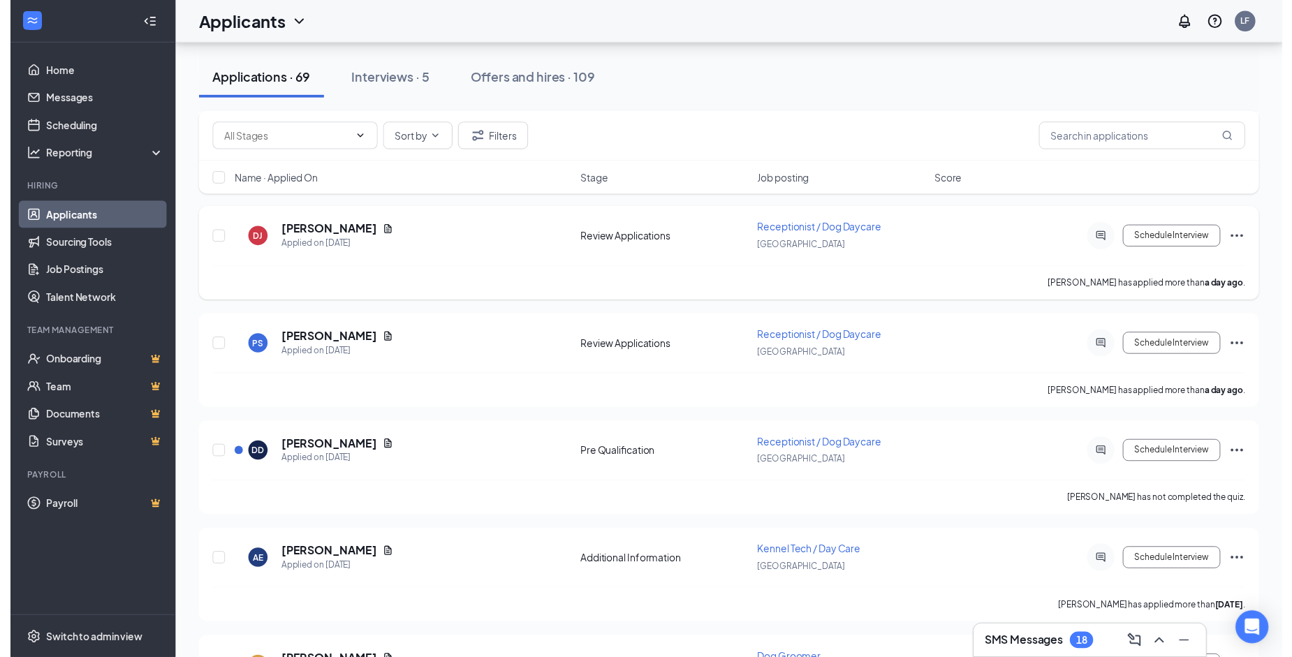
scroll to position [279, 0]
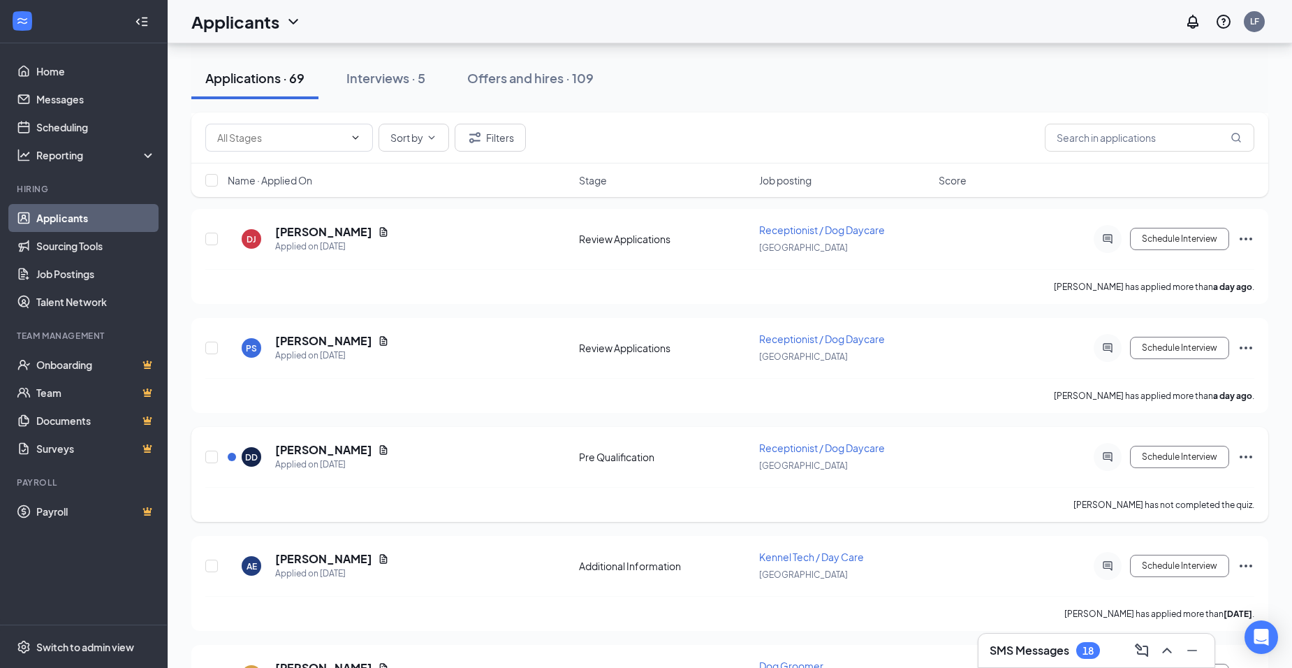
drag, startPoint x: 385, startPoint y: 446, endPoint x: 371, endPoint y: 449, distance: 14.4
click at [380, 448] on div "DD [PERSON_NAME] Applied on [DATE]" at bounding box center [399, 456] width 343 height 29
click at [380, 449] on icon "Document" at bounding box center [384, 449] width 8 height 9
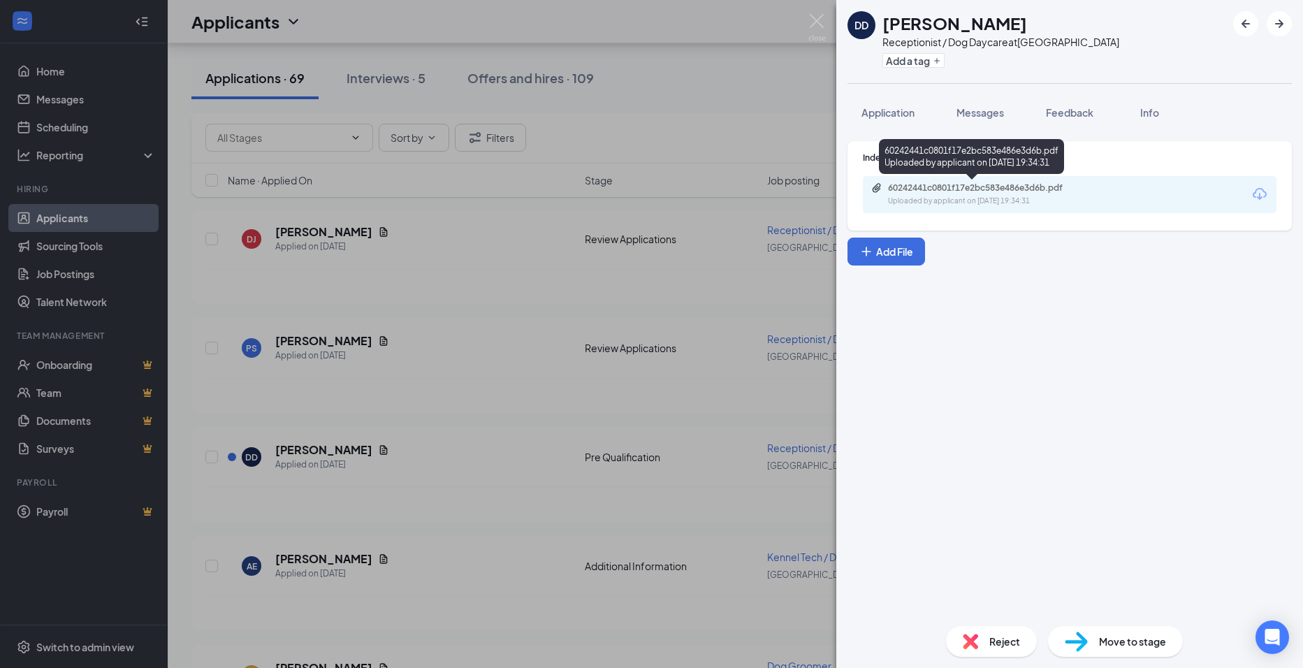
click at [1006, 169] on div "60242441c0801f17e2bc583e486e3d6b.pdf Uploaded by applicant on [DATE] 19:34:31" at bounding box center [971, 156] width 185 height 35
click at [1007, 185] on div "60242441c0801f17e2bc583e486e3d6b.pdf" at bounding box center [986, 187] width 196 height 11
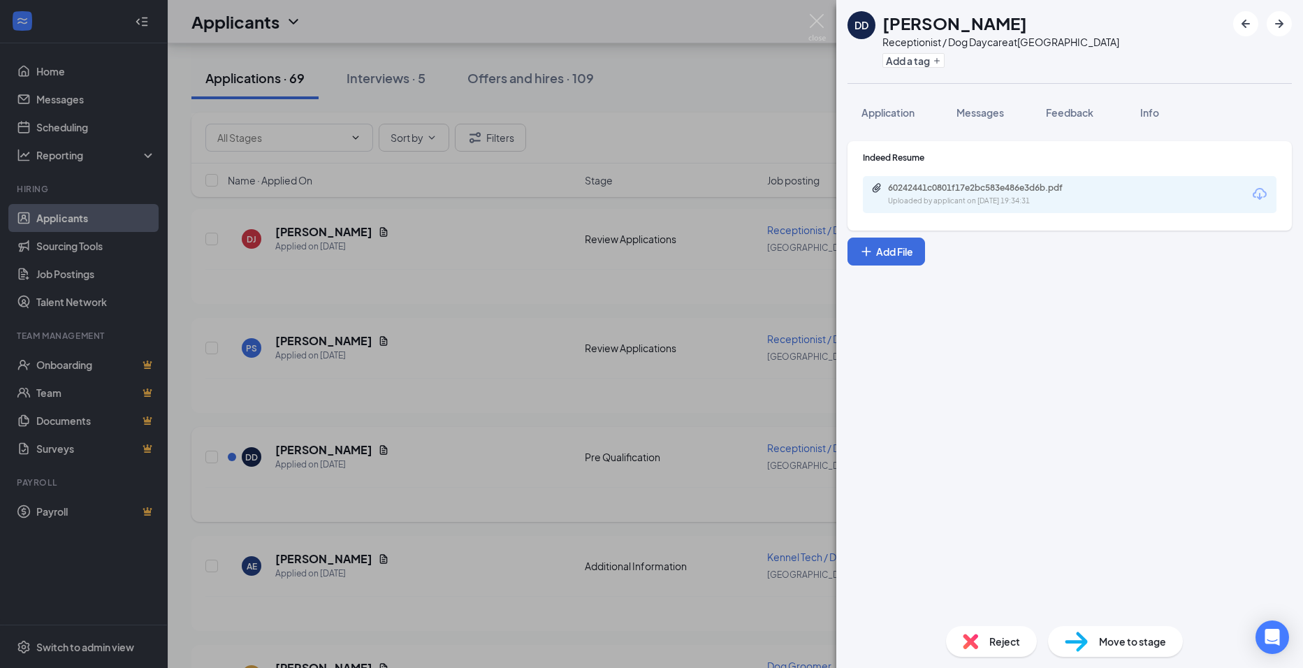
drag, startPoint x: 342, startPoint y: 380, endPoint x: 364, endPoint y: 492, distance: 113.9
click at [343, 380] on div "DD [PERSON_NAME] Receptionist / Dog Daycare at [GEOGRAPHIC_DATA] Add a tag Appl…" at bounding box center [651, 334] width 1303 height 668
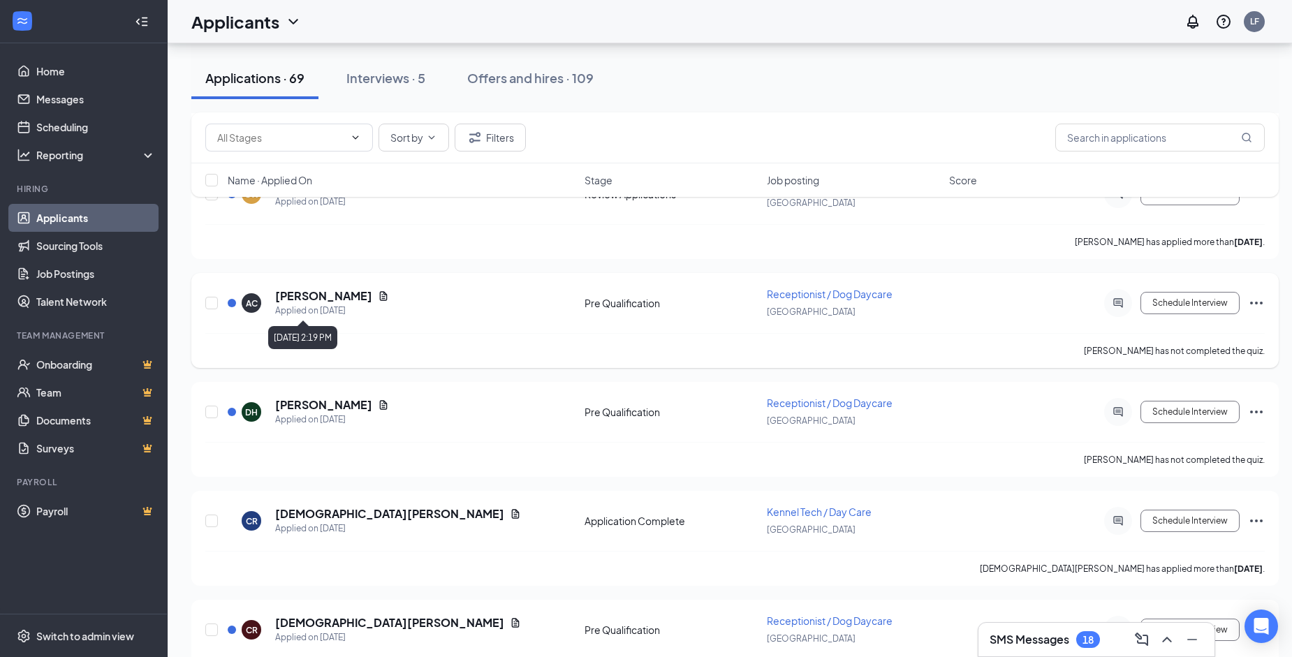
scroll to position [769, 0]
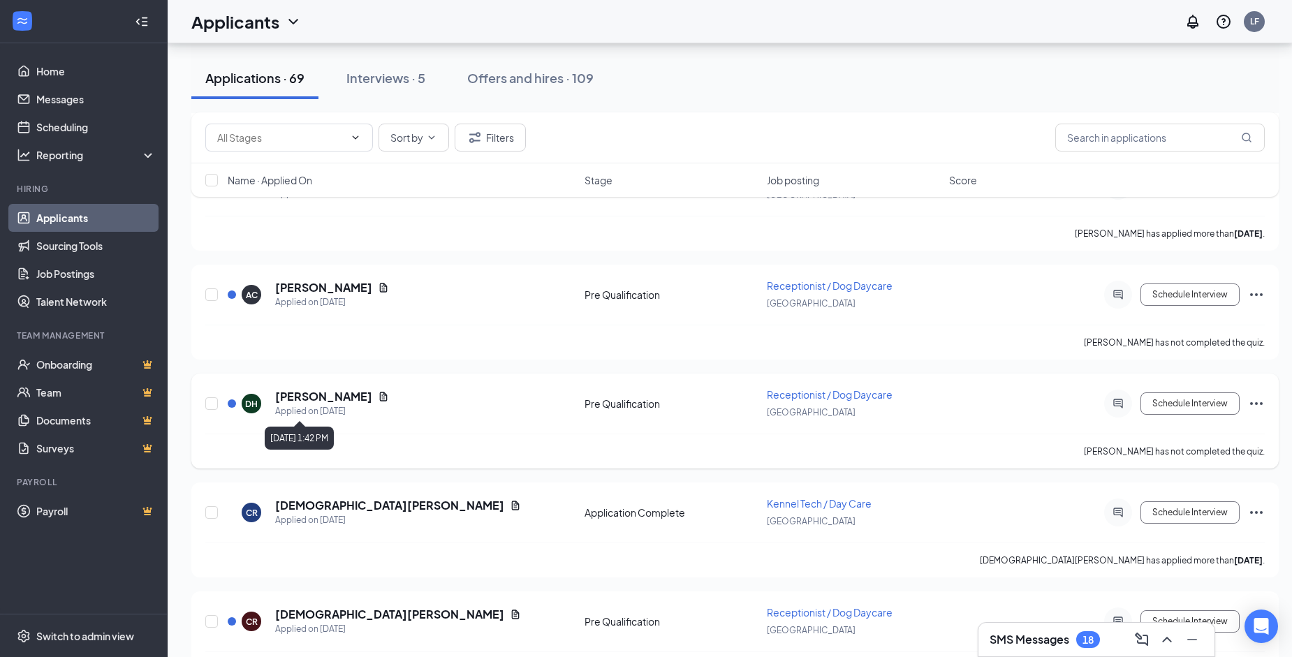
click at [380, 399] on icon "Document" at bounding box center [384, 396] width 8 height 9
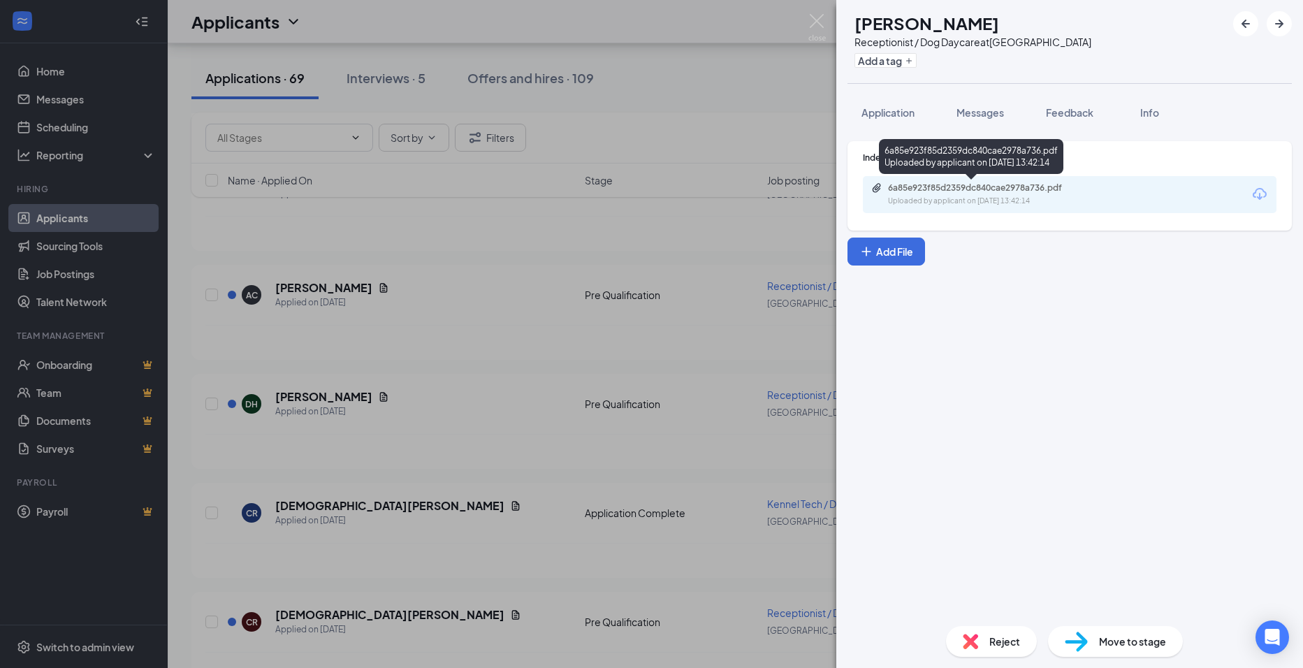
click at [979, 200] on div "Uploaded by applicant on [DATE] 13:42:14" at bounding box center [993, 201] width 210 height 11
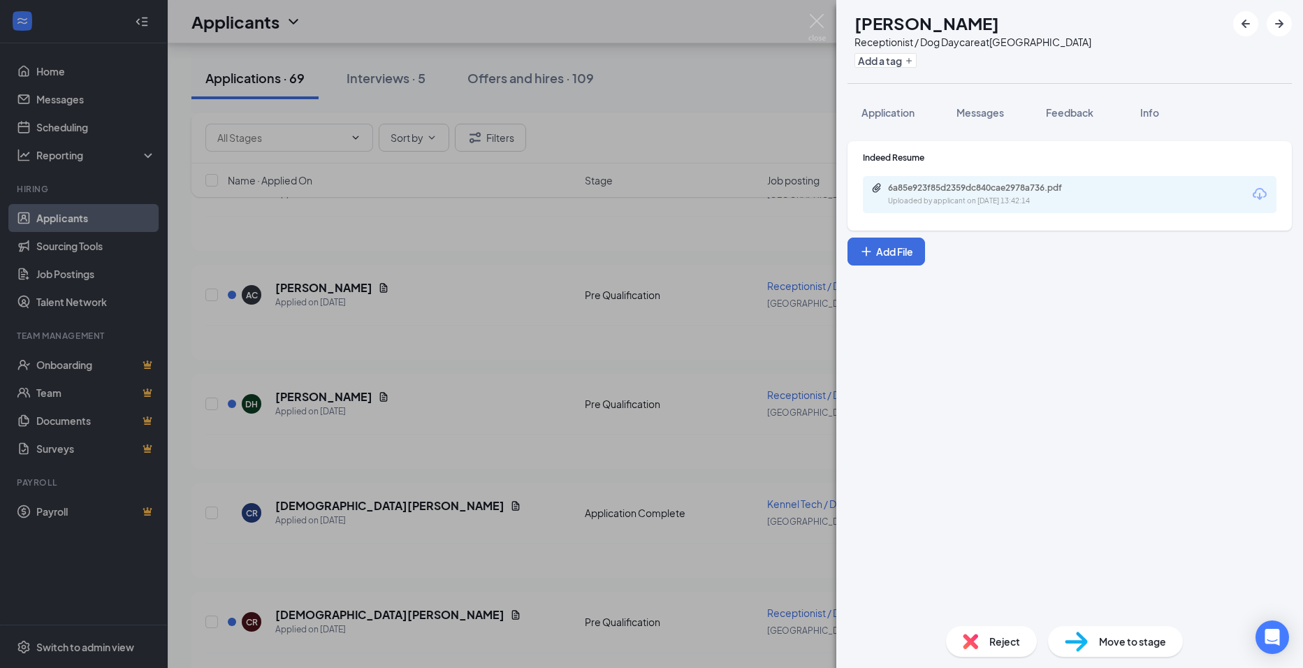
click at [389, 349] on div "DH [PERSON_NAME] Receptionist / Dog Daycare at [GEOGRAPHIC_DATA] Add a tag Appl…" at bounding box center [651, 334] width 1303 height 668
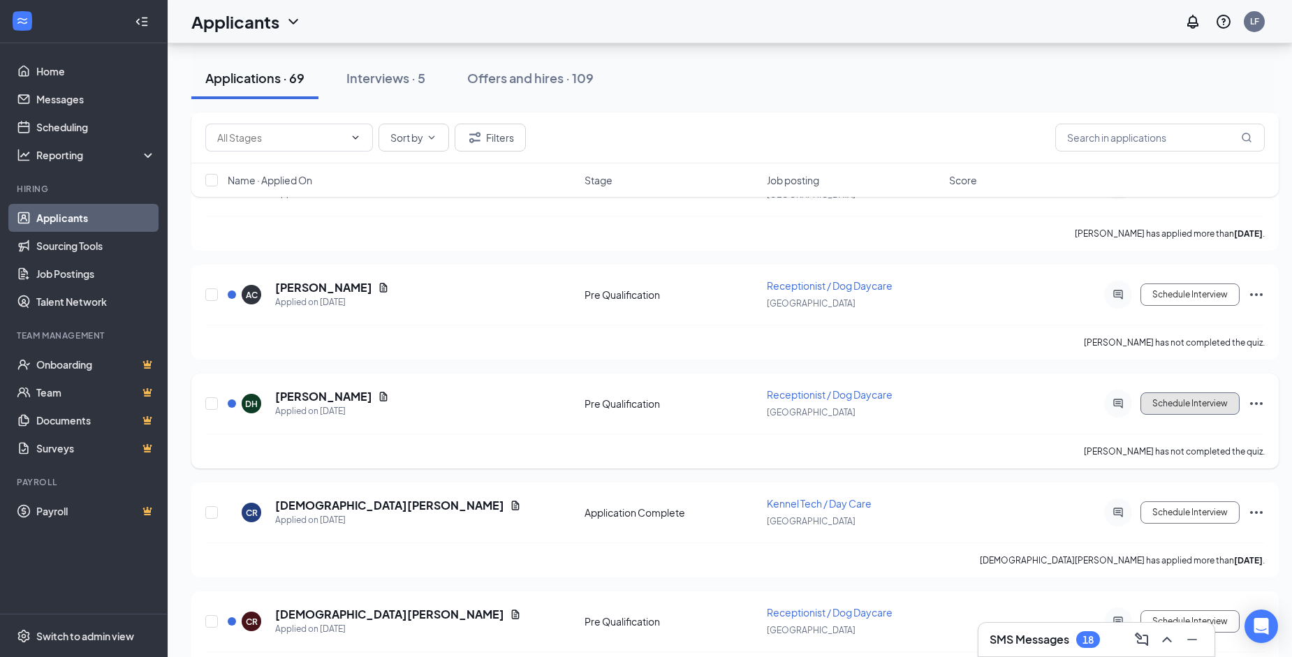
click at [1195, 402] on button "Schedule Interview" at bounding box center [1190, 404] width 99 height 22
click at [1163, 401] on button "Schedule Interview" at bounding box center [1190, 404] width 99 height 22
type input "Additional Information (next stage)"
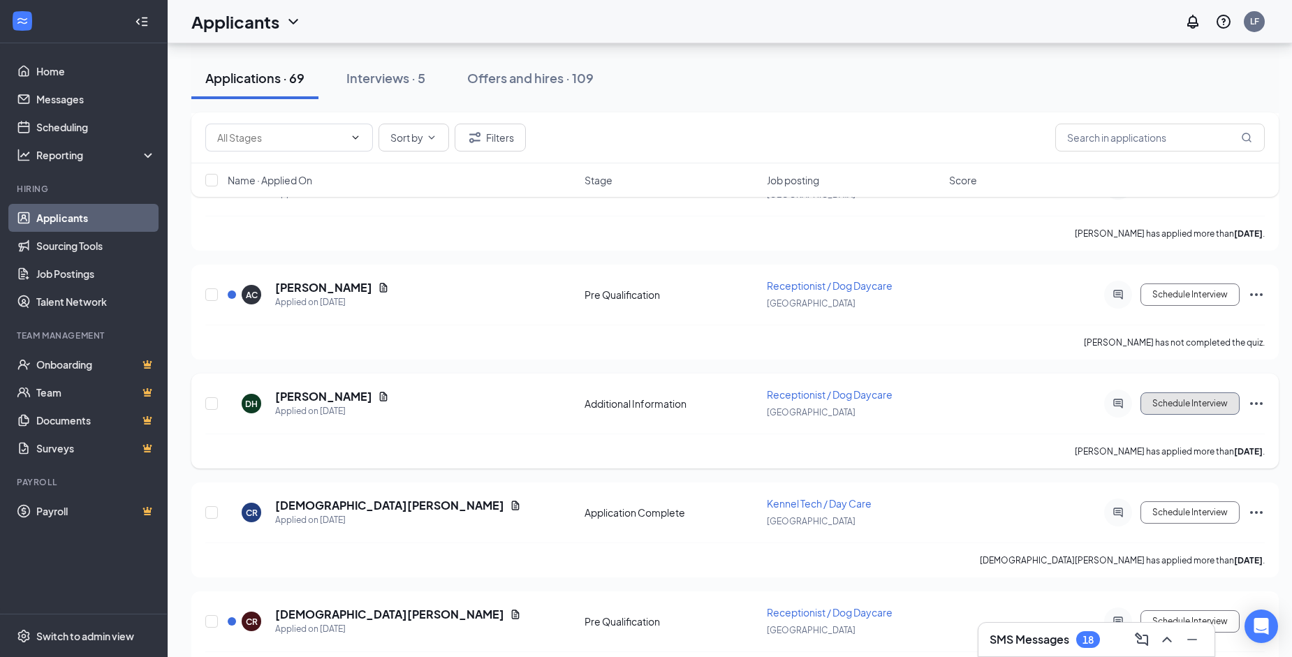
click at [1156, 410] on button "Schedule Interview" at bounding box center [1190, 404] width 99 height 22
click at [1181, 400] on button "Schedule Interview" at bounding box center [1190, 404] width 99 height 22
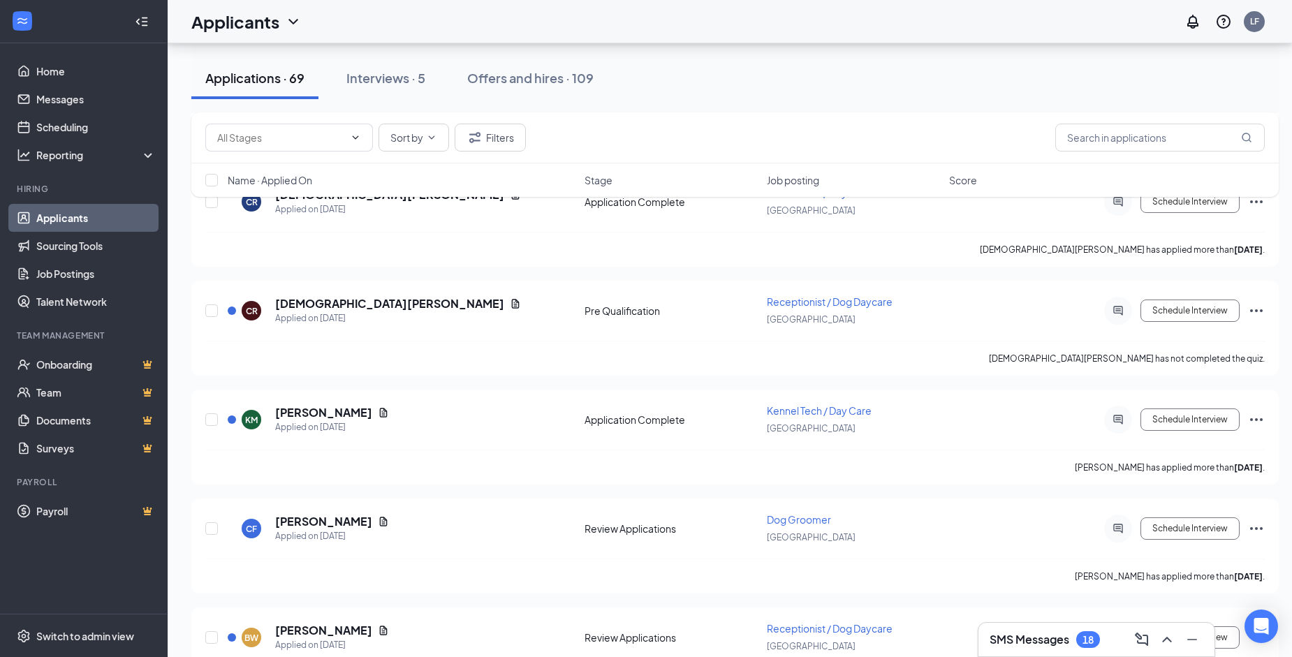
scroll to position [978, 0]
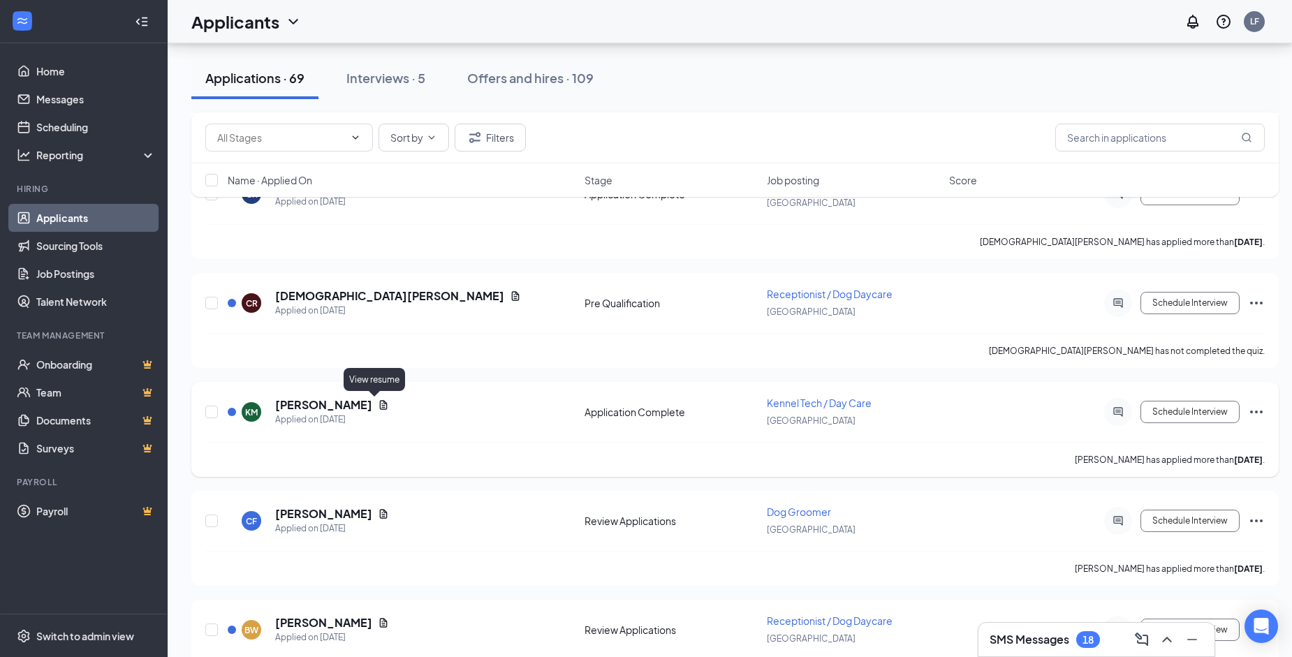
click at [378, 405] on icon "Document" at bounding box center [383, 405] width 11 height 11
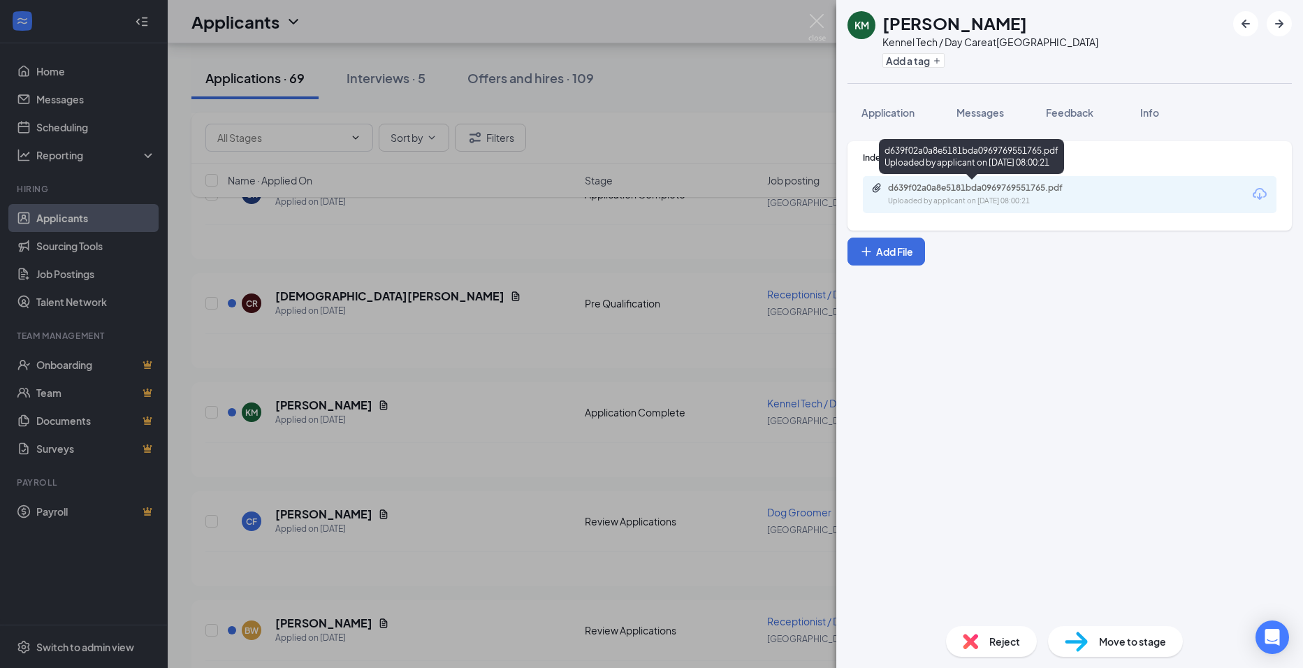
click at [961, 195] on div "d639f02a0a8e5181bda0969769551765.pdf Uploaded by applicant on [DATE] 08:00:21" at bounding box center [984, 194] width 226 height 24
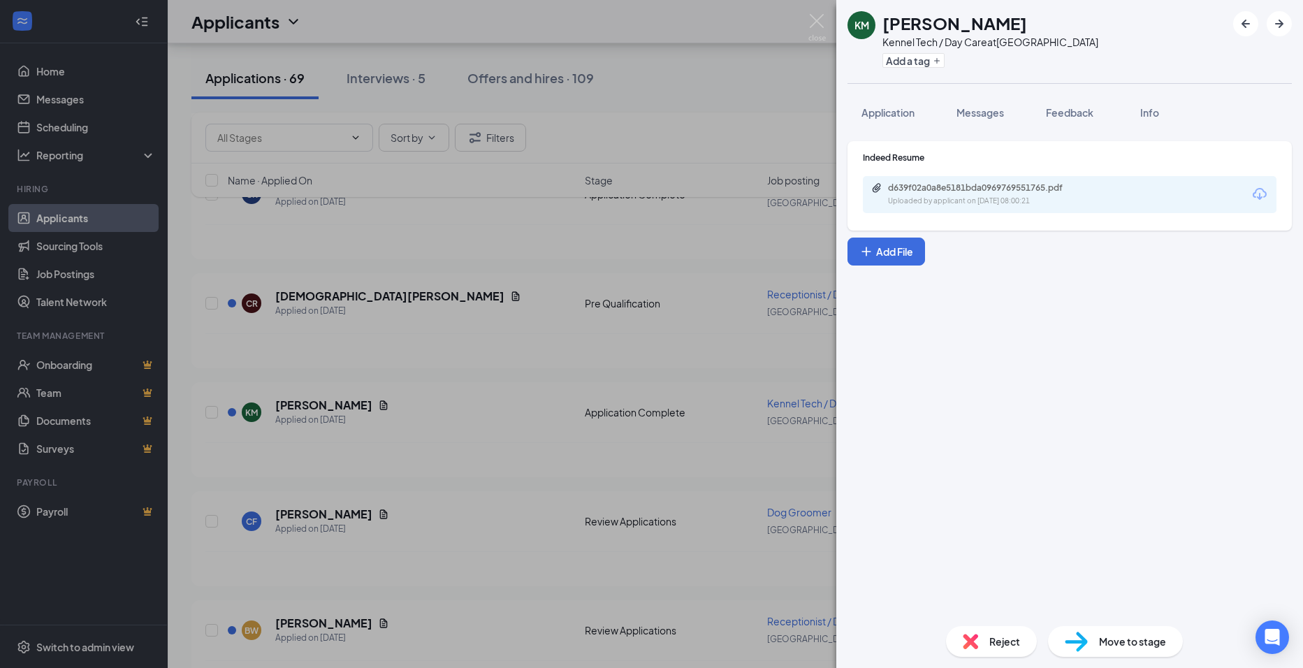
click at [486, 381] on div "KM [PERSON_NAME] Kennel Tech / Day Care at [GEOGRAPHIC_DATA] Add a tag Applicat…" at bounding box center [651, 334] width 1303 height 668
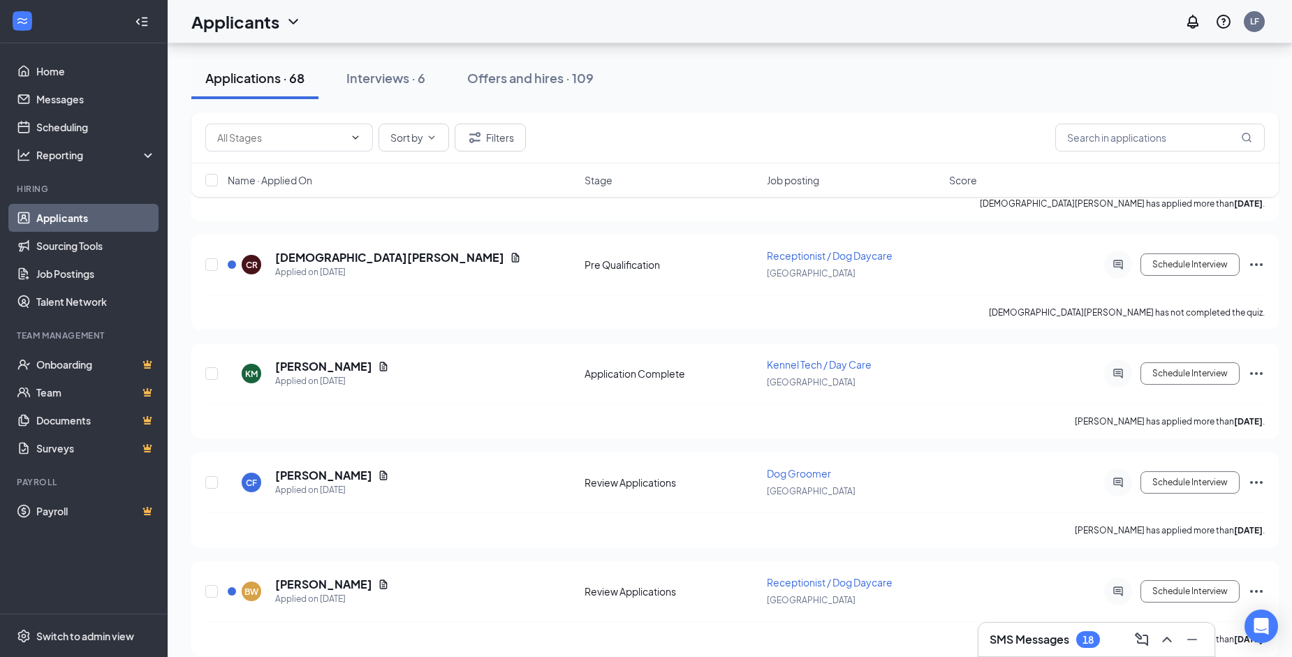
scroll to position [1048, 0]
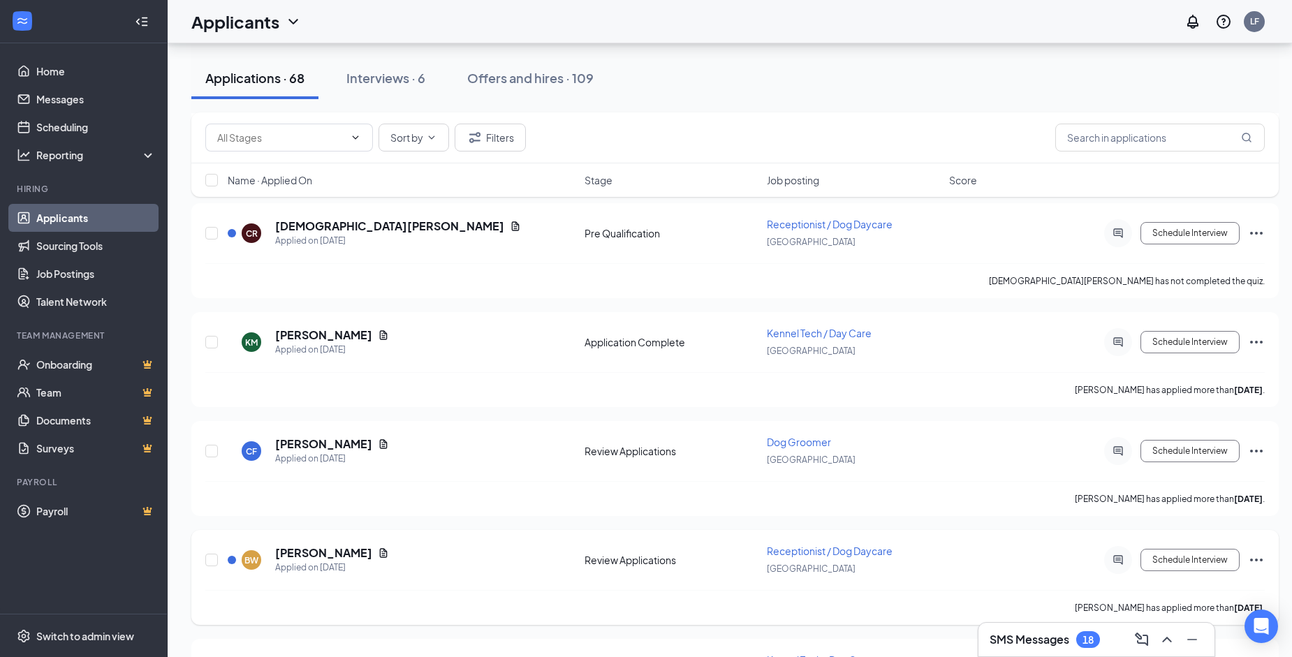
click at [380, 558] on icon "Document" at bounding box center [384, 552] width 8 height 9
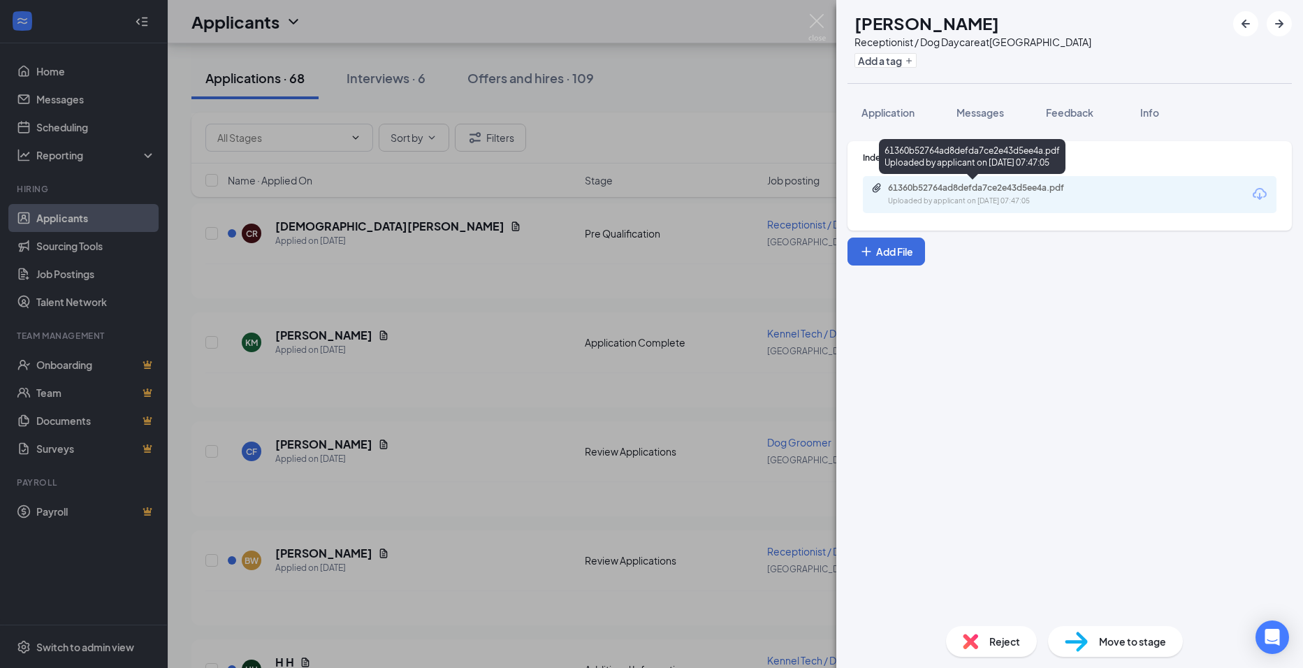
click at [1000, 192] on div "61360b52764ad8defda7ce2e43d5ee4a.pdf" at bounding box center [986, 187] width 196 height 11
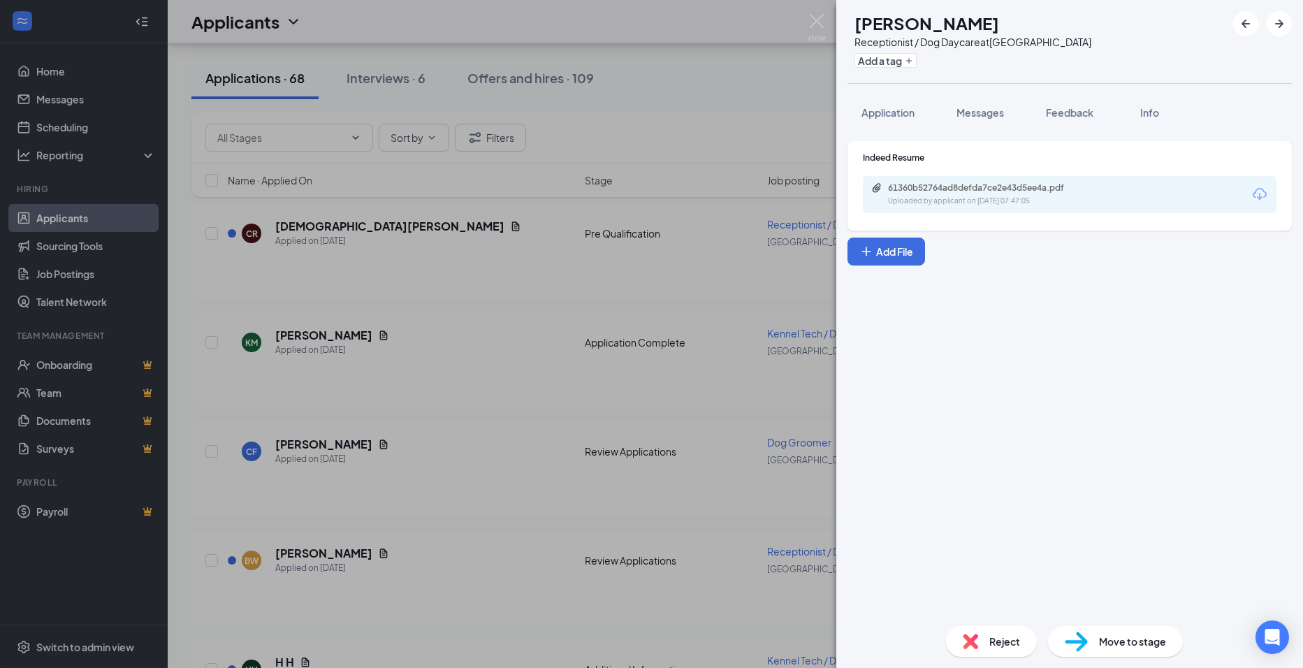
click at [298, 384] on div "BW Berniya White Receptionist / Dog Daycare at [GEOGRAPHIC_DATA] Add a tag Appl…" at bounding box center [651, 334] width 1303 height 668
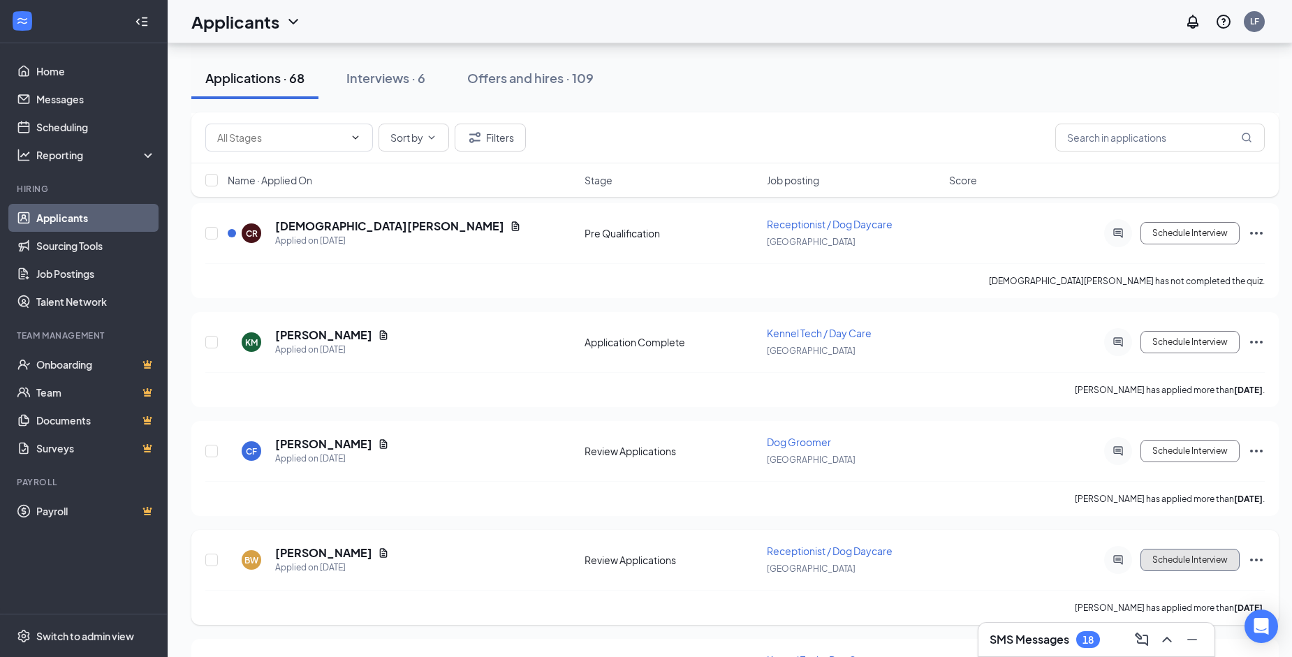
click at [1163, 554] on button "Schedule Interview" at bounding box center [1190, 560] width 99 height 22
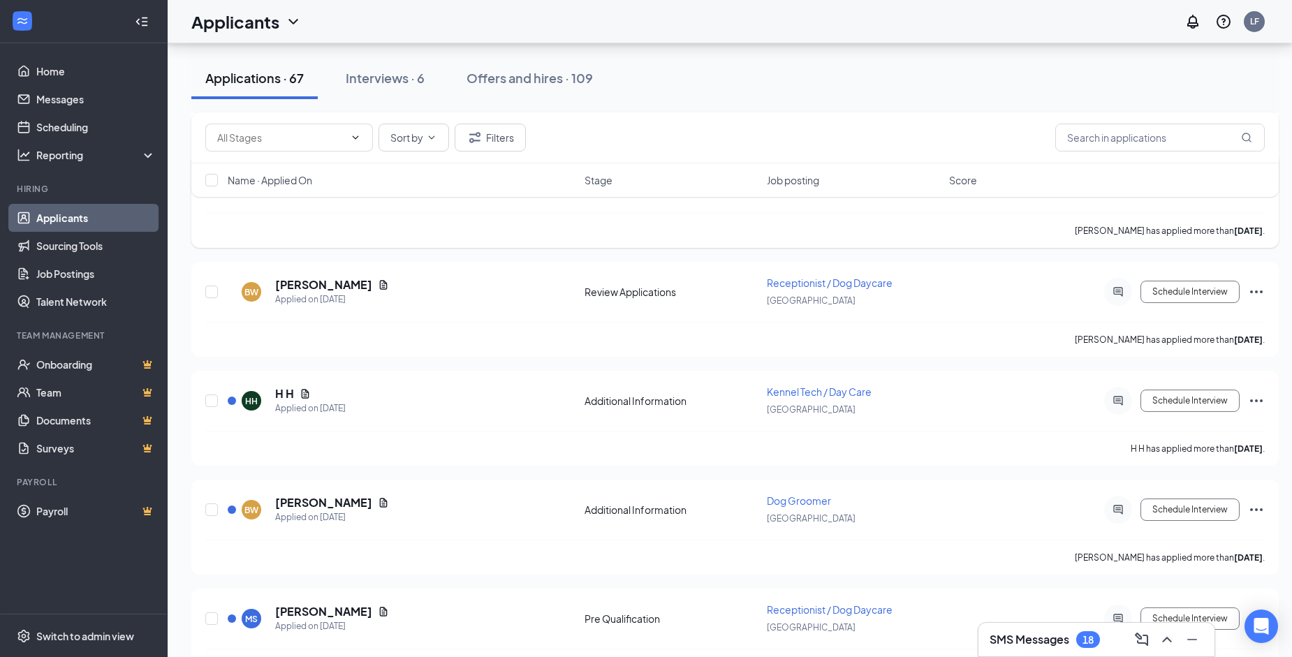
scroll to position [1327, 0]
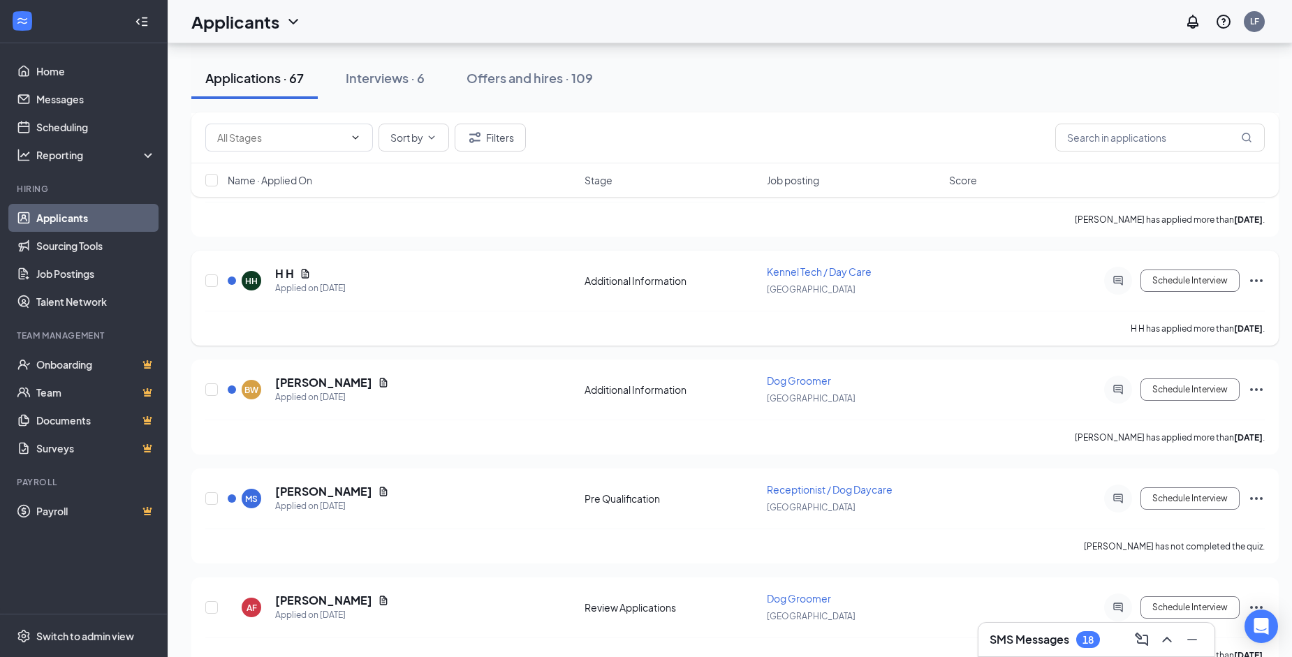
click at [315, 270] on div "H H" at bounding box center [310, 273] width 71 height 15
click at [310, 270] on icon "Document" at bounding box center [305, 273] width 11 height 11
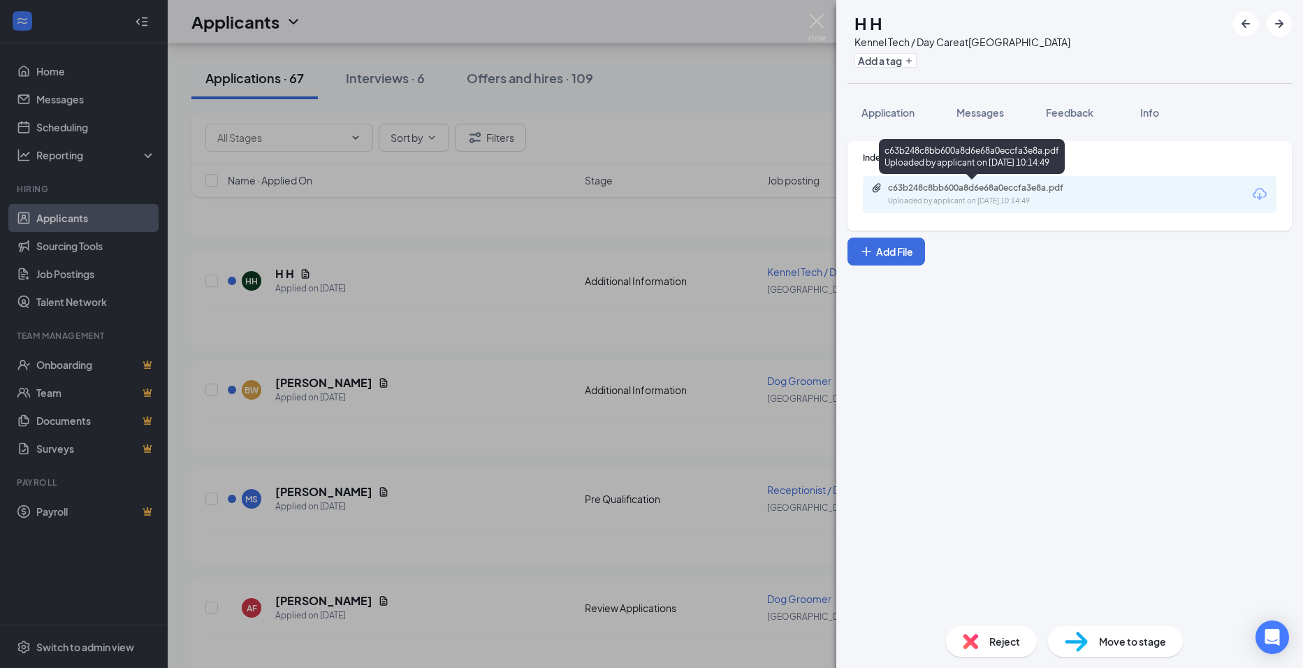
click at [990, 199] on div "Uploaded by applicant on [DATE] 10:14:49" at bounding box center [993, 201] width 210 height 11
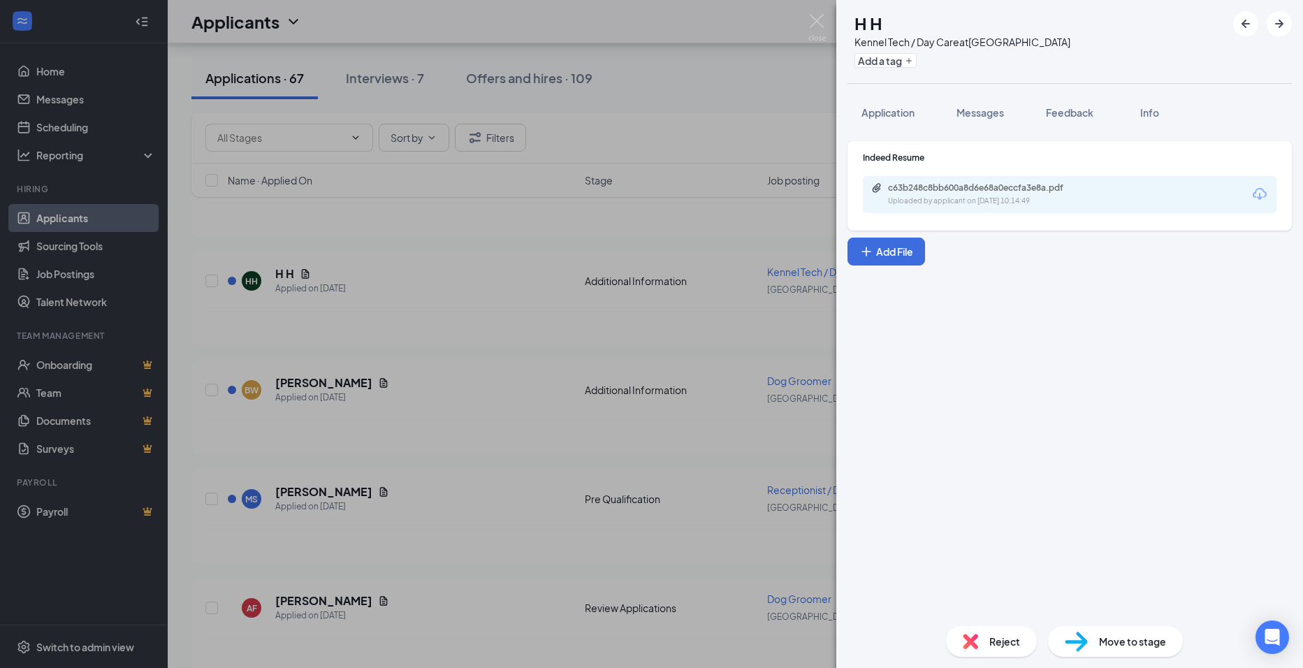
click at [406, 393] on div "HH H H Kennel Tech / Day Care at [GEOGRAPHIC_DATA] Add a tag Application Messag…" at bounding box center [651, 334] width 1303 height 668
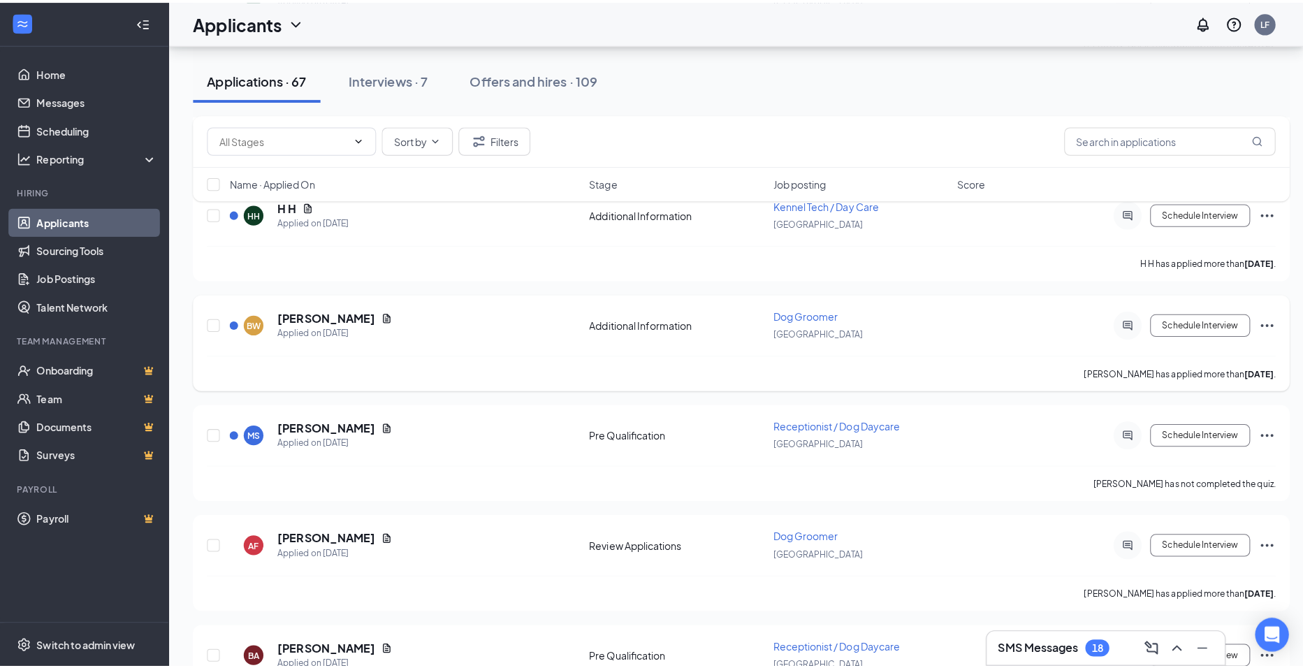
scroll to position [1467, 0]
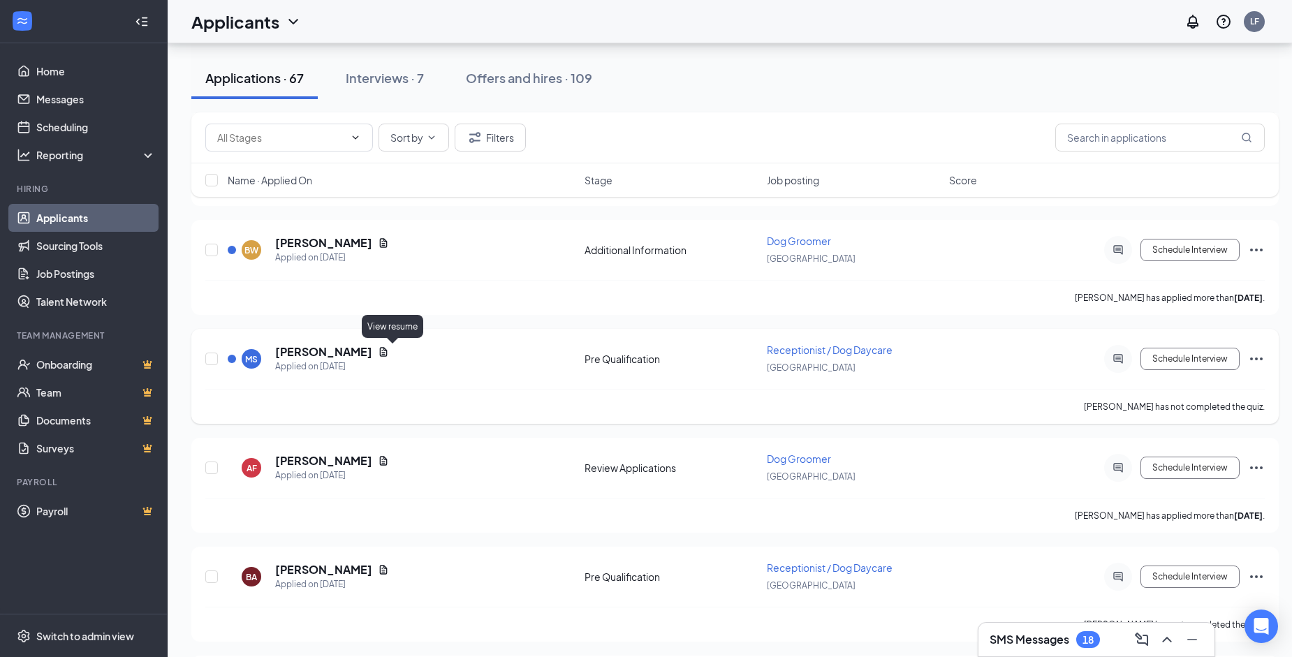
click at [388, 353] on icon "Document" at bounding box center [384, 351] width 8 height 9
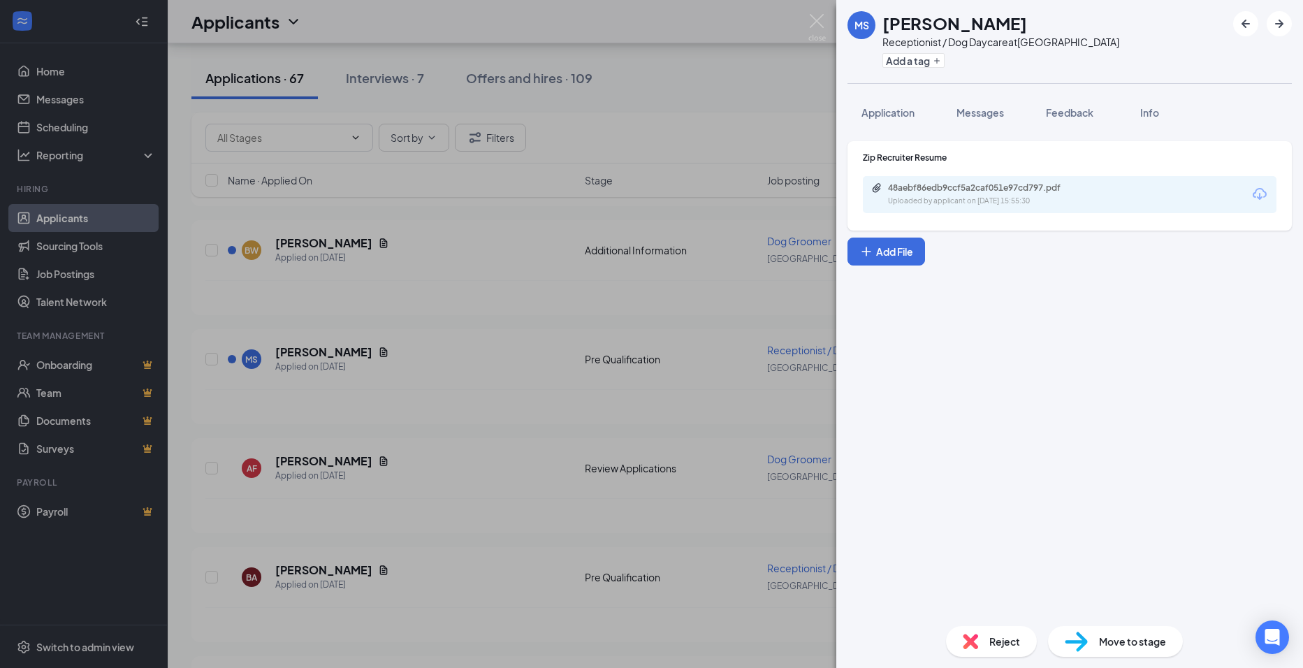
click at [987, 201] on div "Uploaded by applicant on [DATE] 15:55:30" at bounding box center [993, 201] width 210 height 11
drag, startPoint x: 330, startPoint y: 370, endPoint x: 356, endPoint y: 387, distance: 30.2
click at [331, 370] on div "[PERSON_NAME] [PERSON_NAME] Receptionist / Dog Daycare at [GEOGRAPHIC_DATA] Add…" at bounding box center [651, 334] width 1303 height 668
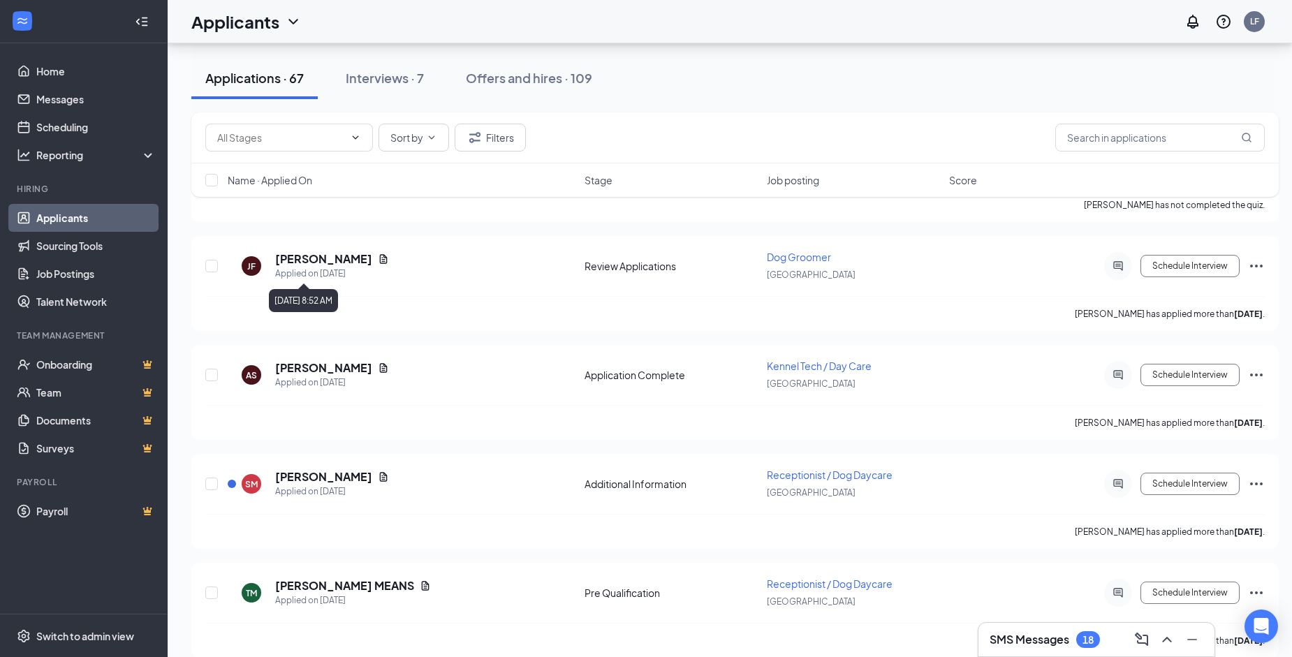
scroll to position [2236, 0]
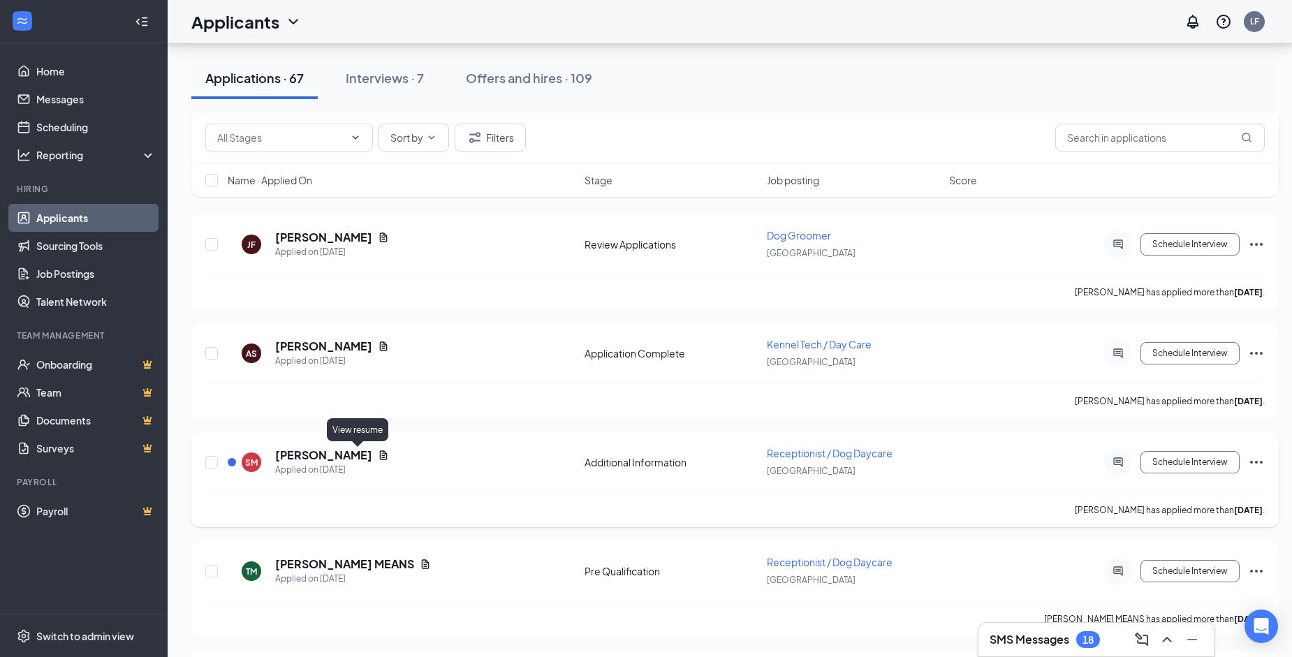
click at [378, 456] on icon "Document" at bounding box center [383, 455] width 11 height 11
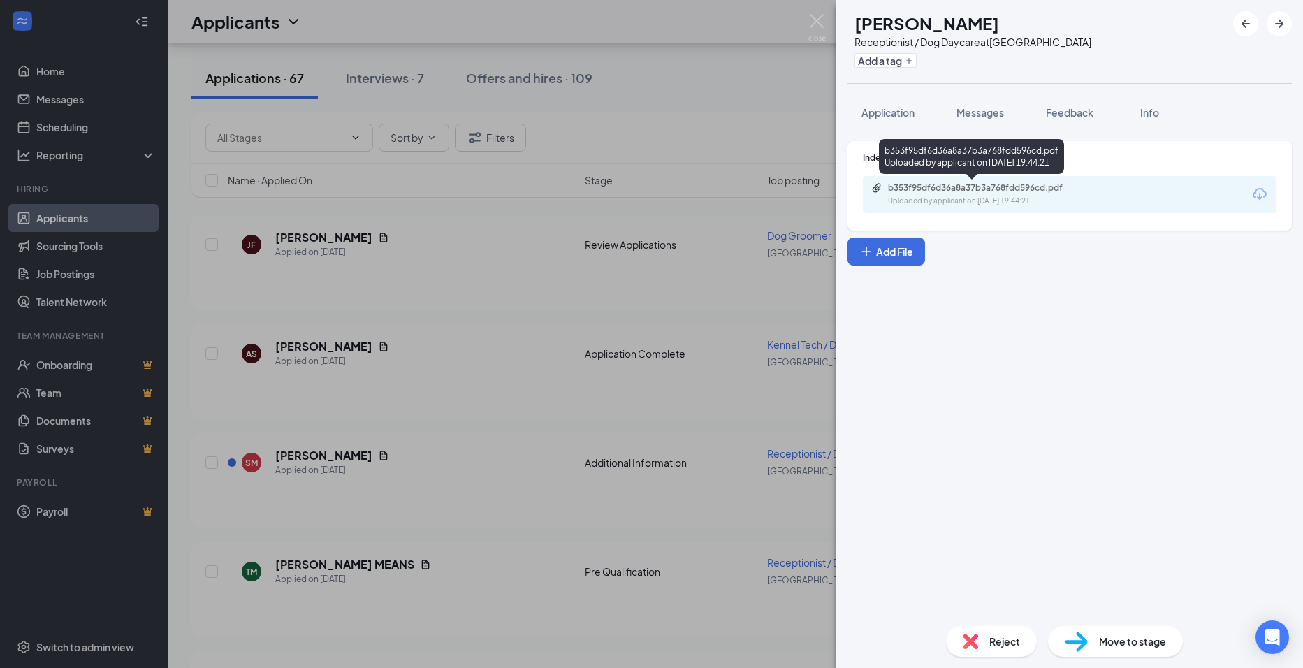
click at [943, 196] on div "Uploaded by applicant on [DATE] 19:44:21" at bounding box center [993, 201] width 210 height 11
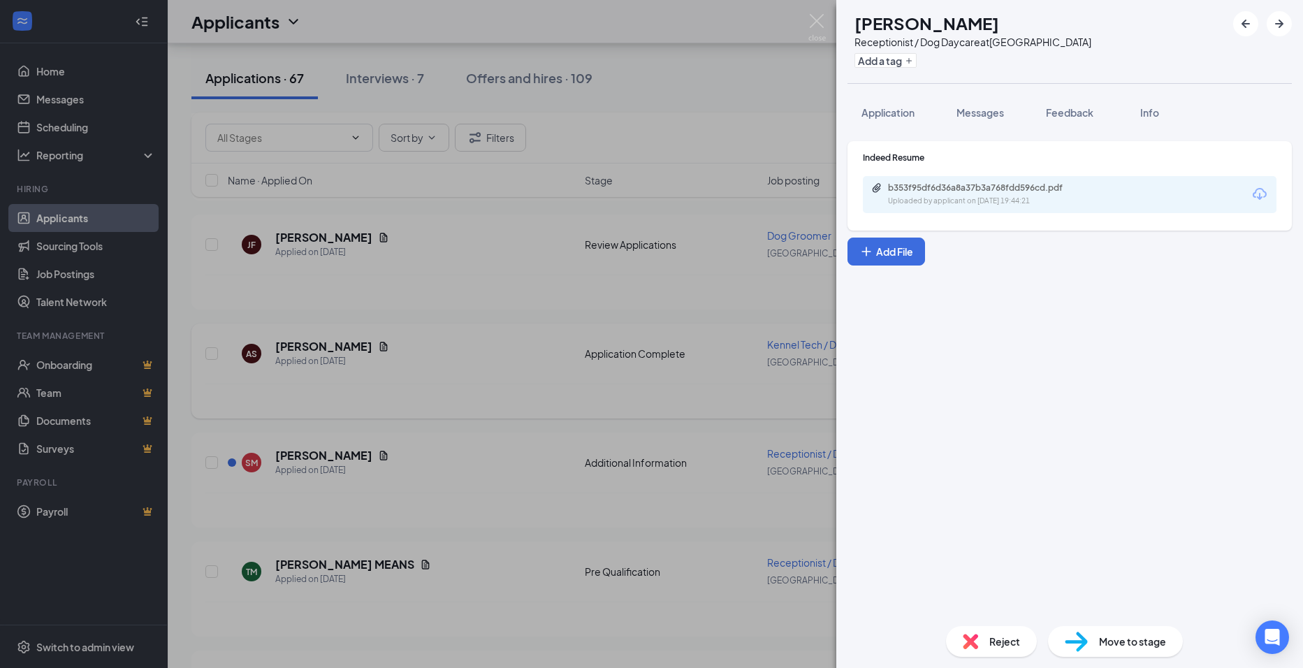
click at [378, 358] on div "SM [PERSON_NAME] Receptionist / Dog Daycare at [GEOGRAPHIC_DATA] Add a tag Appl…" at bounding box center [651, 334] width 1303 height 668
